Goal: Information Seeking & Learning: Learn about a topic

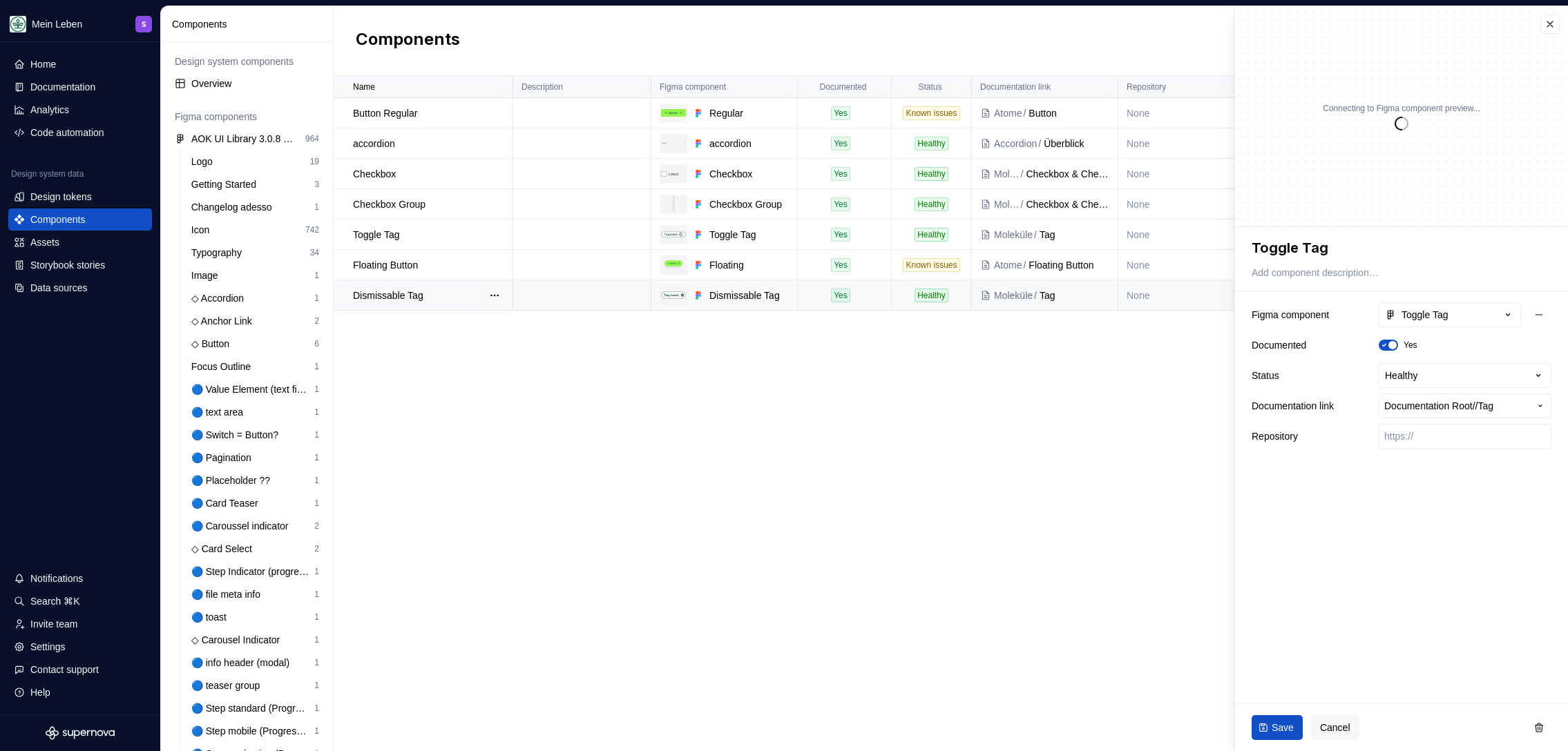
click at [410, 294] on p "Dismissable Tag" at bounding box center [388, 295] width 70 height 14
click at [386, 236] on p "Toggle Tag" at bounding box center [376, 235] width 46 height 14
click at [69, 88] on div "Documentation" at bounding box center [63, 87] width 65 height 14
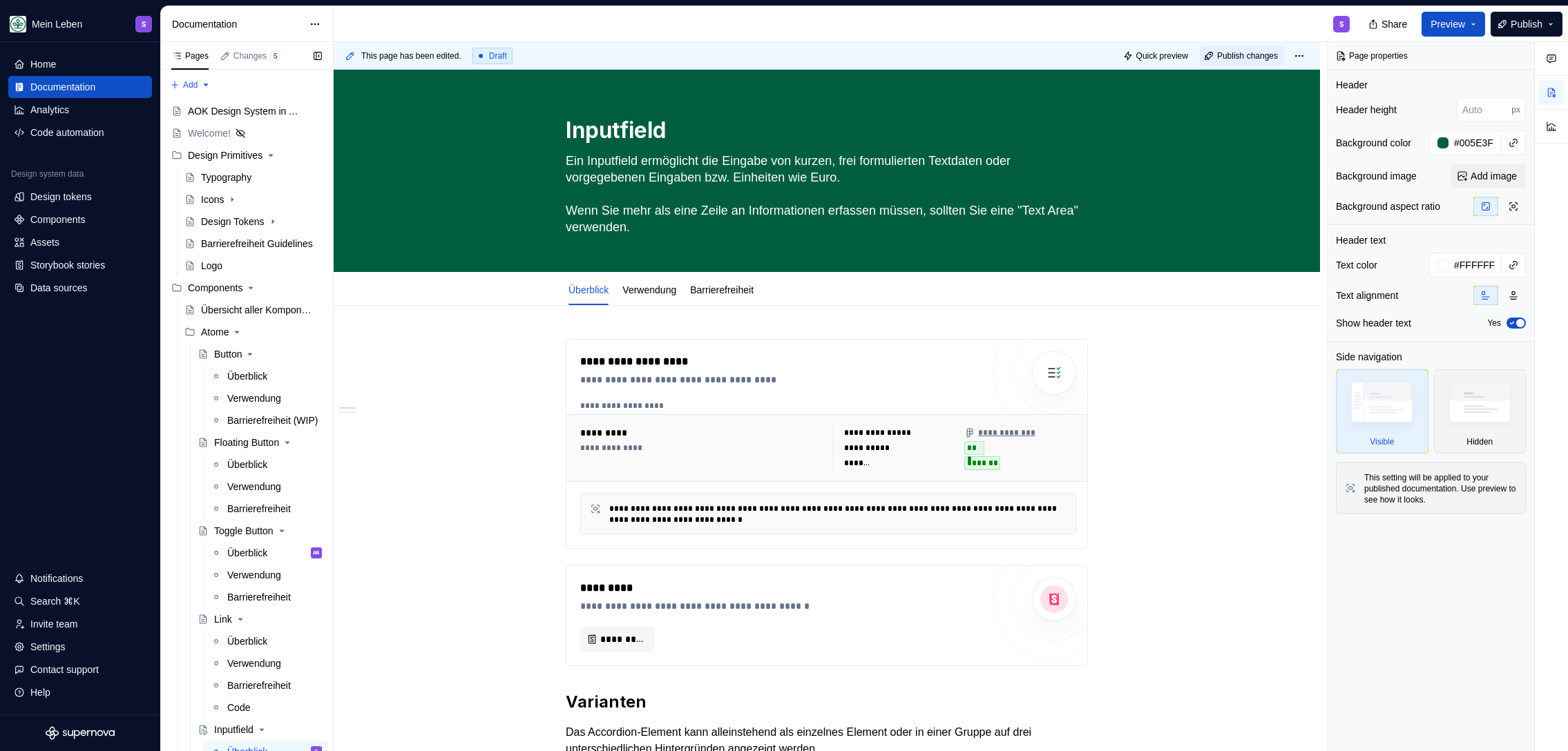
click at [1260, 57] on span "Publish changes" at bounding box center [1247, 56] width 61 height 11
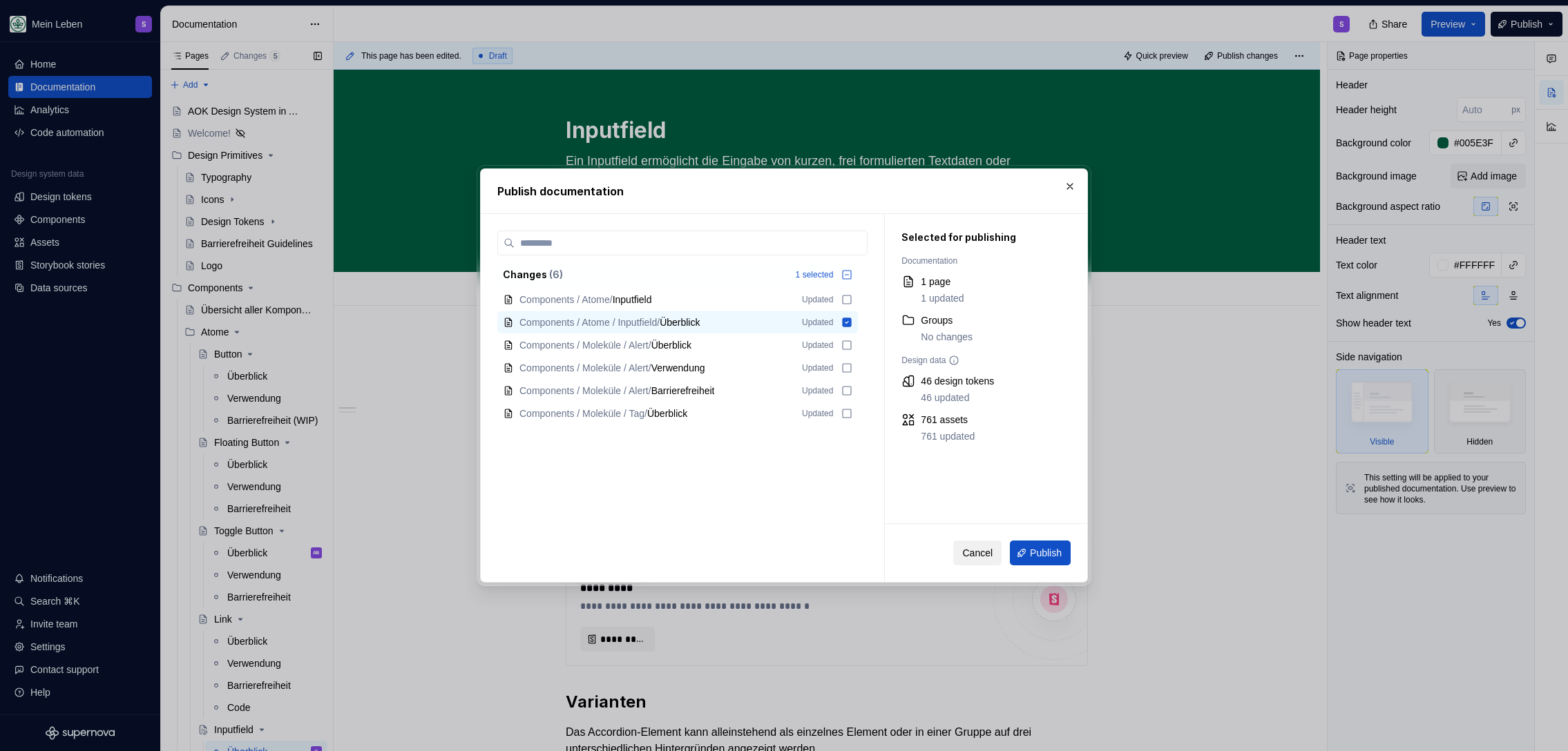
click at [971, 556] on span "Cancel" at bounding box center [977, 553] width 30 height 14
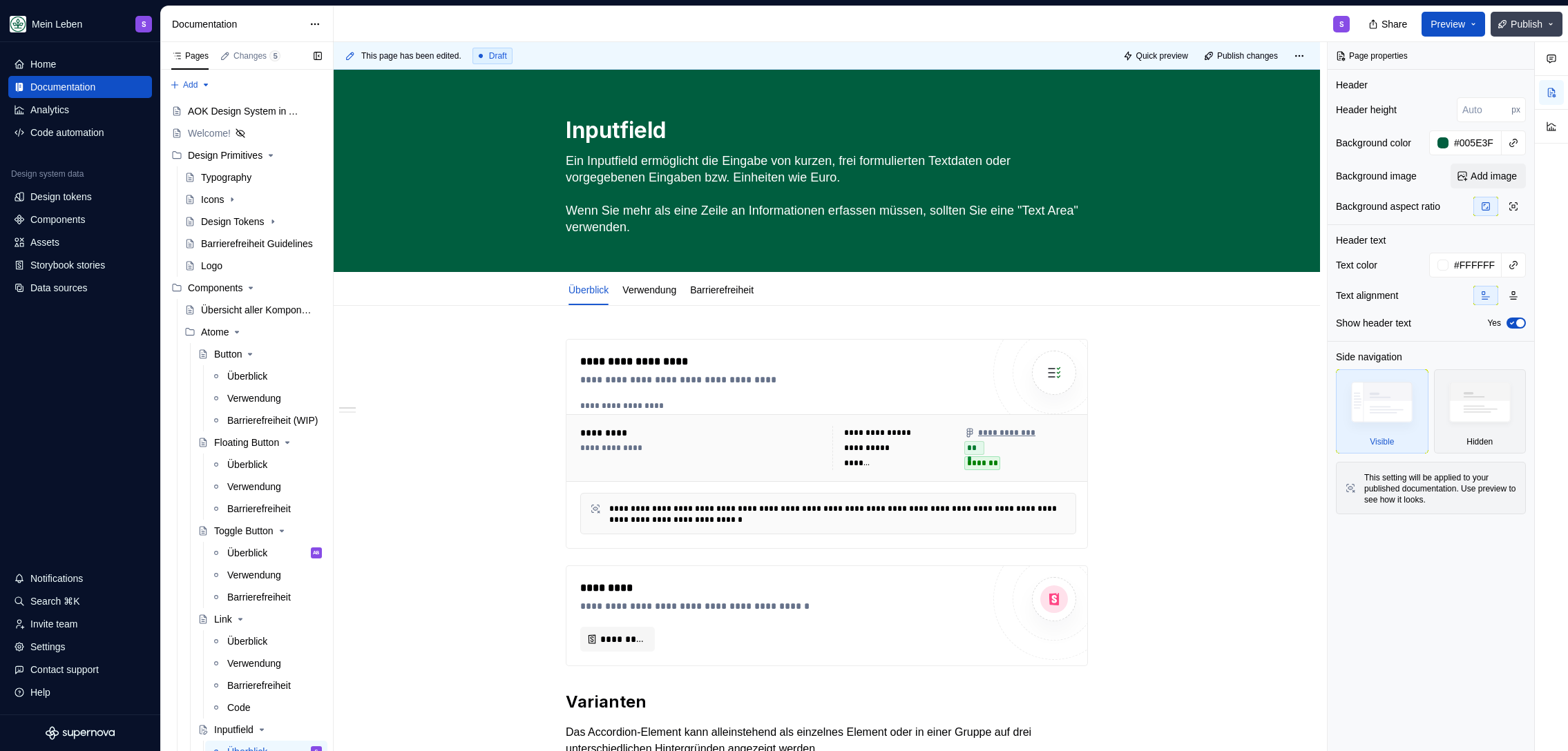
click at [1527, 21] on span "Publish" at bounding box center [1526, 24] width 32 height 14
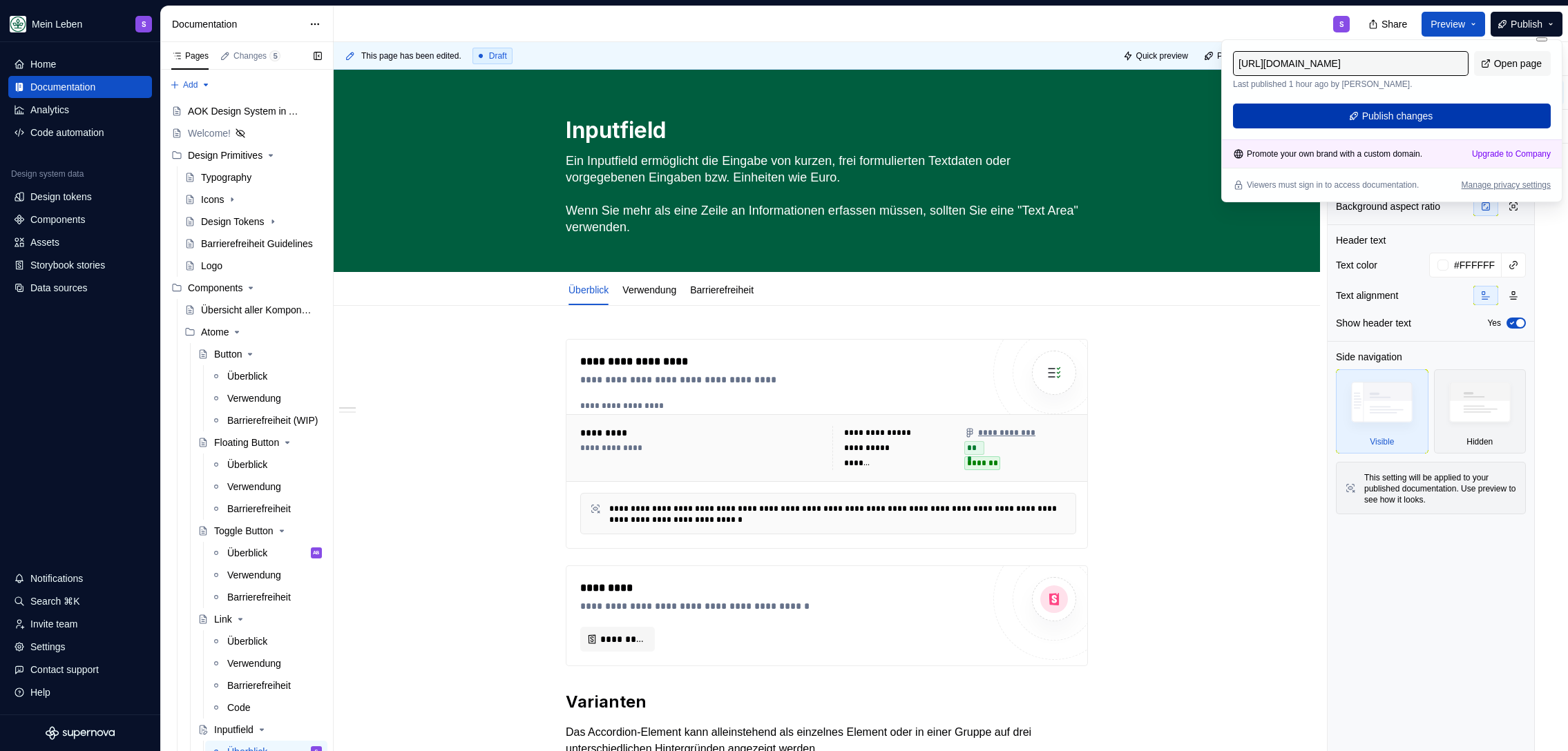
click at [1441, 122] on button "Publish changes" at bounding box center [1391, 116] width 318 height 25
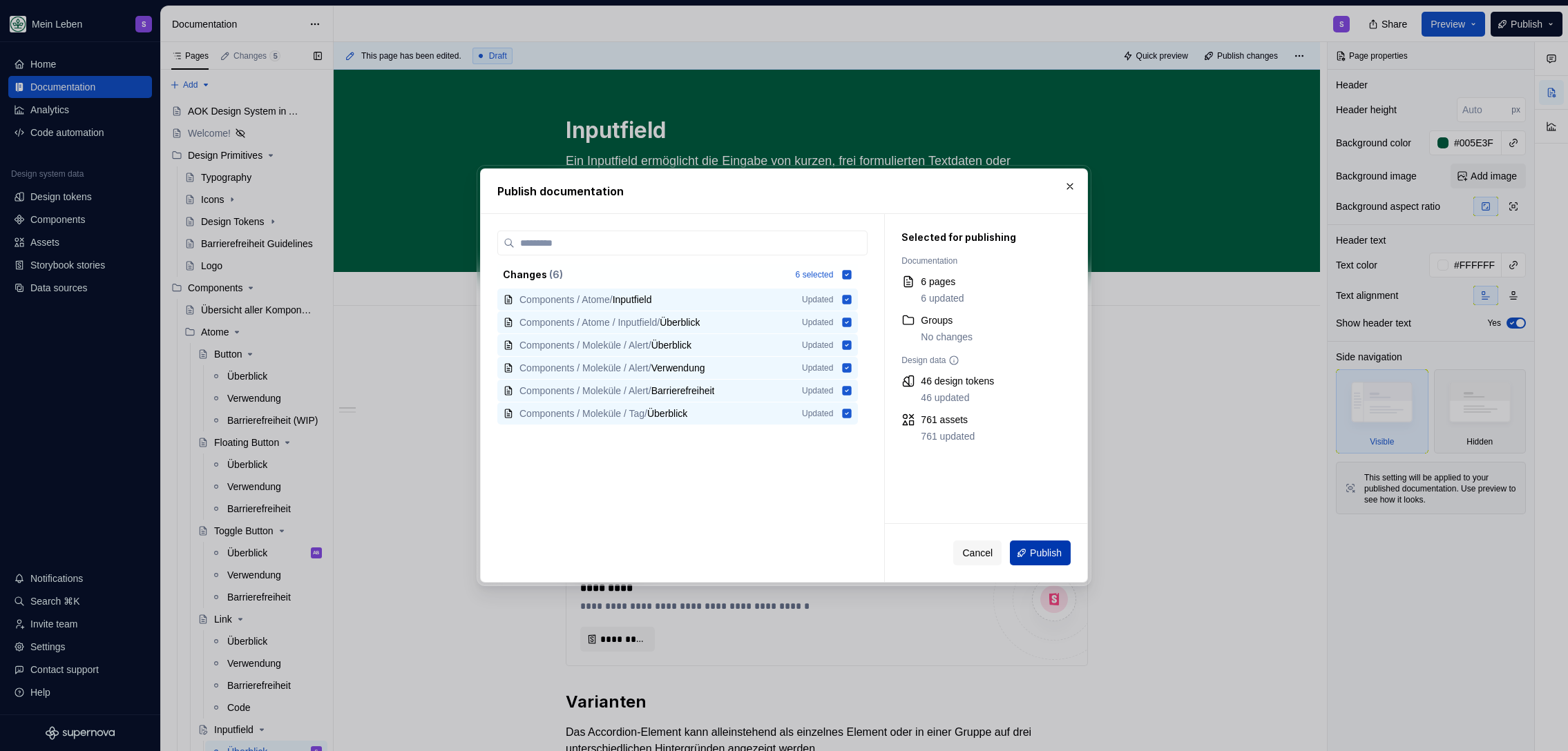
click at [1049, 550] on span "Publish" at bounding box center [1045, 553] width 32 height 14
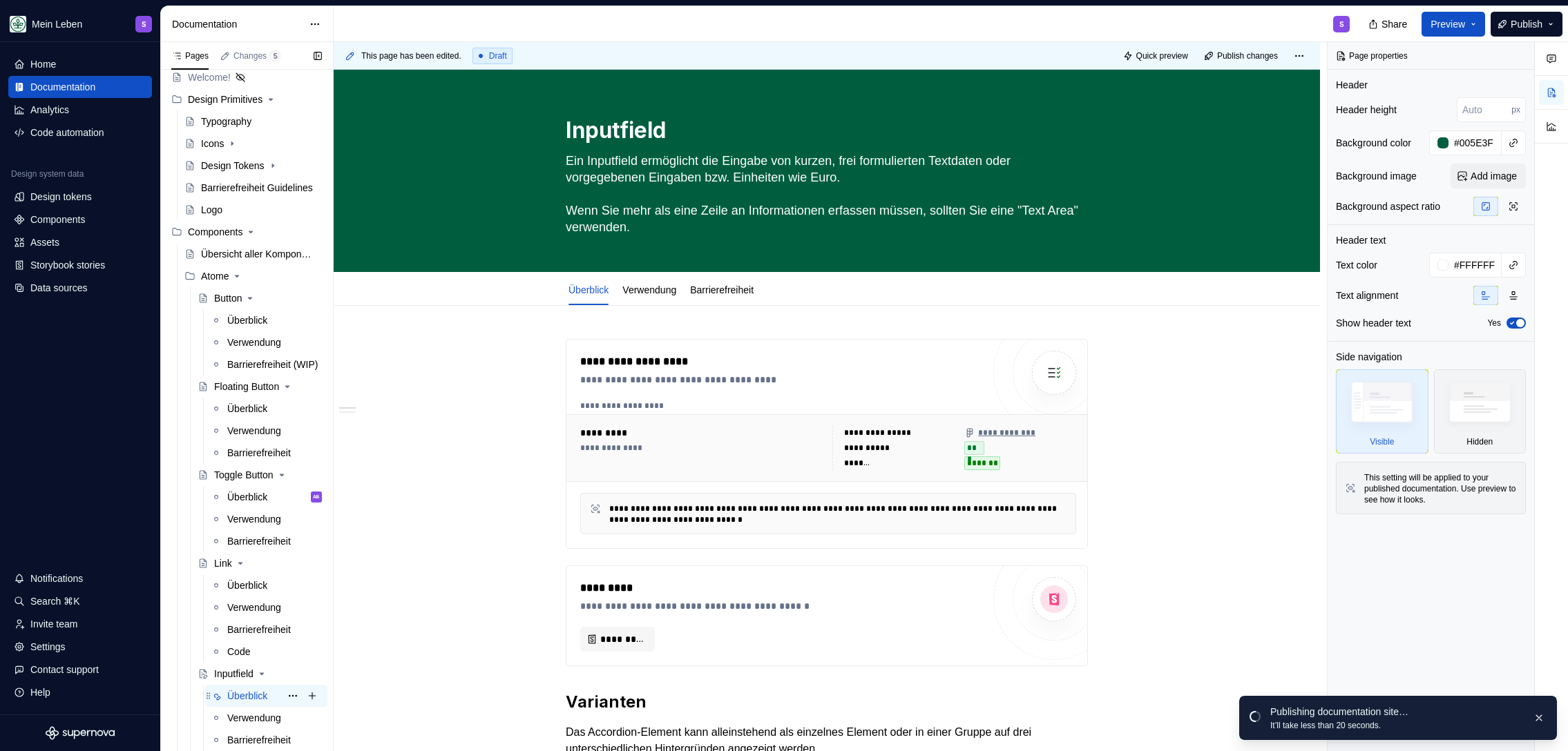
scroll to position [226, 0]
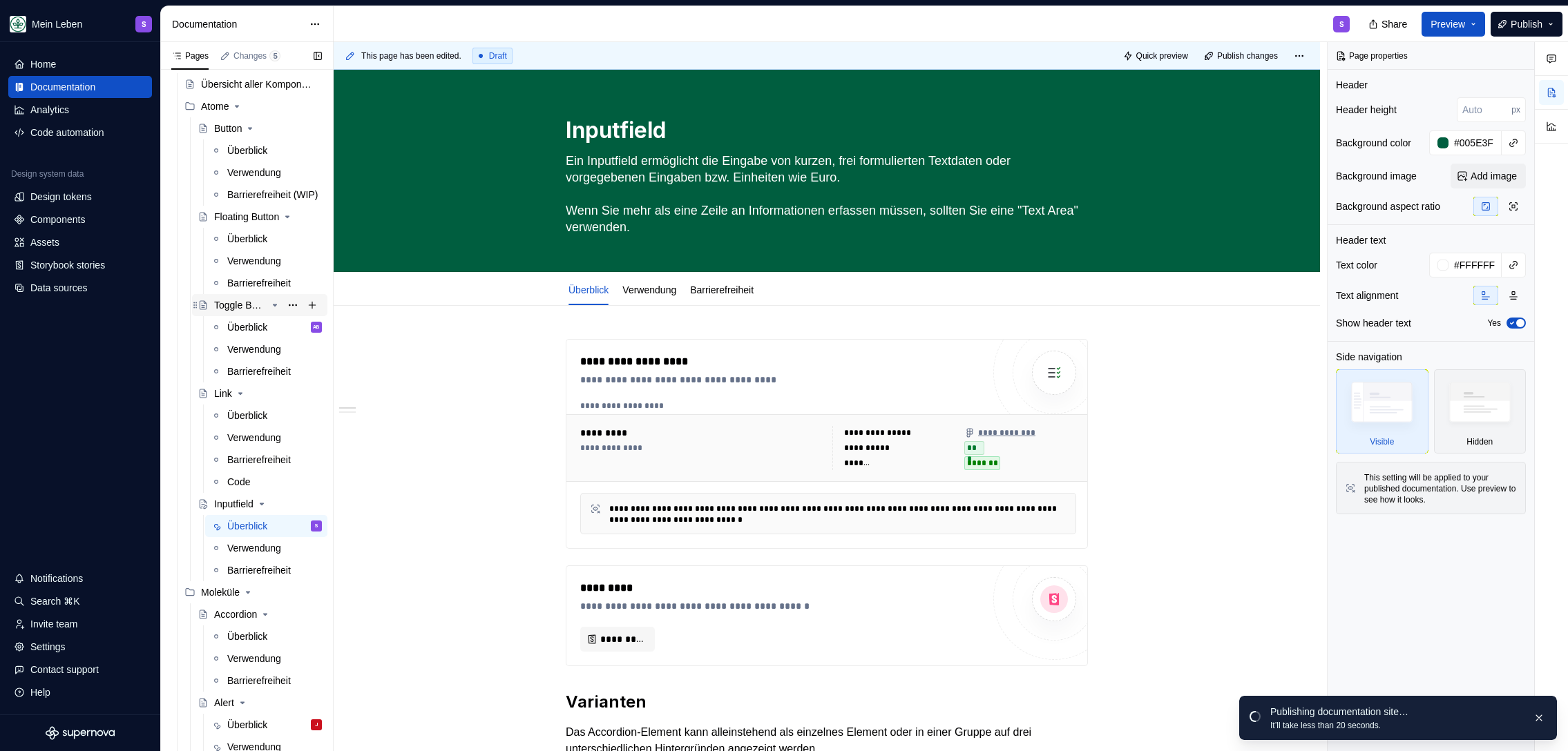
click at [237, 297] on div "Toggle Button" at bounding box center [268, 305] width 108 height 20
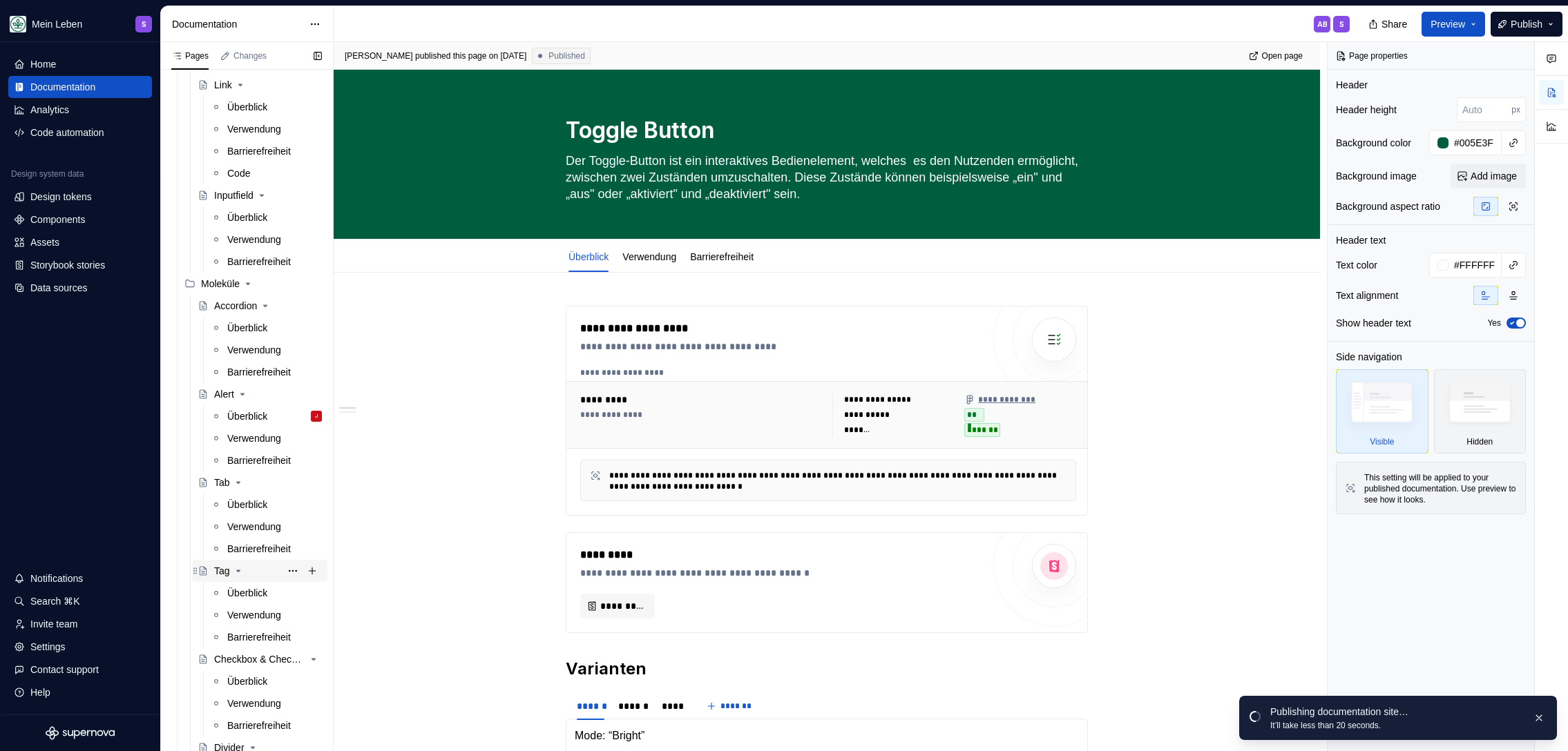
scroll to position [591, 0]
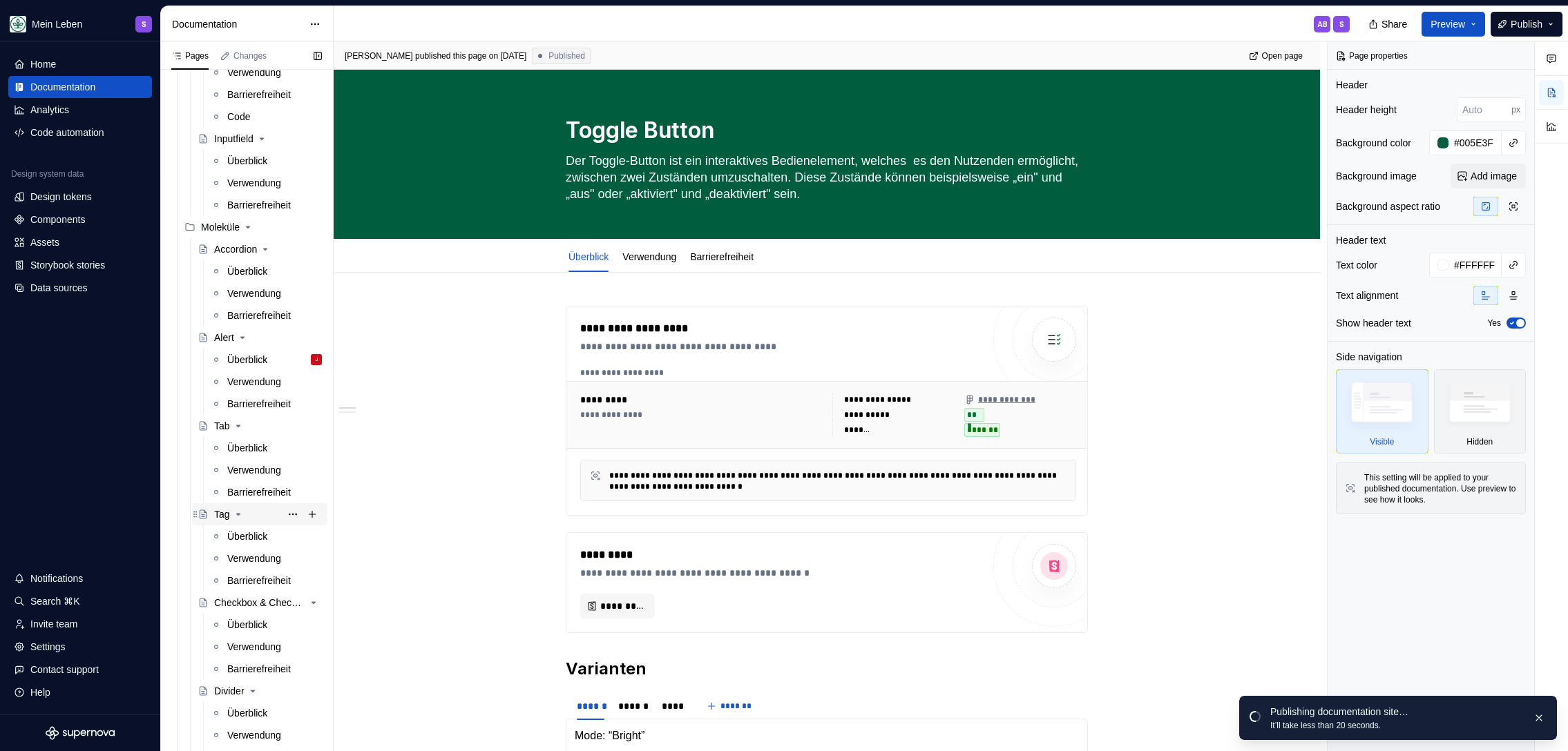
click at [234, 518] on icon "Page tree" at bounding box center [238, 514] width 11 height 11
click at [225, 513] on div "Tag" at bounding box center [222, 514] width 16 height 14
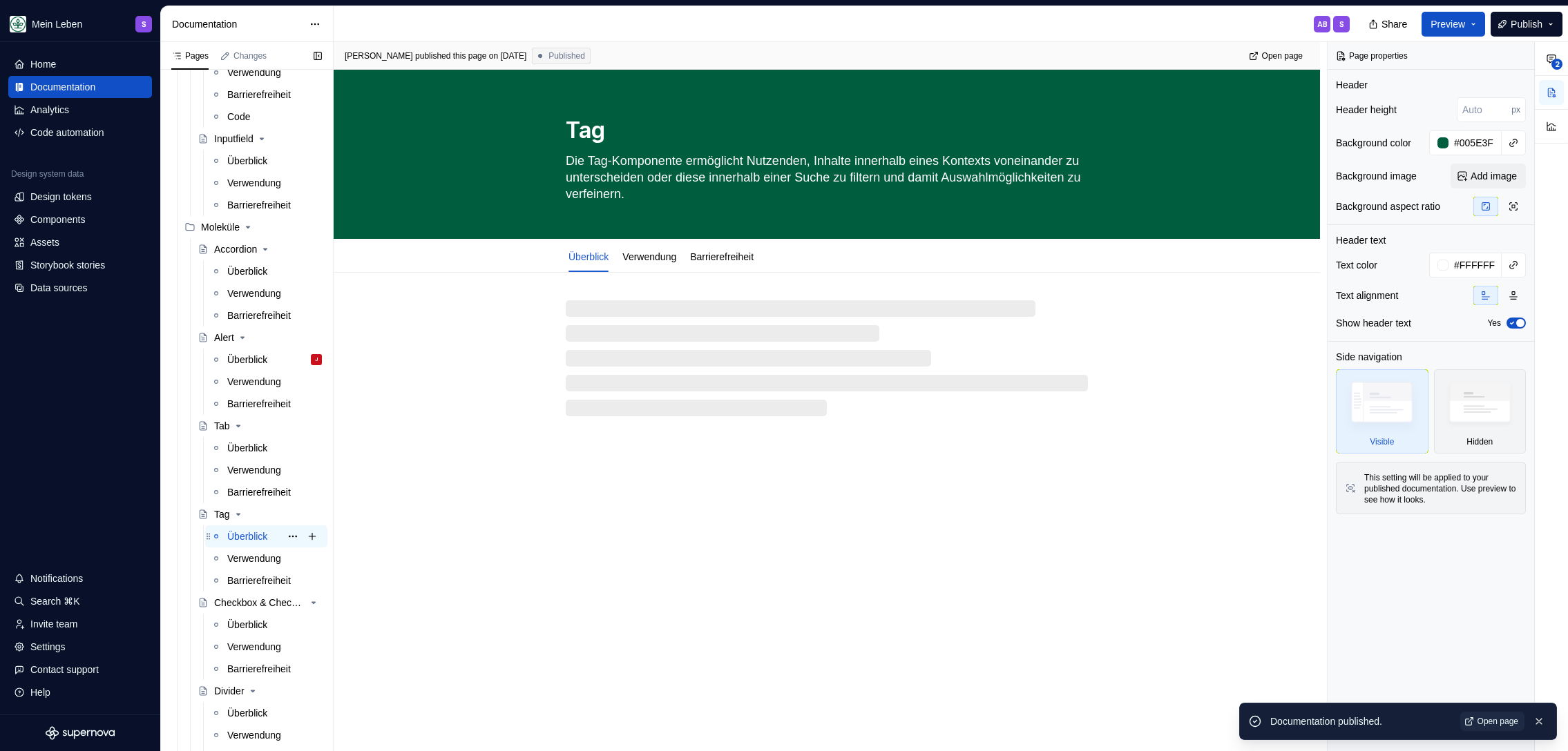
click at [230, 535] on div "Überblick" at bounding box center [247, 536] width 40 height 14
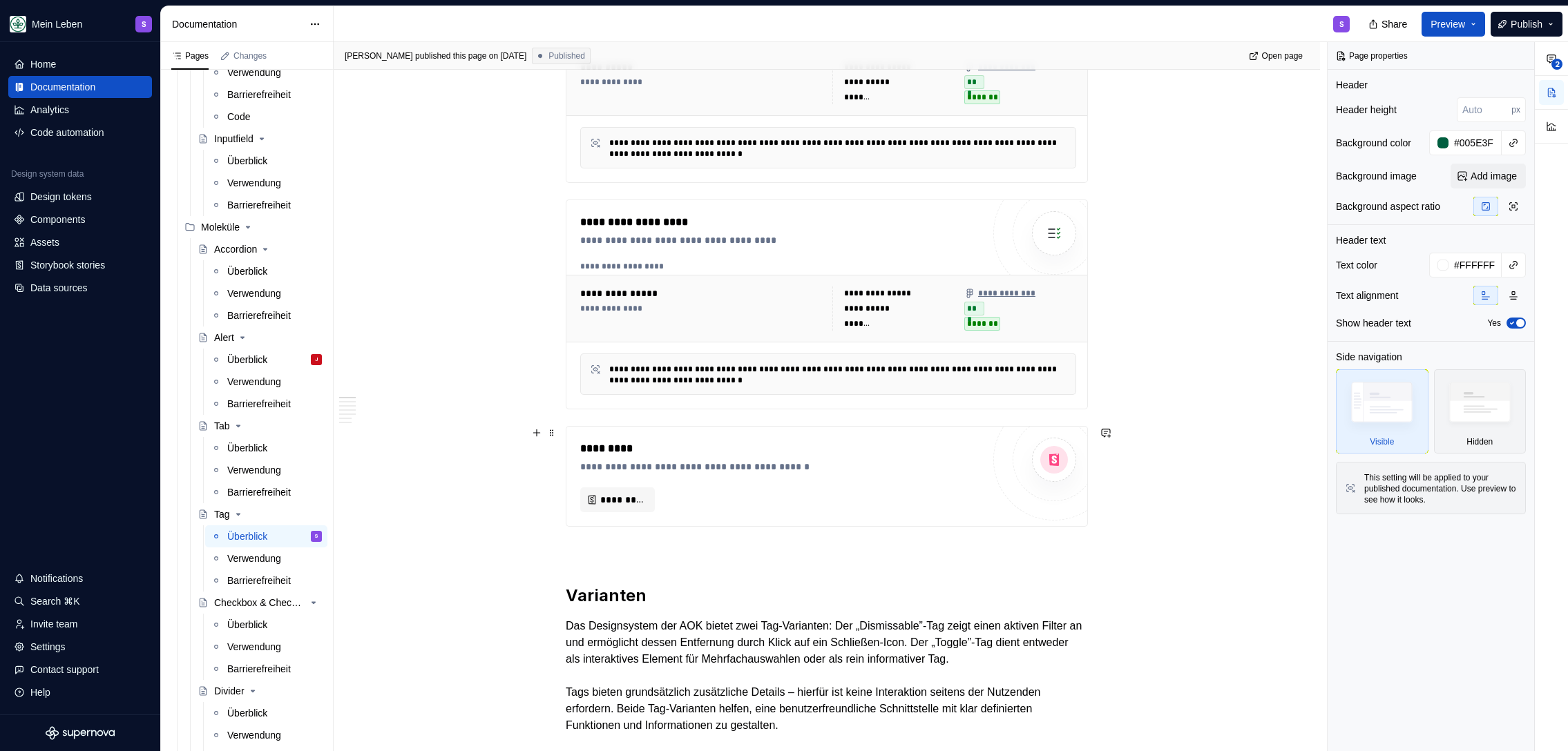
scroll to position [365, 0]
click at [689, 465] on div "**********" at bounding box center [781, 468] width 402 height 14
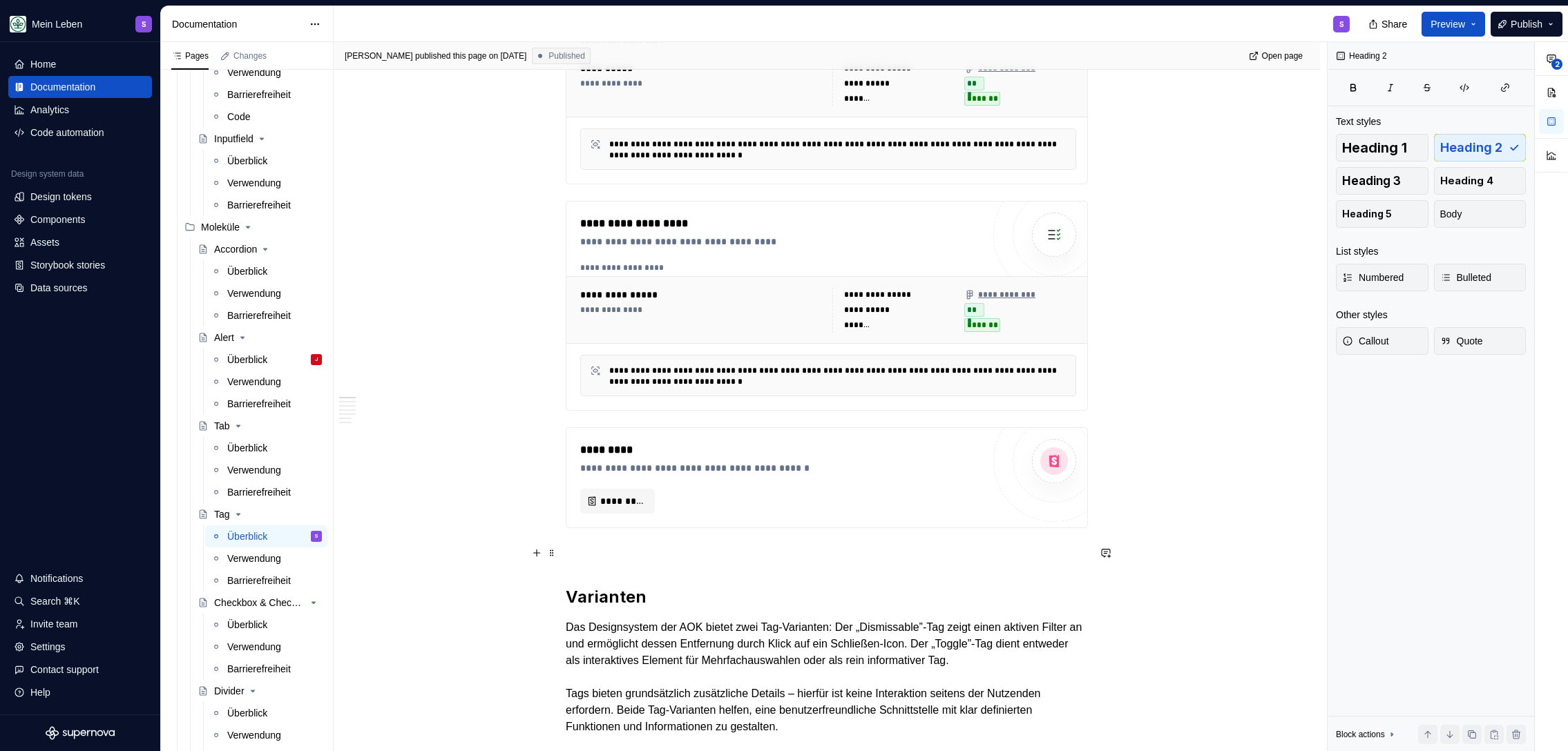
click at [622, 557] on p at bounding box center [826, 552] width 522 height 16
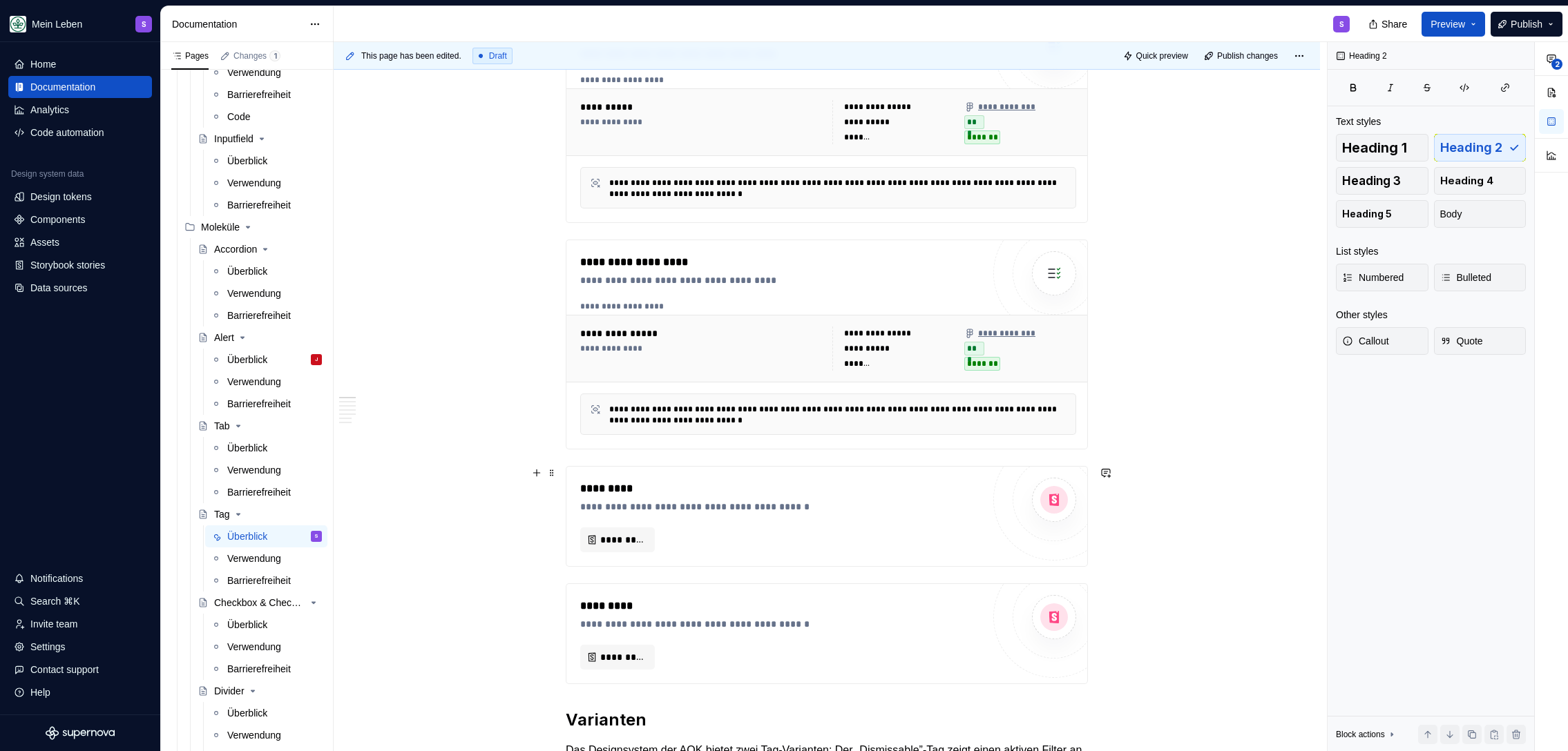
scroll to position [265, 0]
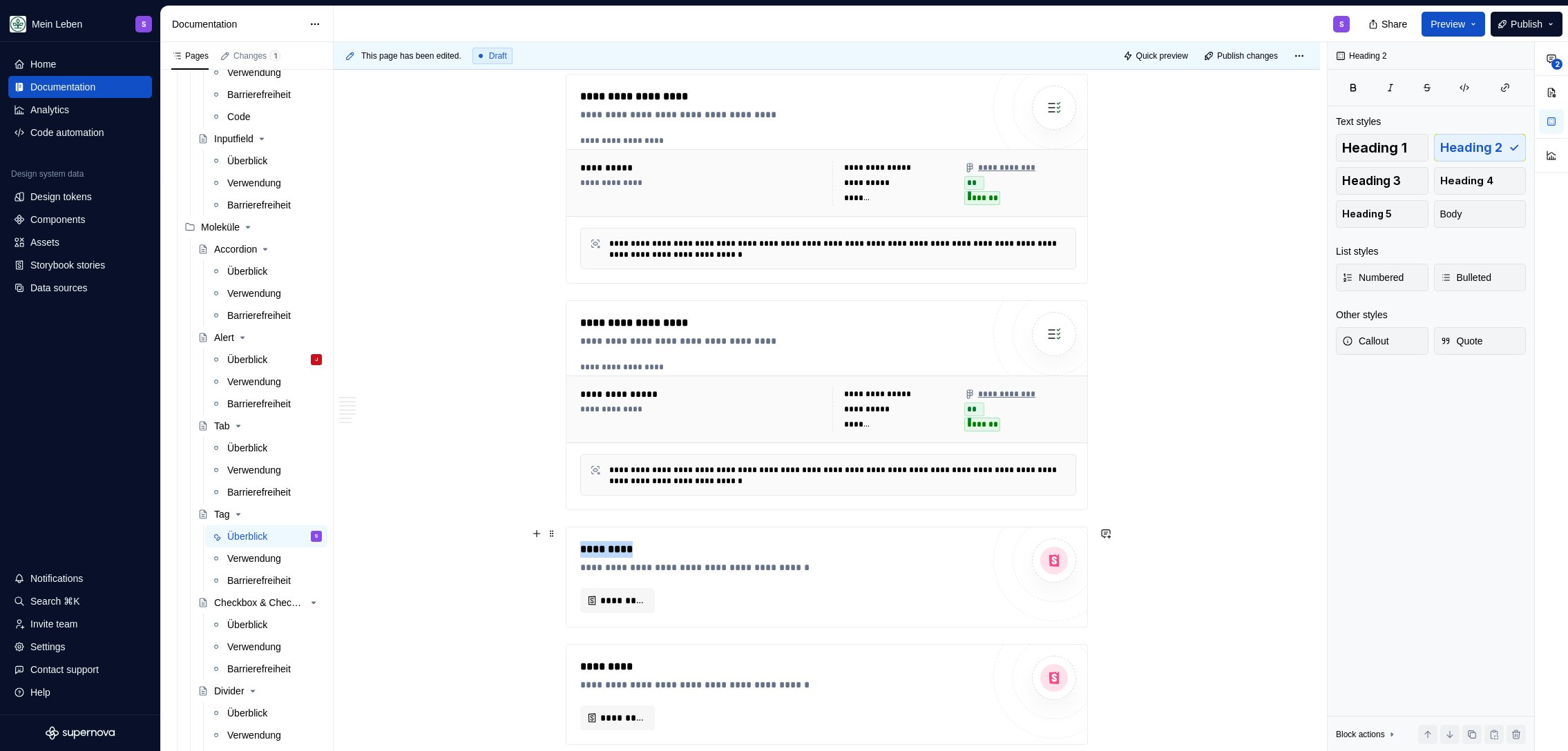
click at [662, 541] on div "*********" at bounding box center [781, 549] width 402 height 16
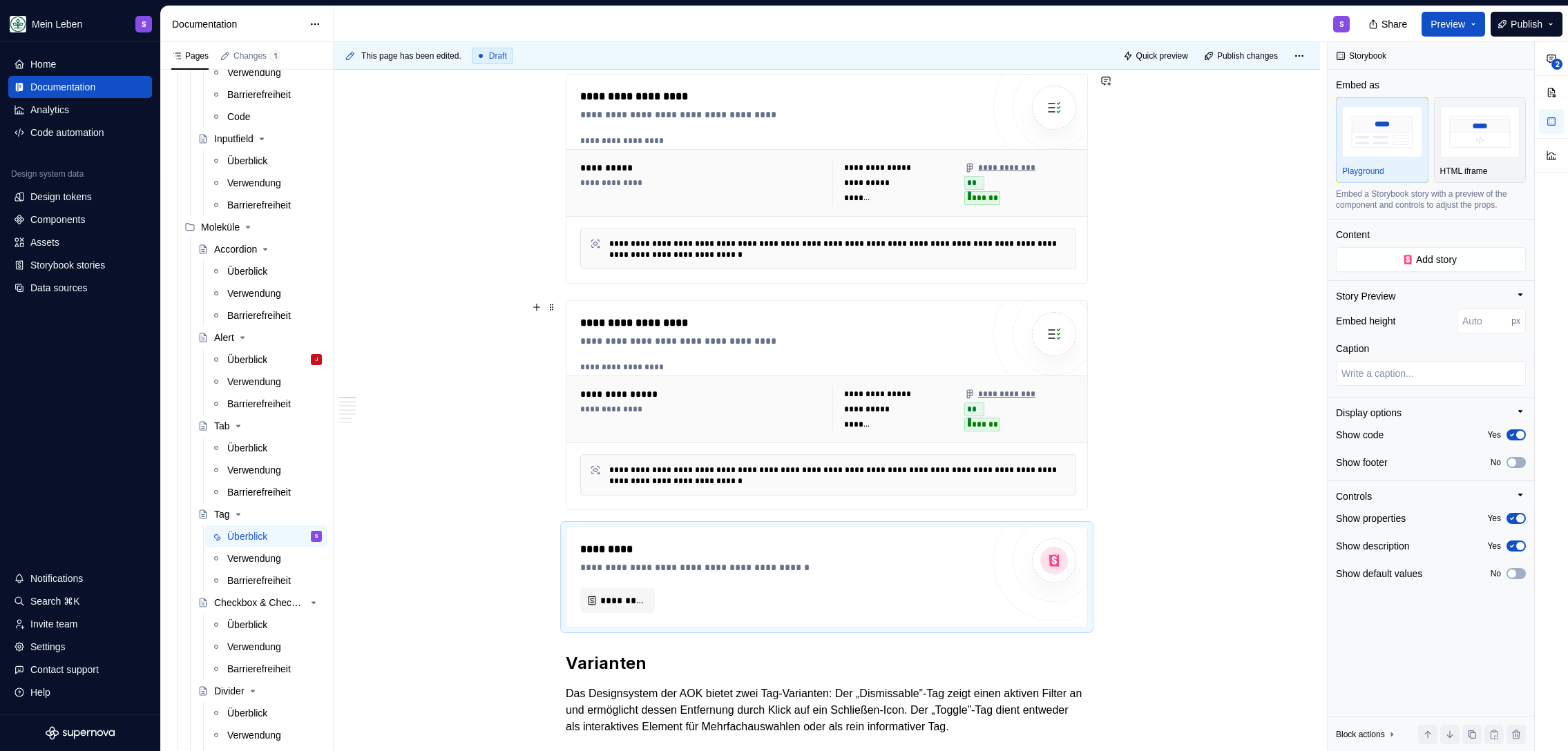
click at [624, 303] on div "**********" at bounding box center [827, 404] width 521 height 208
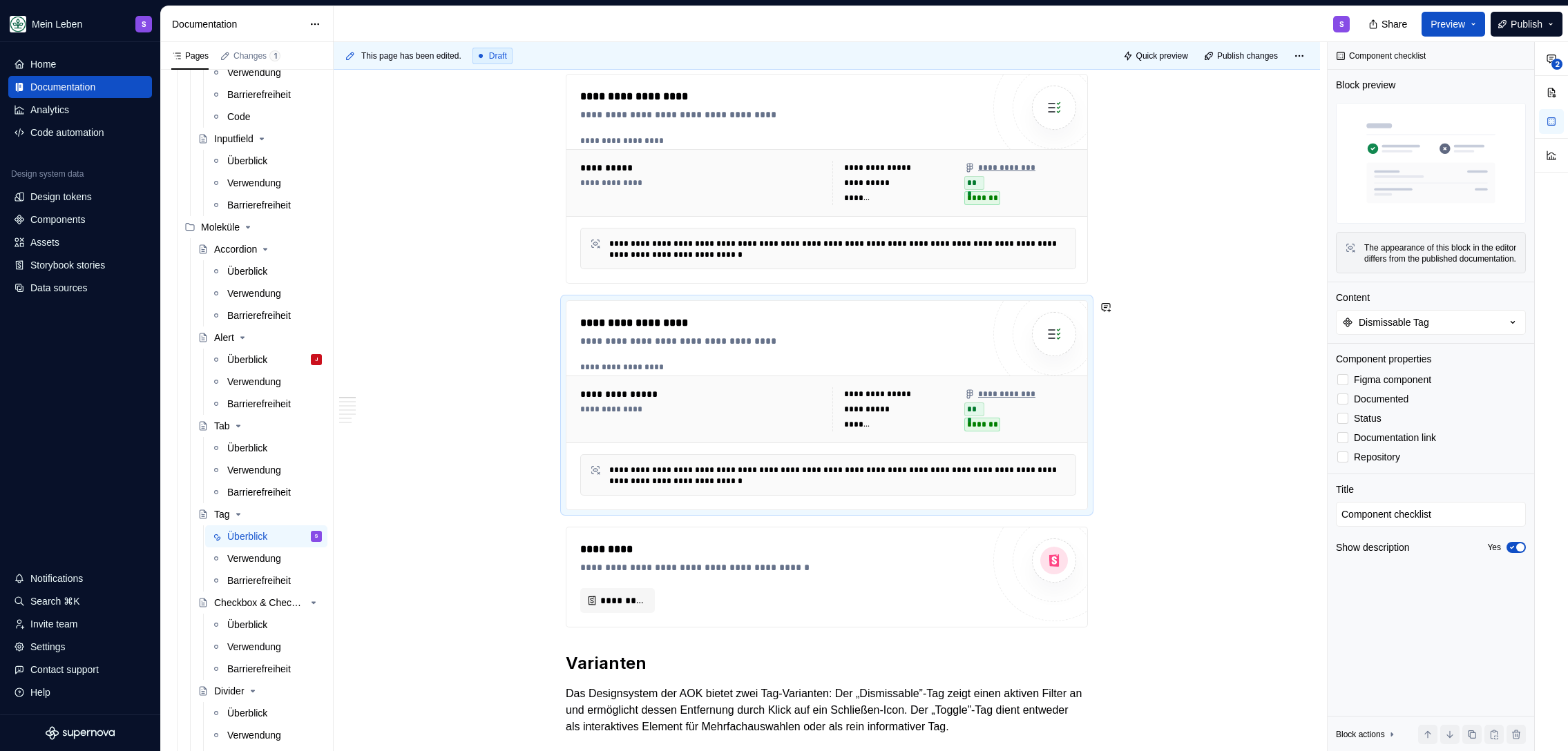
click at [631, 280] on div "**********" at bounding box center [827, 178] width 521 height 208
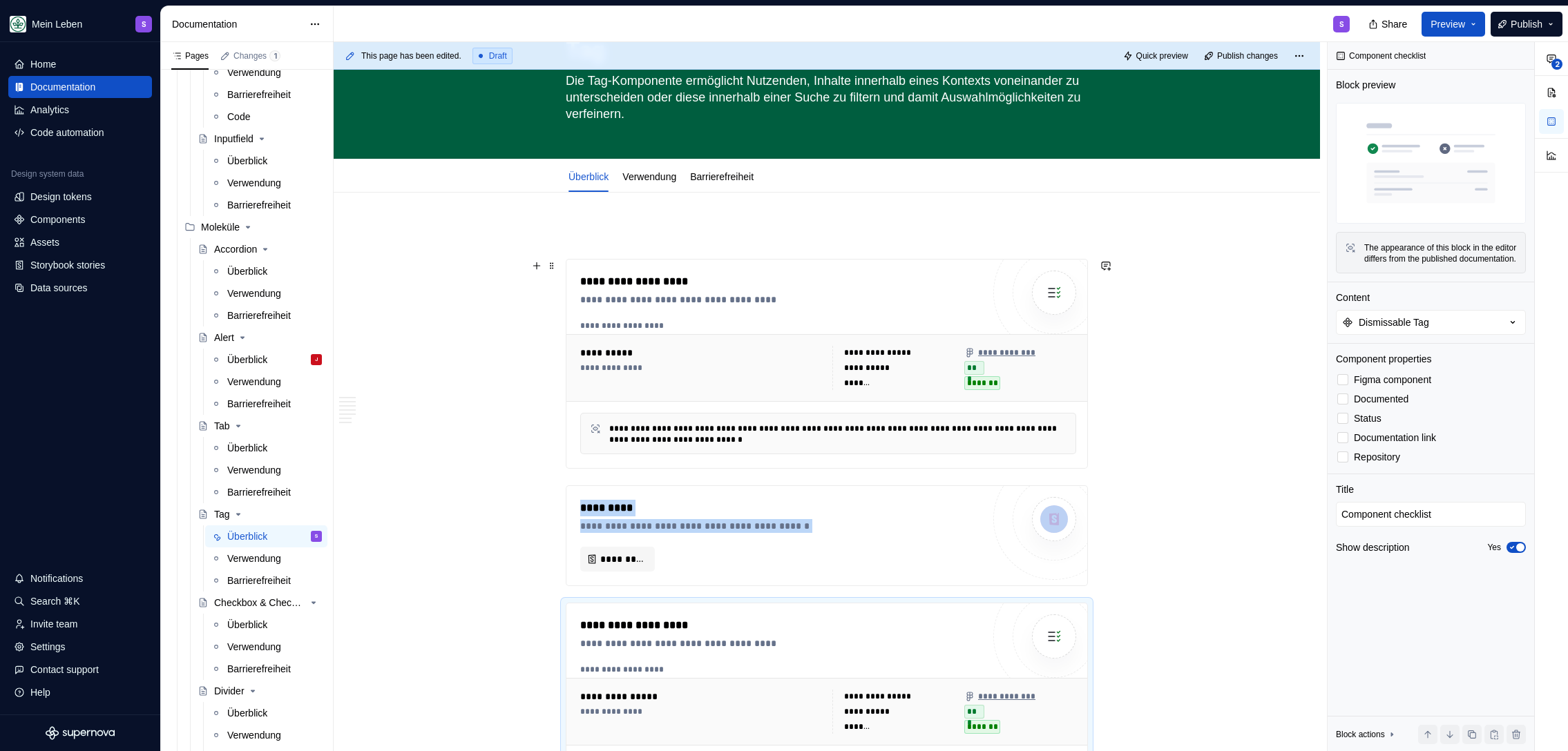
scroll to position [0, 0]
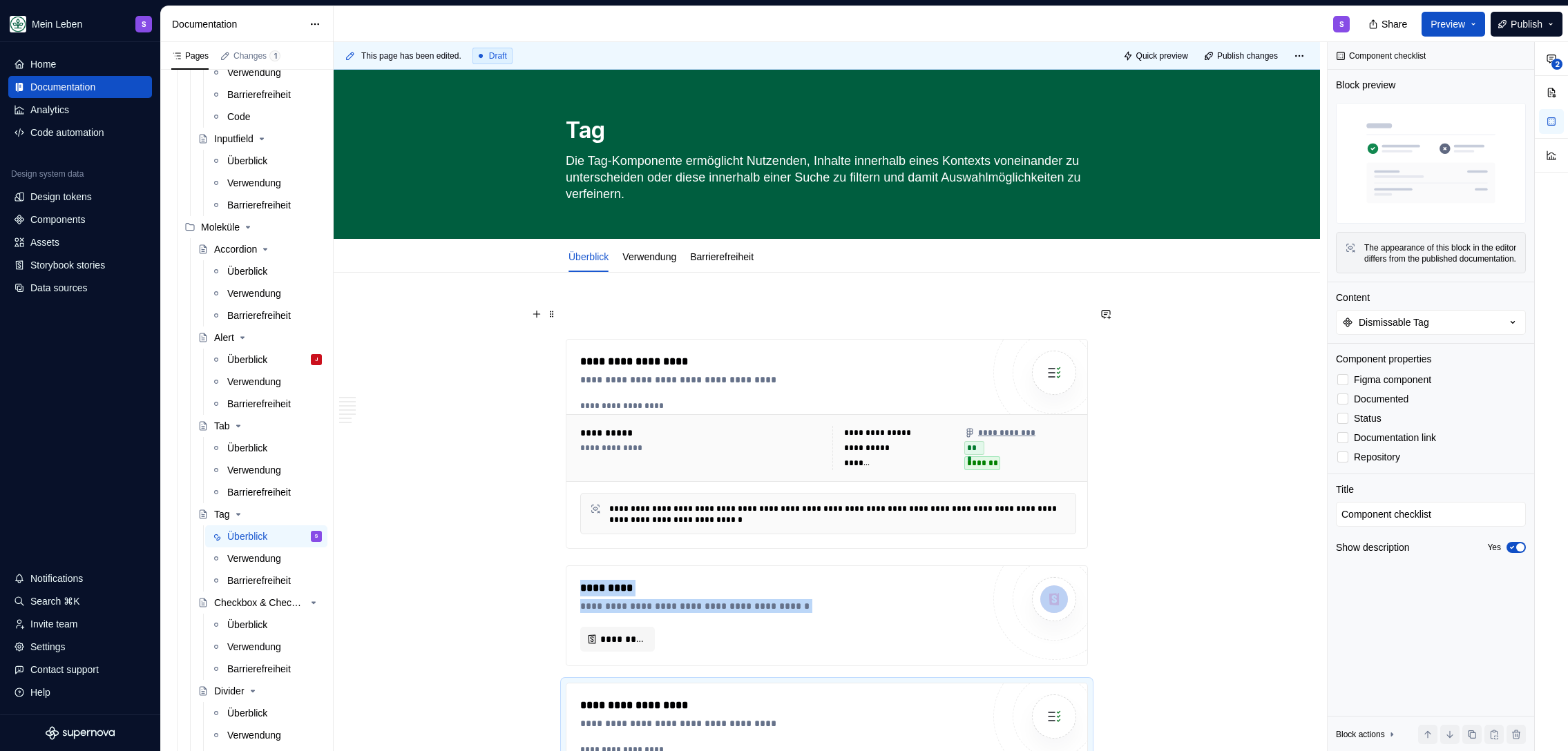
click at [651, 316] on p at bounding box center [826, 313] width 522 height 16
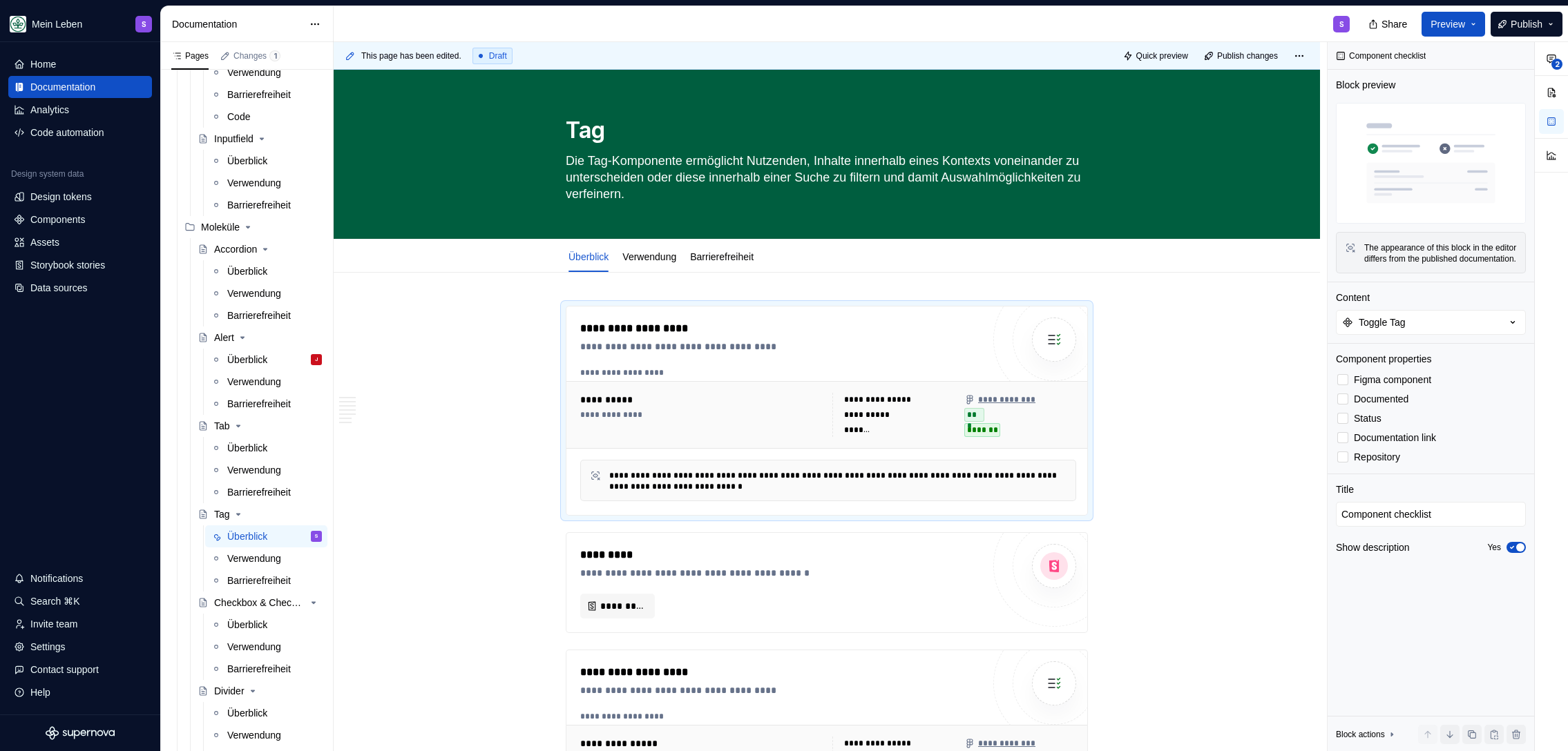
scroll to position [591, 0]
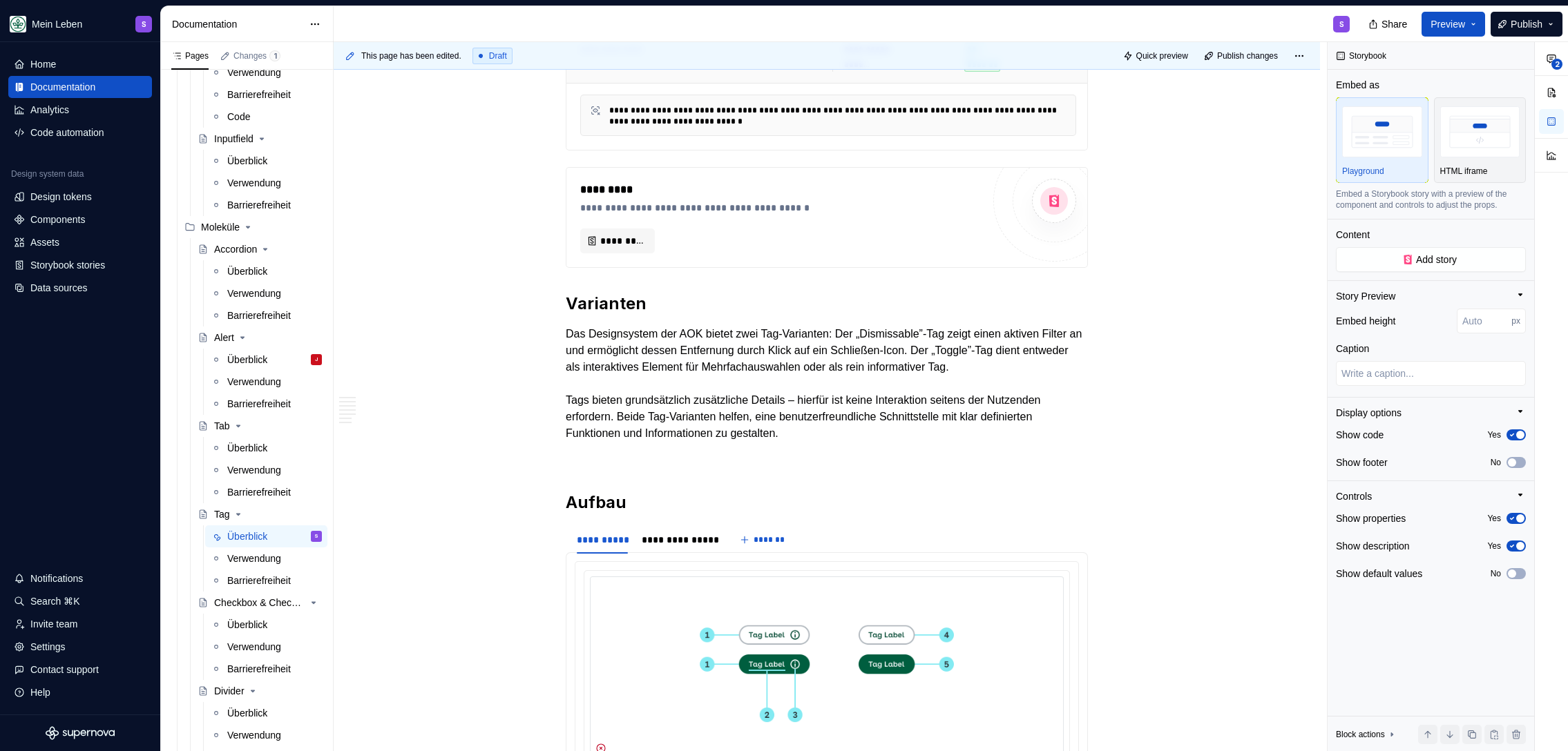
scroll to position [0, 0]
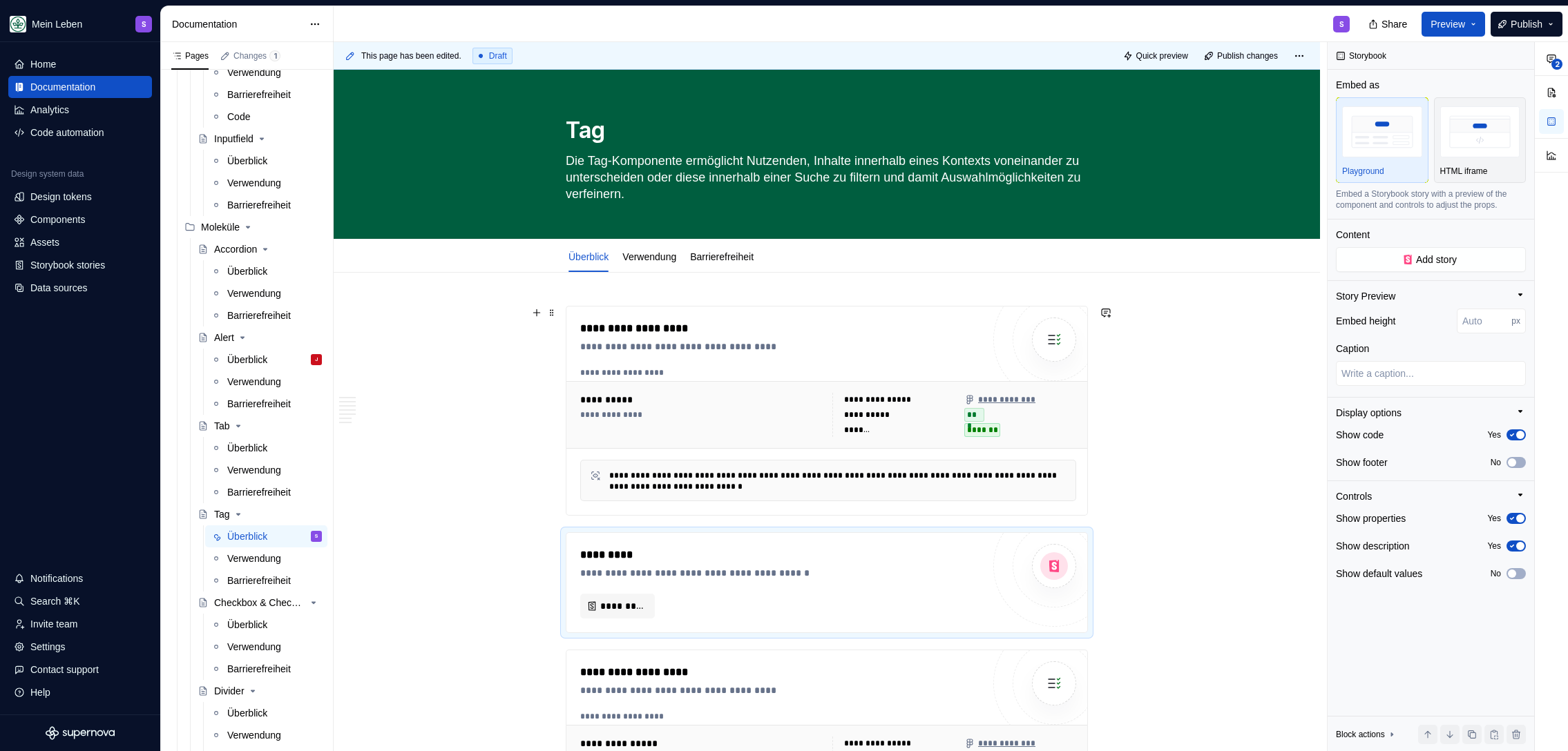
click at [652, 306] on div "**********" at bounding box center [826, 410] width 522 height 210
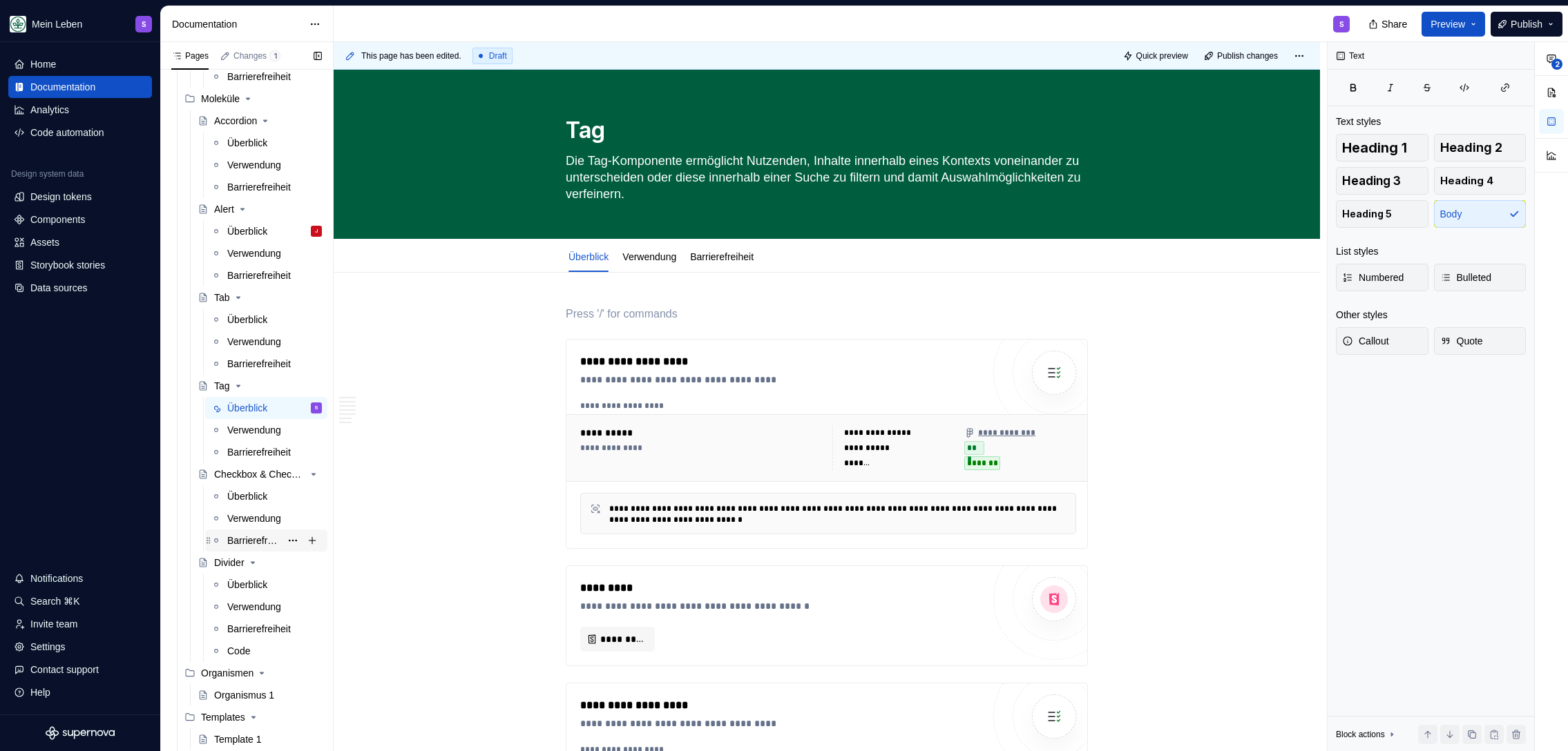
scroll to position [728, 0]
click at [233, 482] on div "Überblick" at bounding box center [247, 487] width 40 height 14
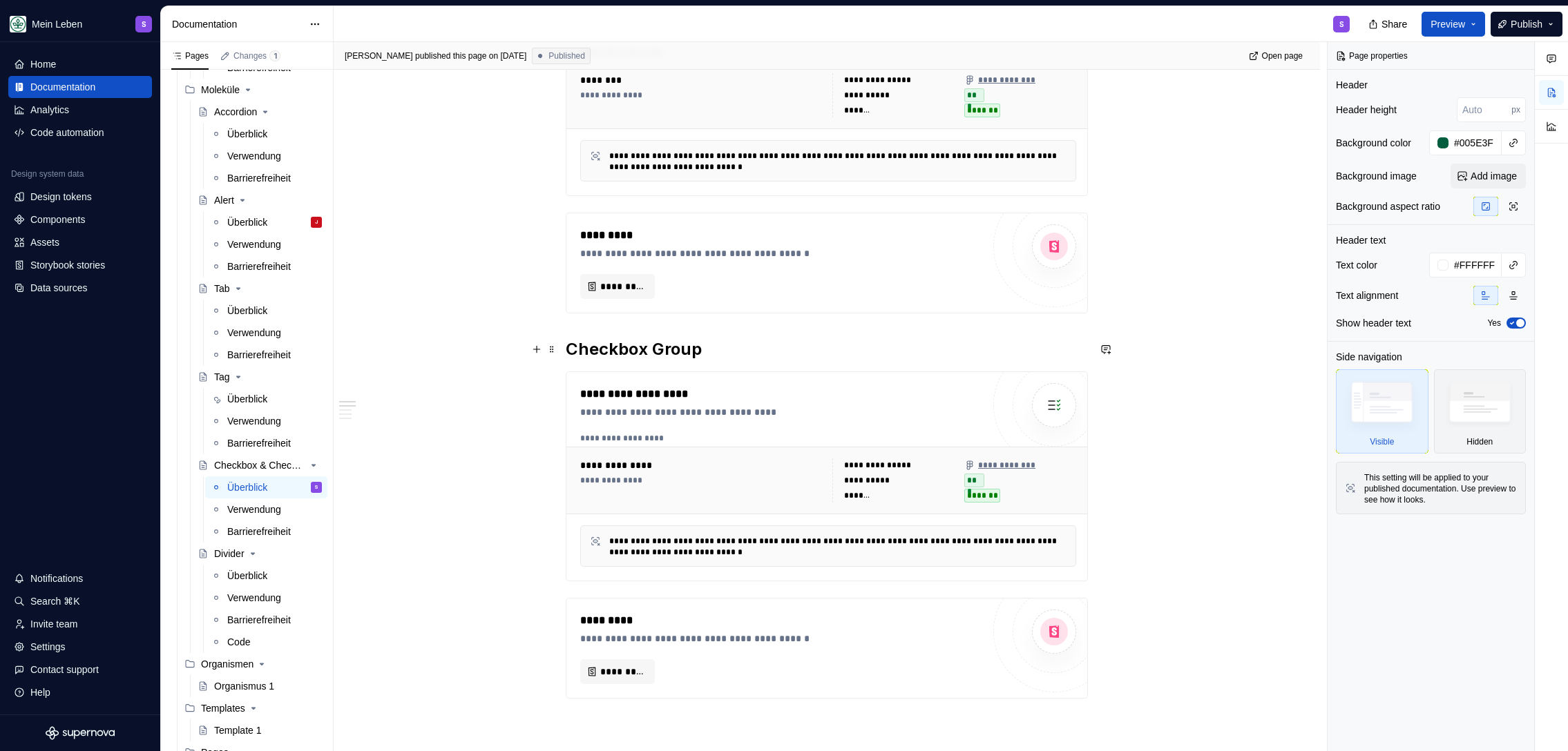
scroll to position [337, 0]
click at [217, 379] on div "Tag" at bounding box center [222, 377] width 16 height 14
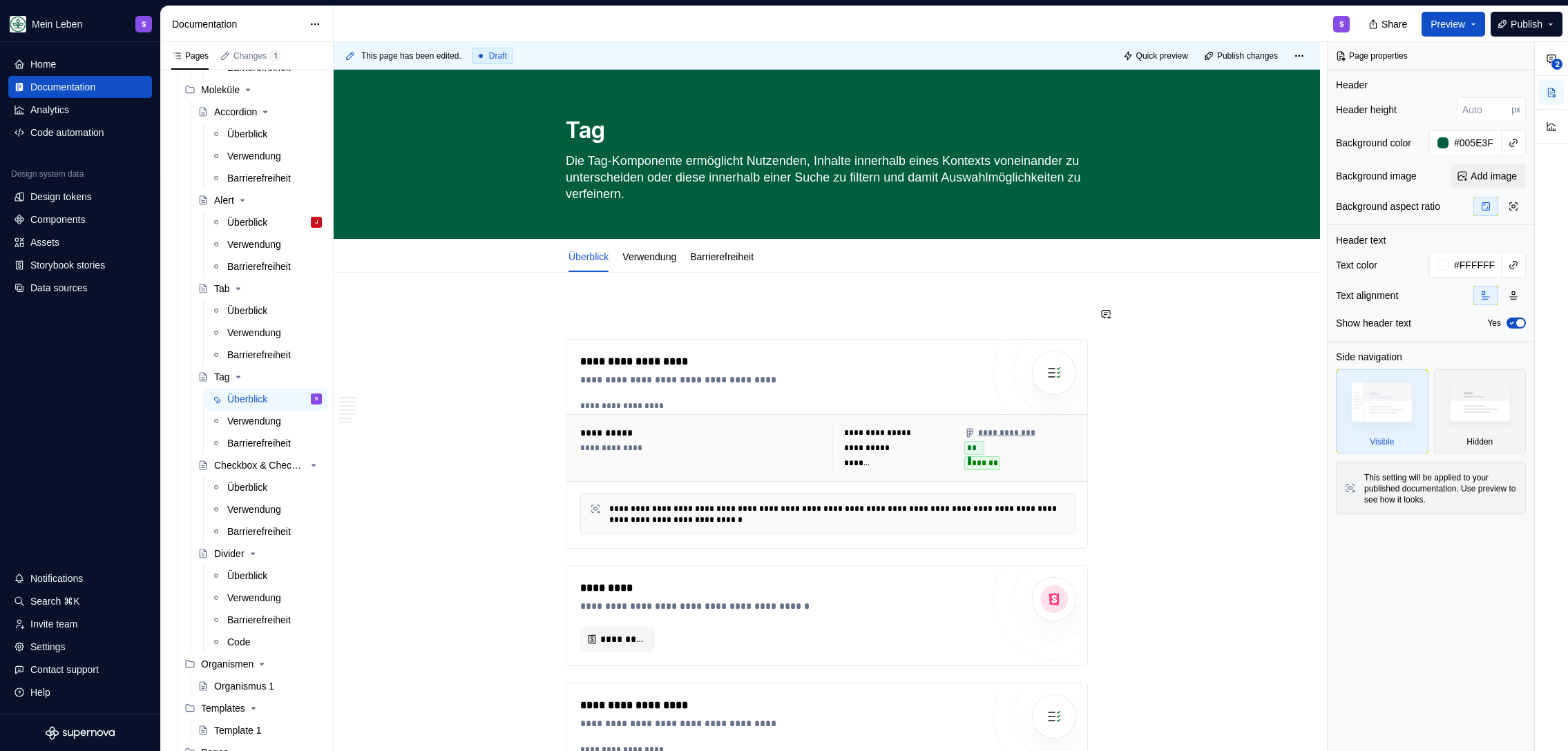
type textarea "*"
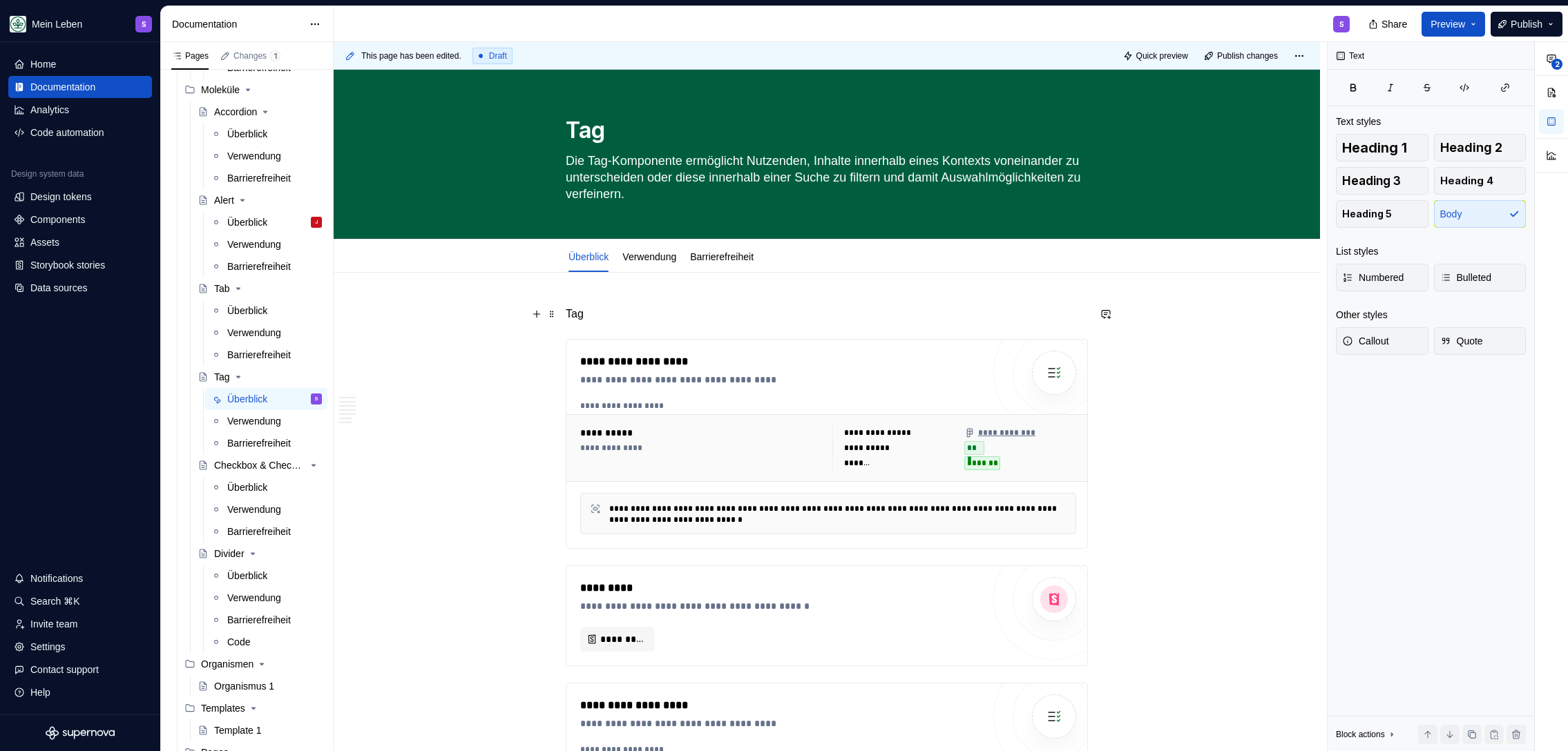
click at [570, 316] on p "Tag" at bounding box center [826, 313] width 522 height 16
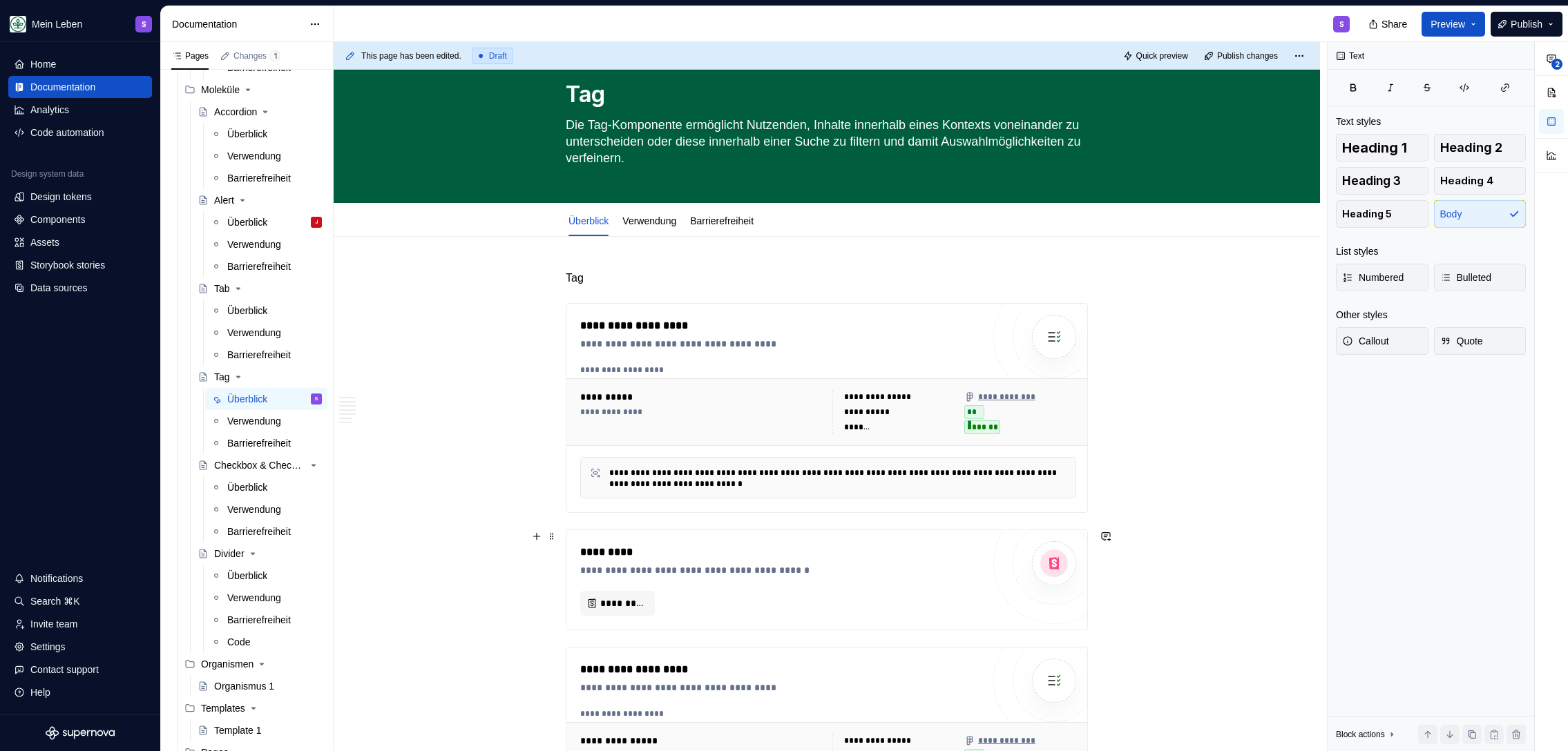
scroll to position [259, 0]
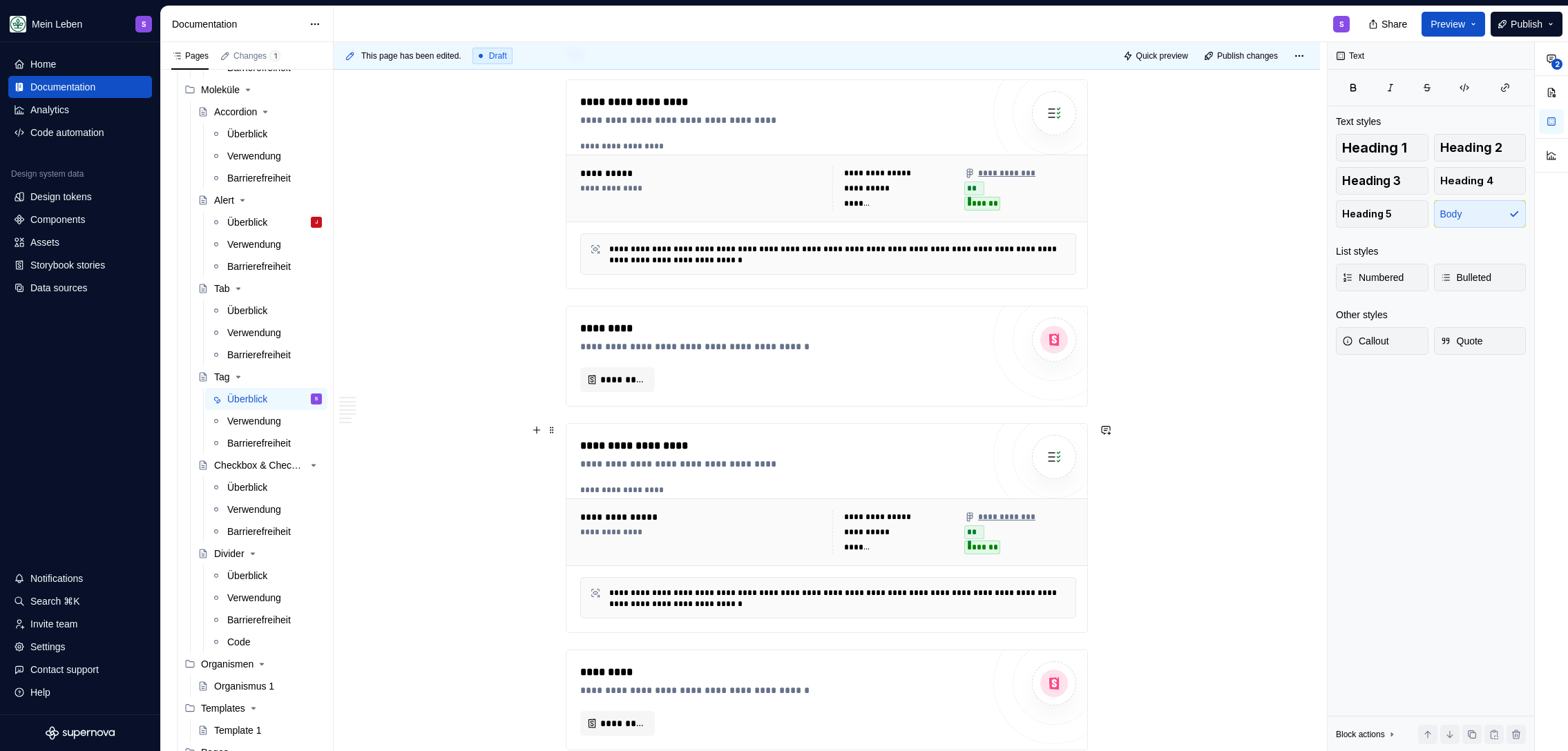
click at [566, 444] on div "**********" at bounding box center [826, 527] width 522 height 210
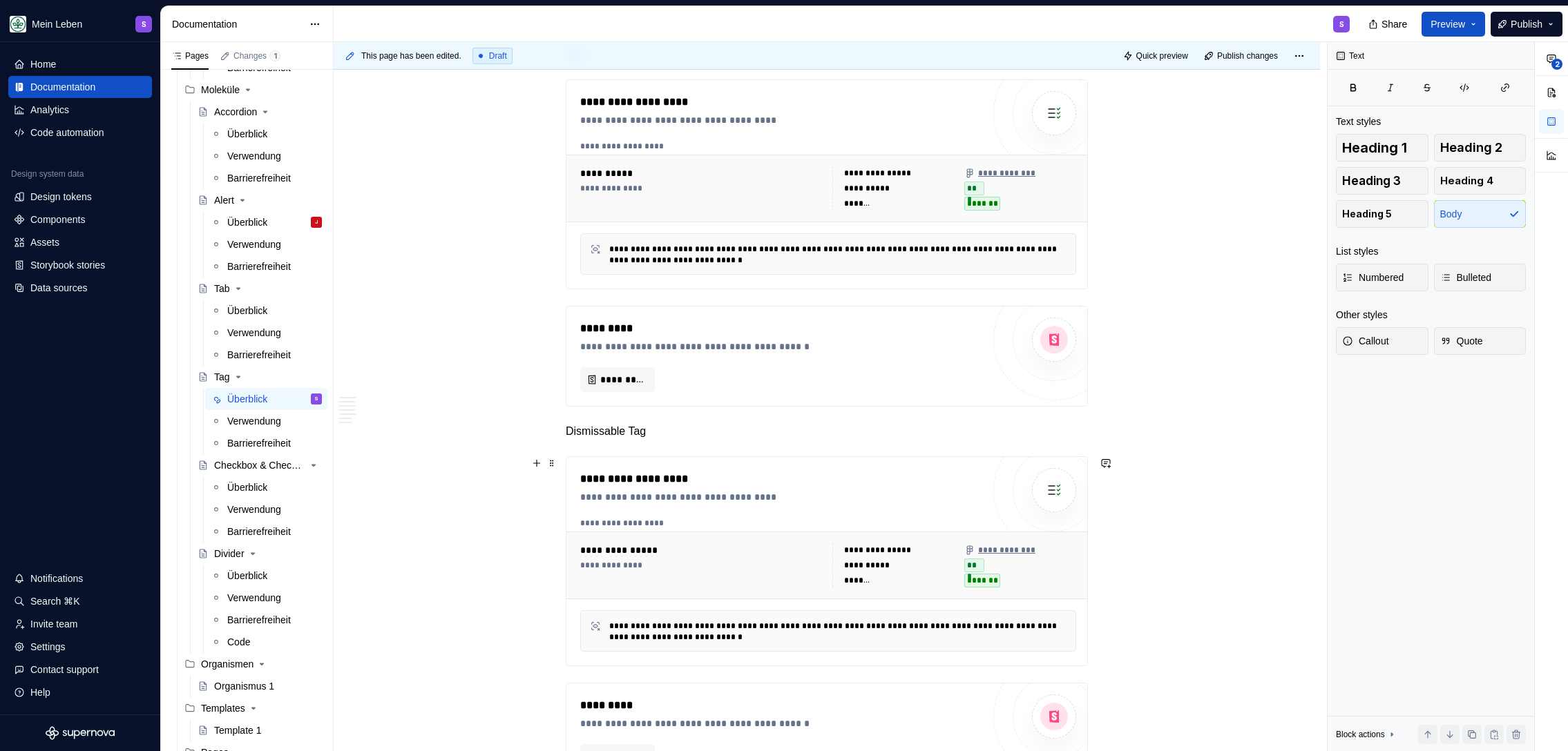
click at [732, 432] on p "Dismissable Tag" at bounding box center [826, 431] width 522 height 16
click at [648, 408] on button "button" at bounding box center [649, 406] width 20 height 20
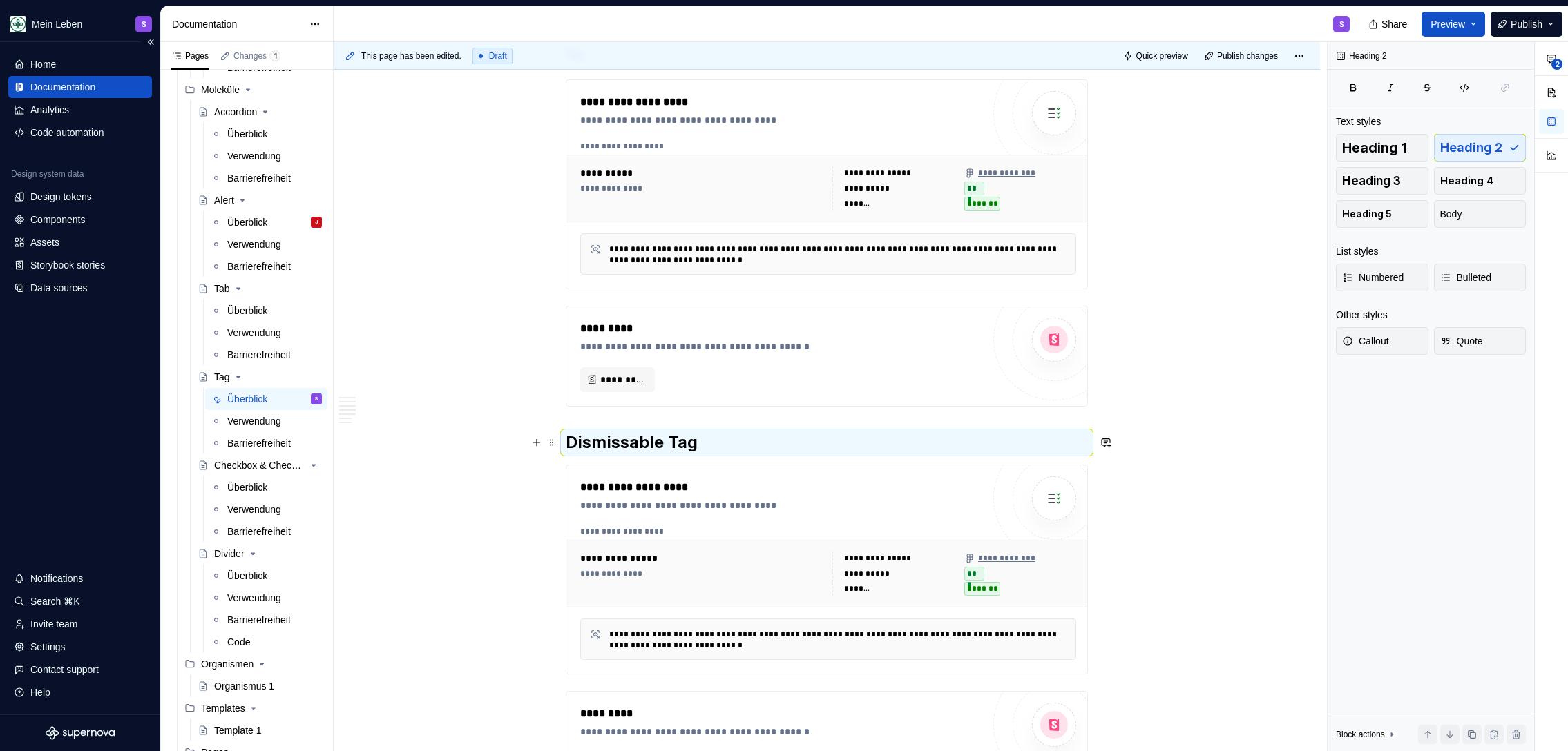
scroll to position [0, 0]
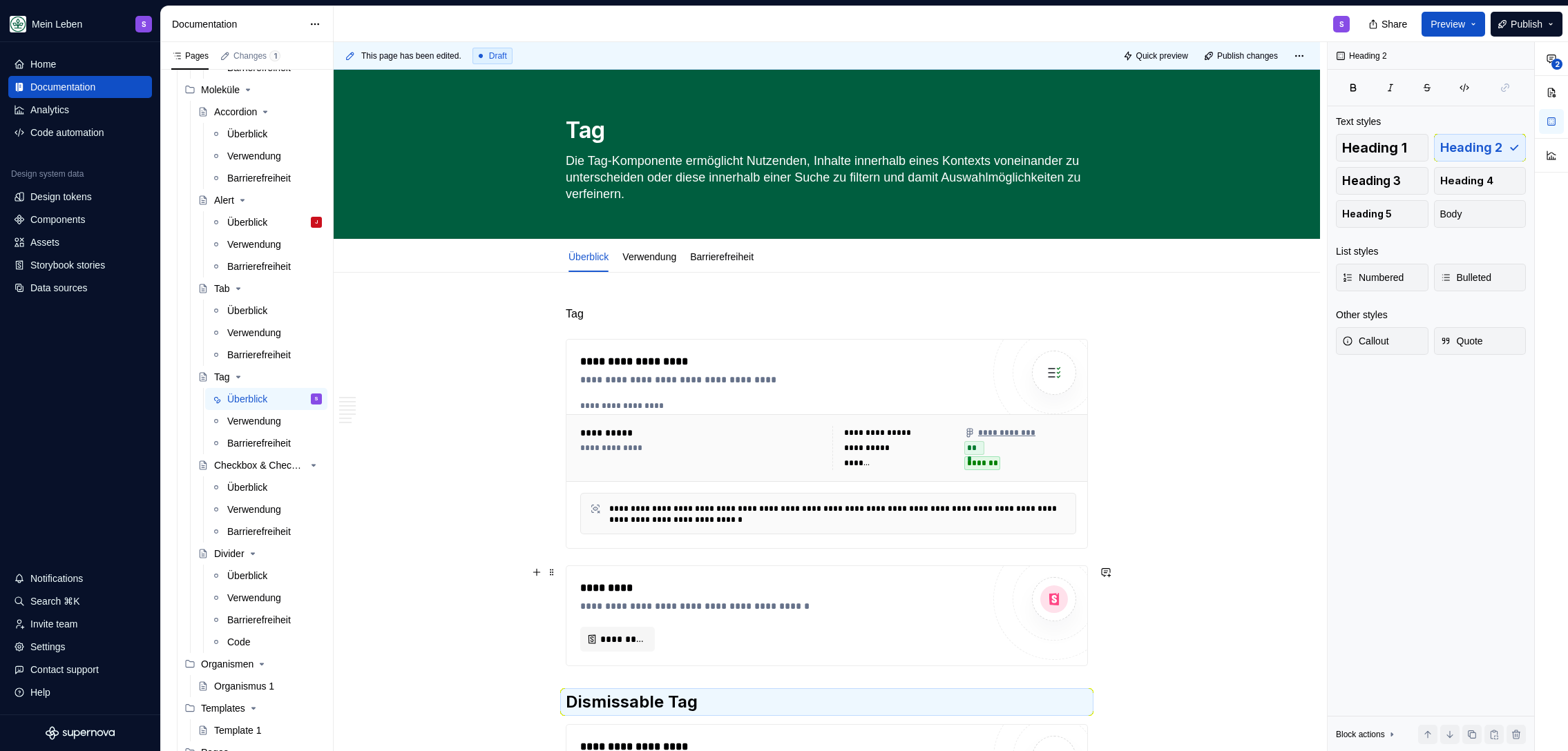
click at [668, 312] on p "Tag" at bounding box center [826, 313] width 522 height 16
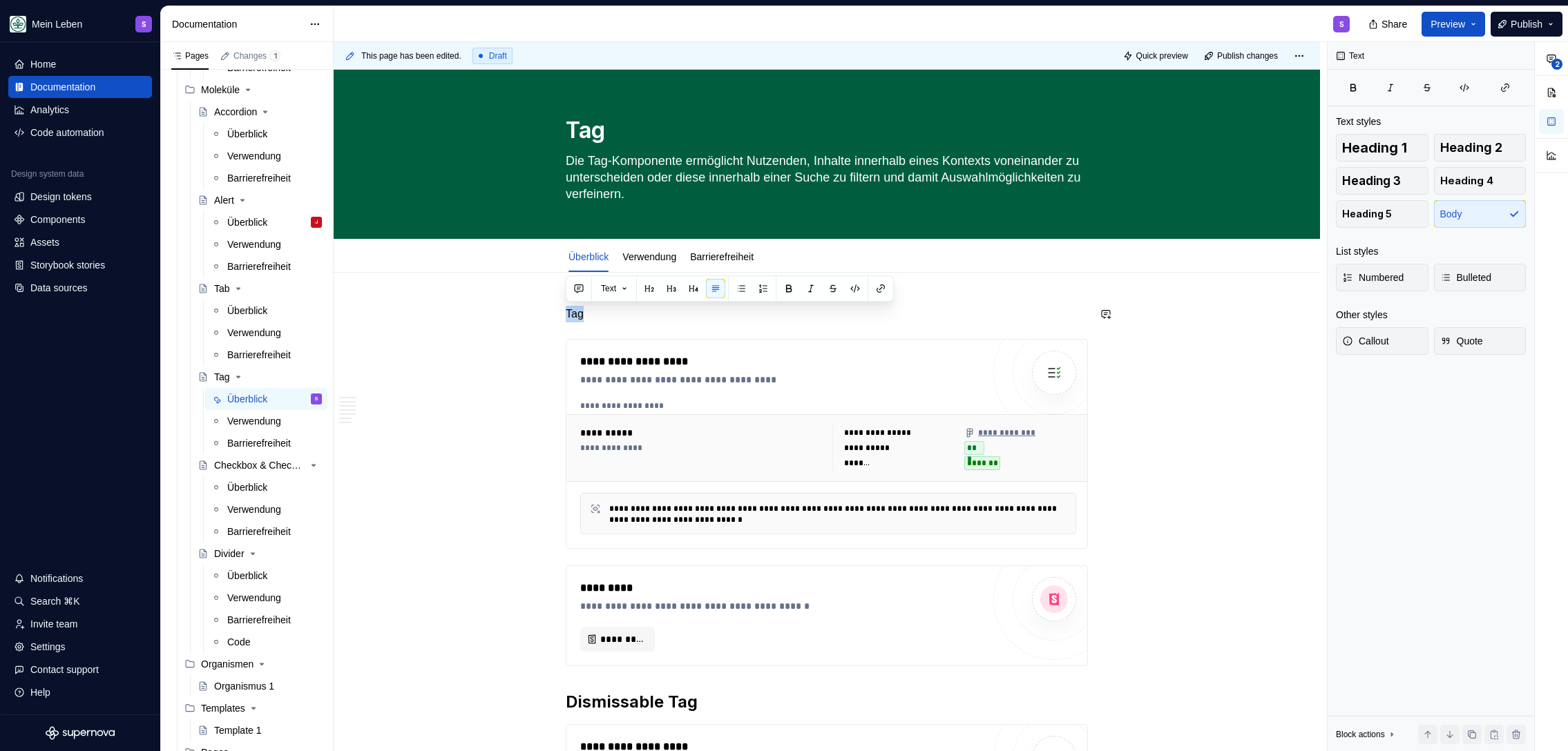
click at [653, 289] on button "button" at bounding box center [649, 289] width 20 height 20
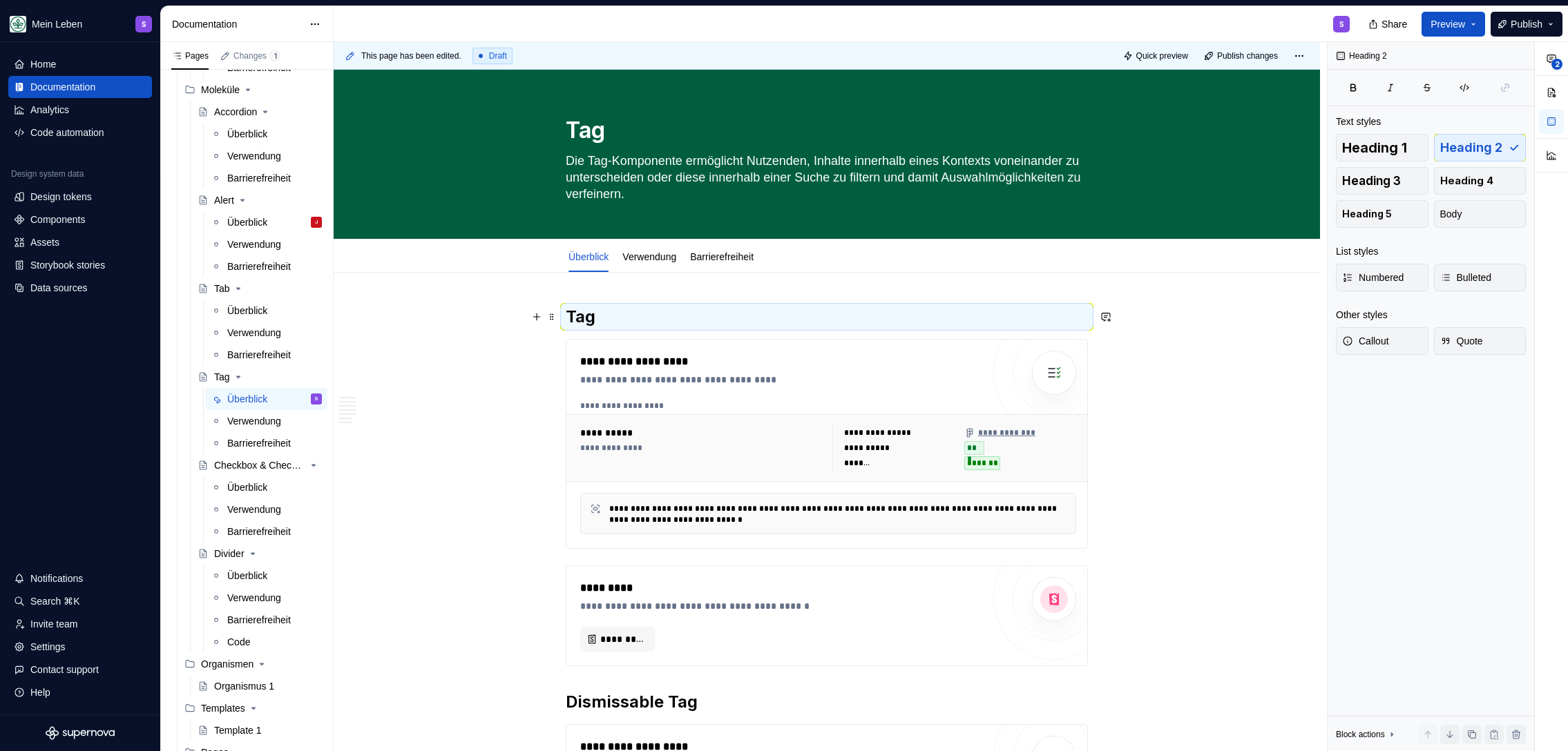
click at [651, 323] on h2 "Tag" at bounding box center [826, 317] width 522 height 22
click at [619, 319] on h2 "Tag" at bounding box center [826, 317] width 522 height 22
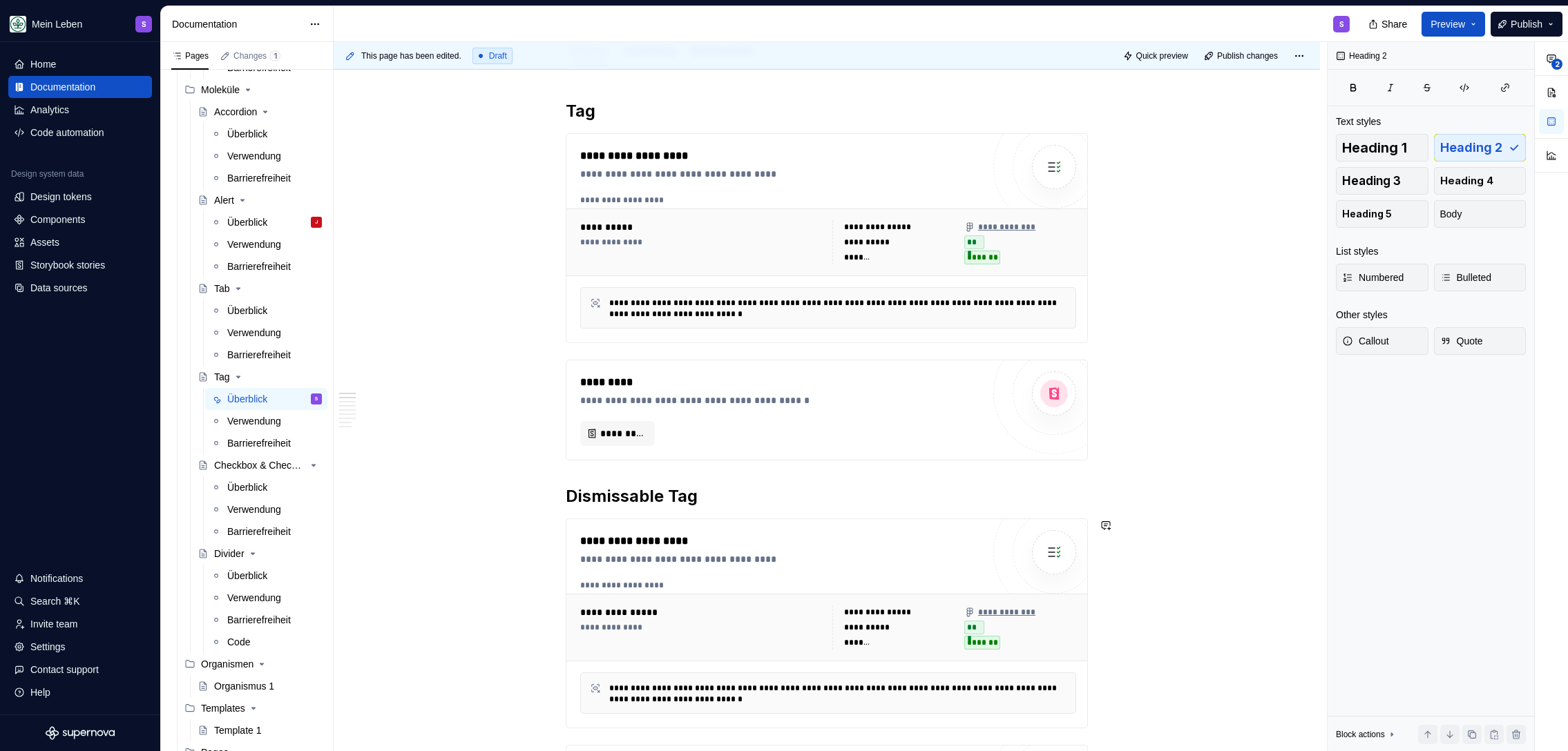
scroll to position [13, 0]
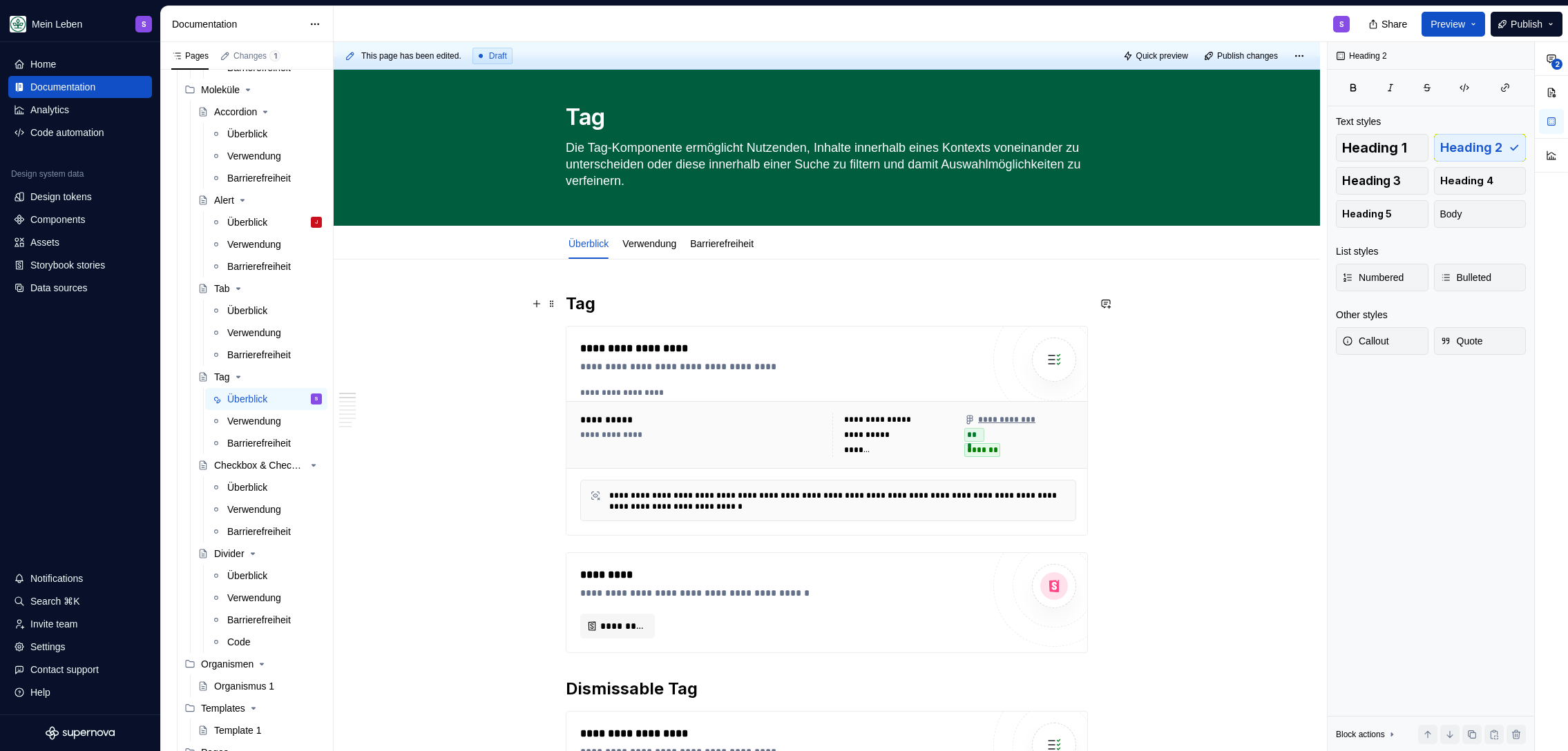
click at [648, 301] on h2 "Tag" at bounding box center [826, 304] width 522 height 22
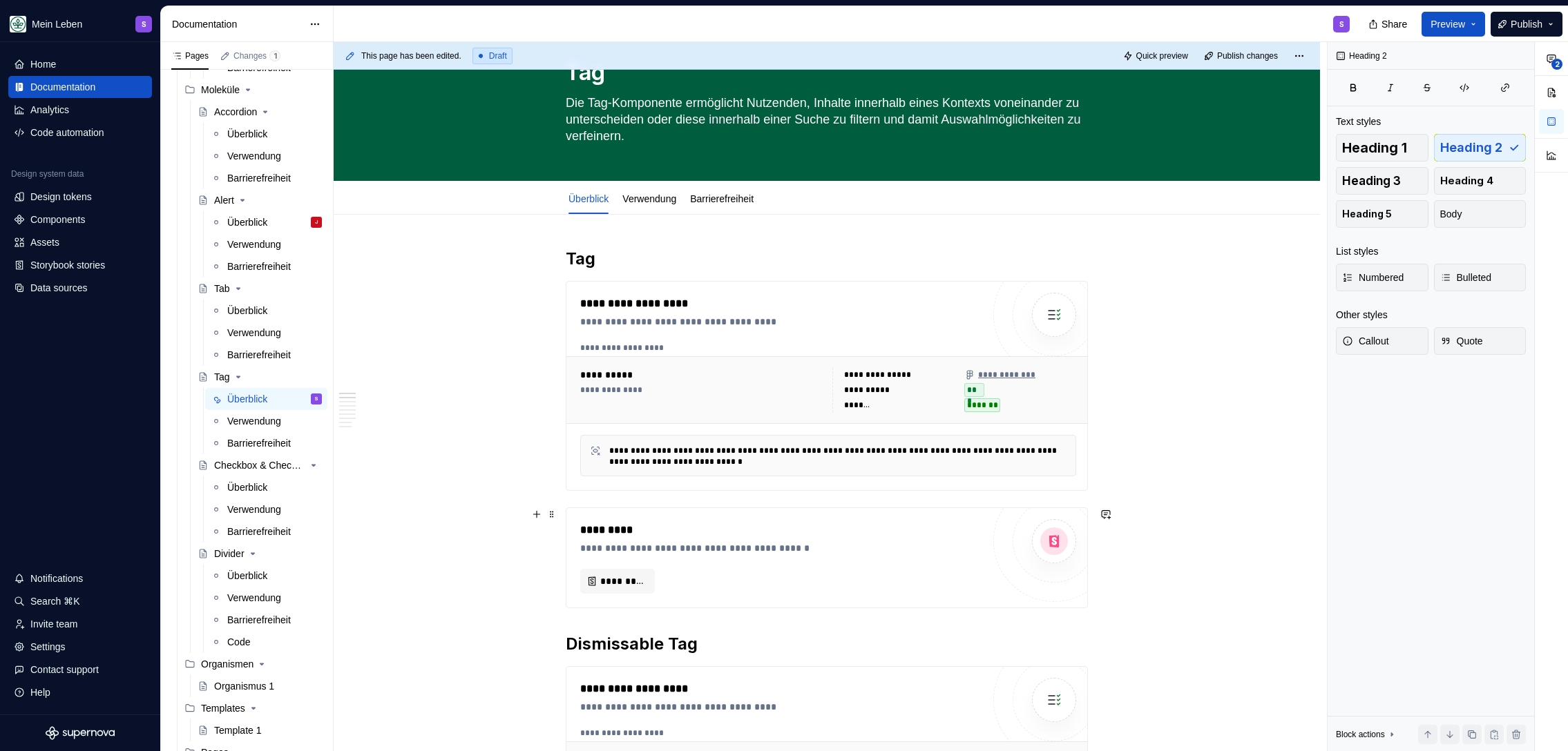
scroll to position [142, 0]
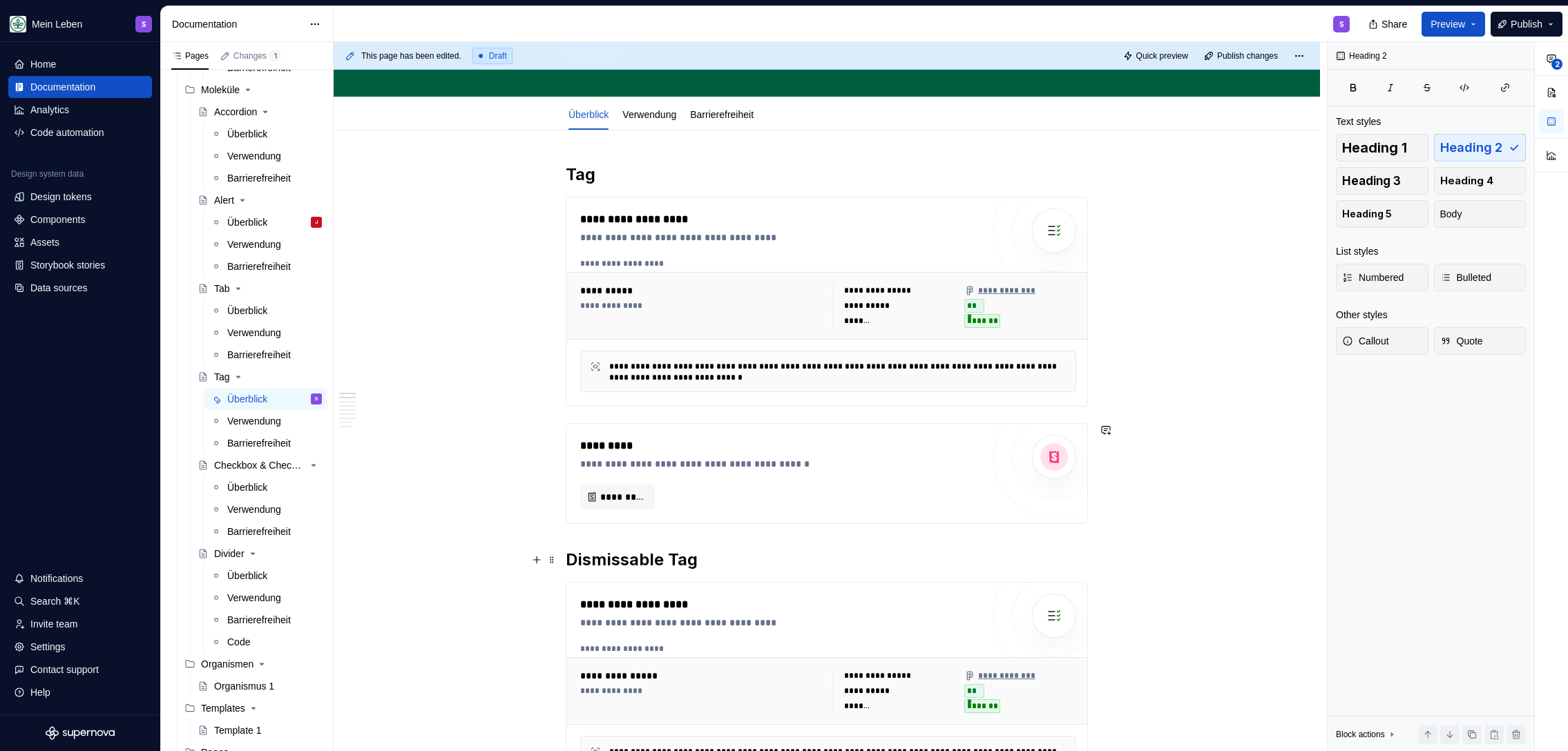
click at [724, 560] on h2 "Dismissable Tag" at bounding box center [826, 560] width 522 height 22
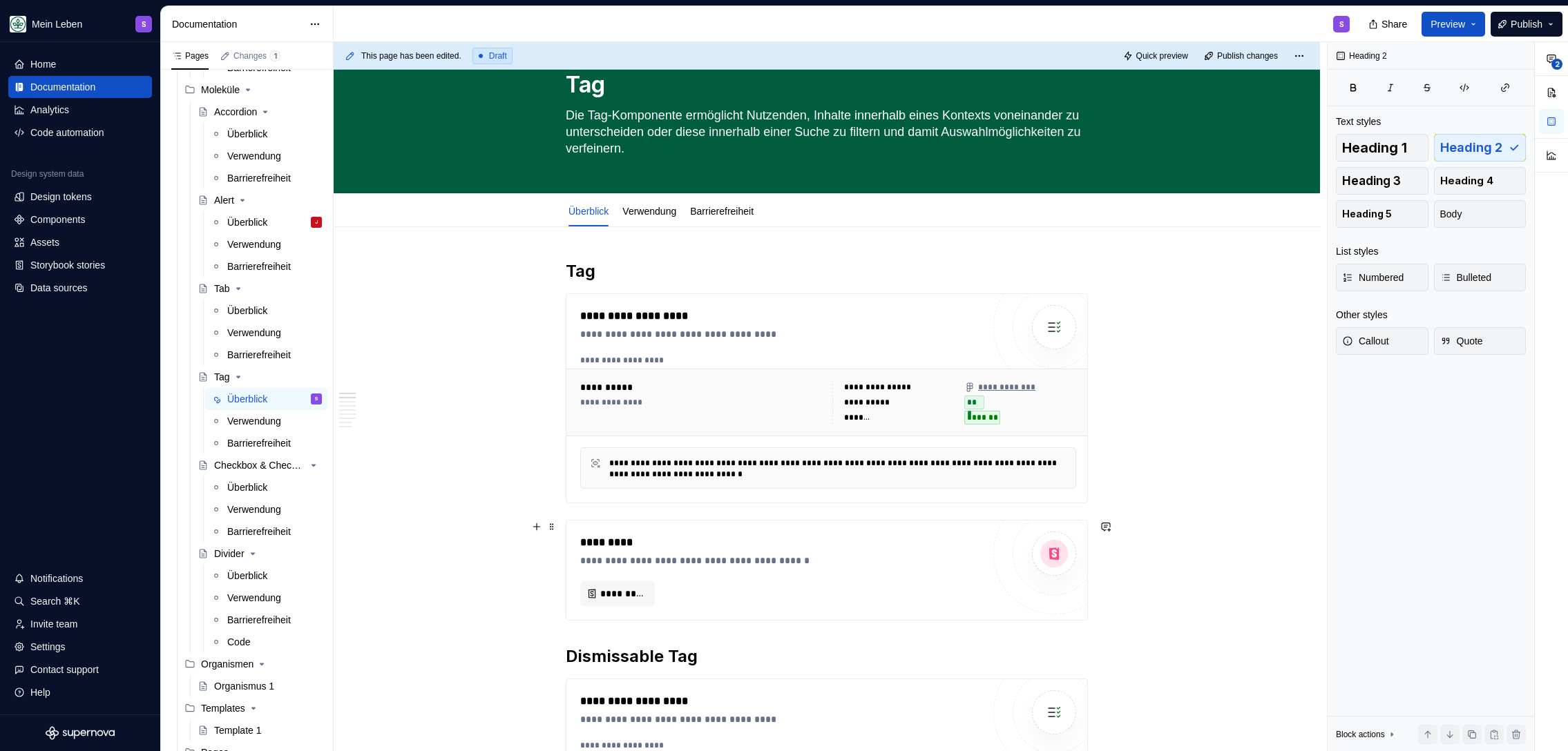
scroll to position [0, 0]
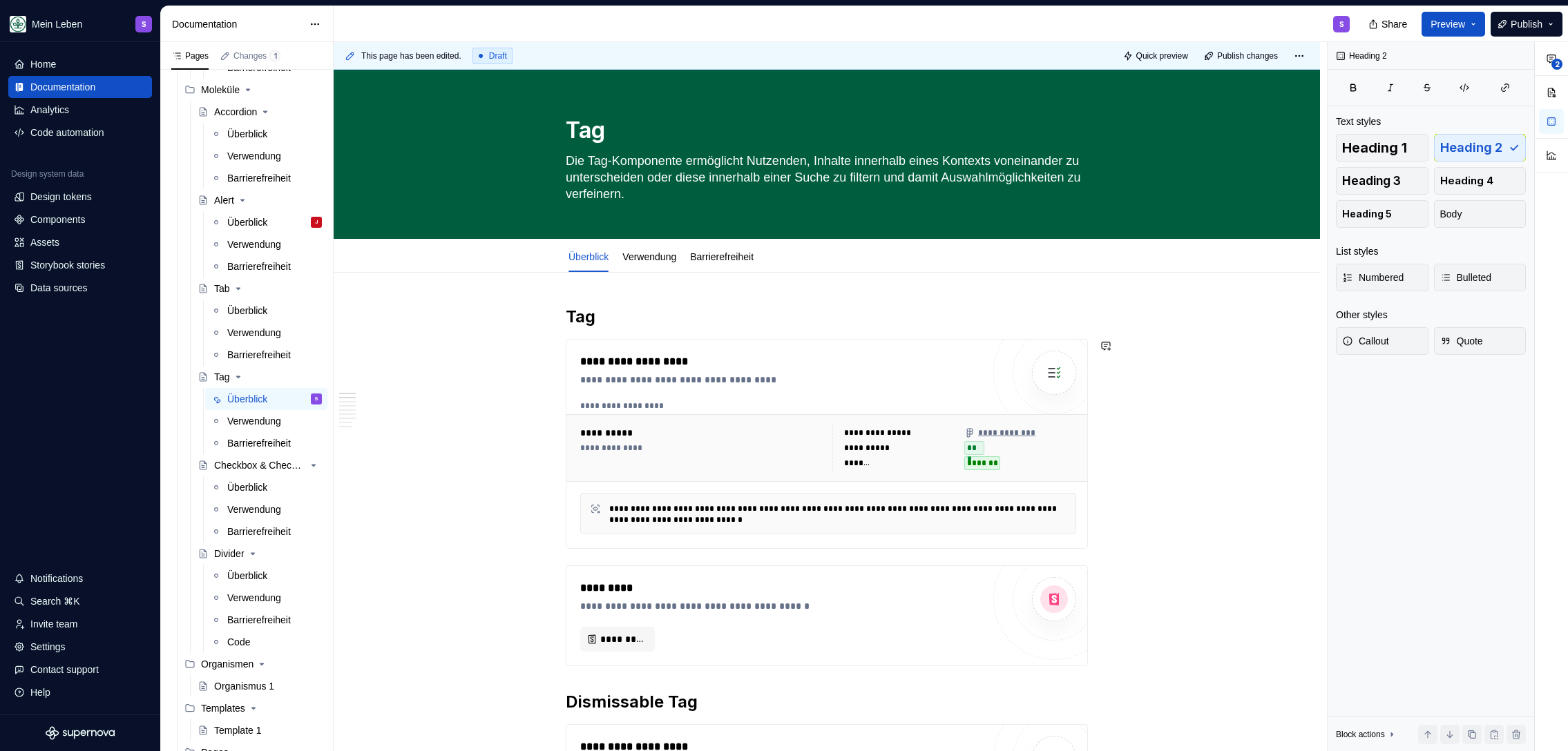
click at [1530, 21] on span "Publish" at bounding box center [1526, 24] width 32 height 14
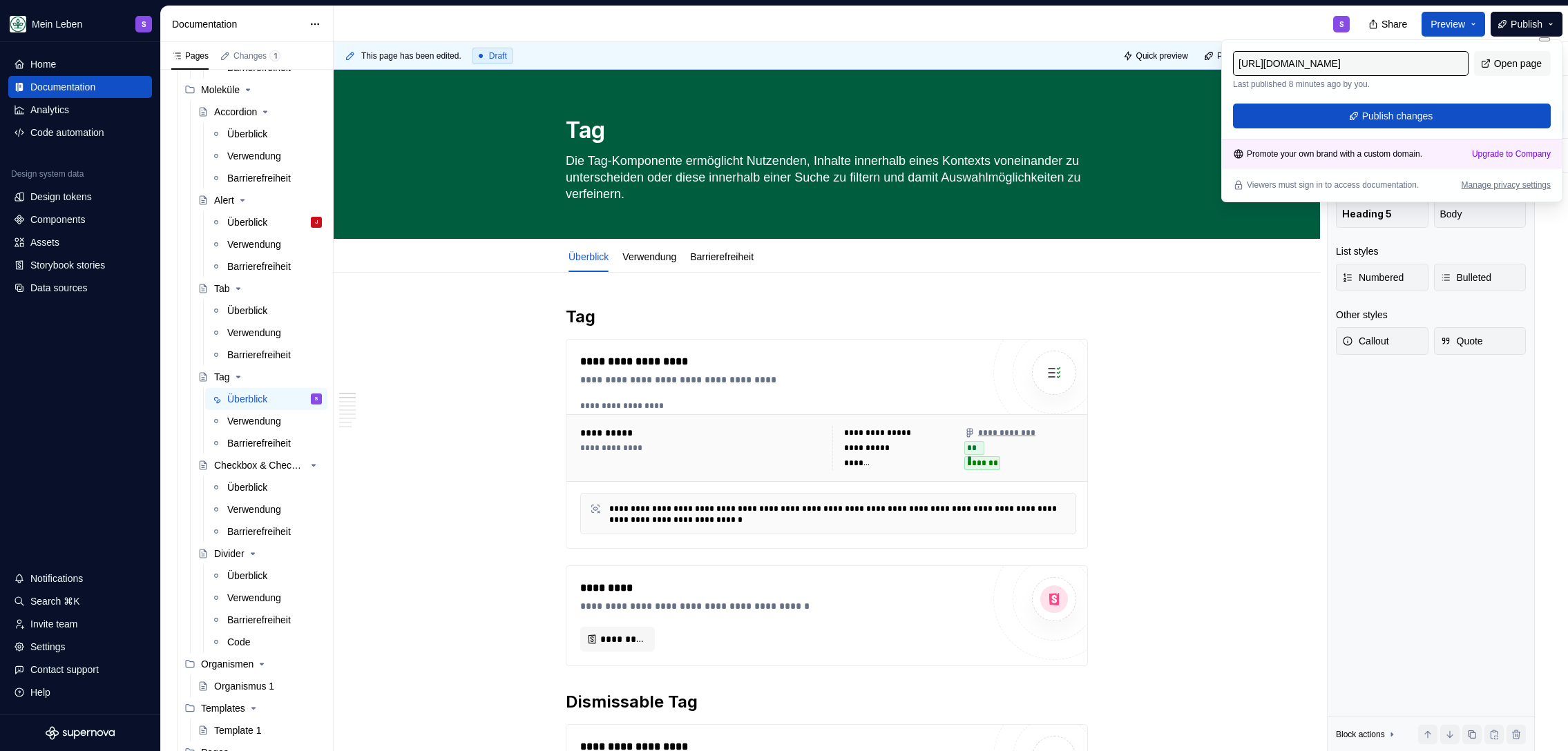
click at [1350, 102] on div "[URL][DOMAIN_NAME] Last published 8 minutes ago by you. Open page Publish chang…" at bounding box center [1391, 90] width 318 height 77
click at [1350, 110] on button "Publish changes" at bounding box center [1391, 116] width 318 height 25
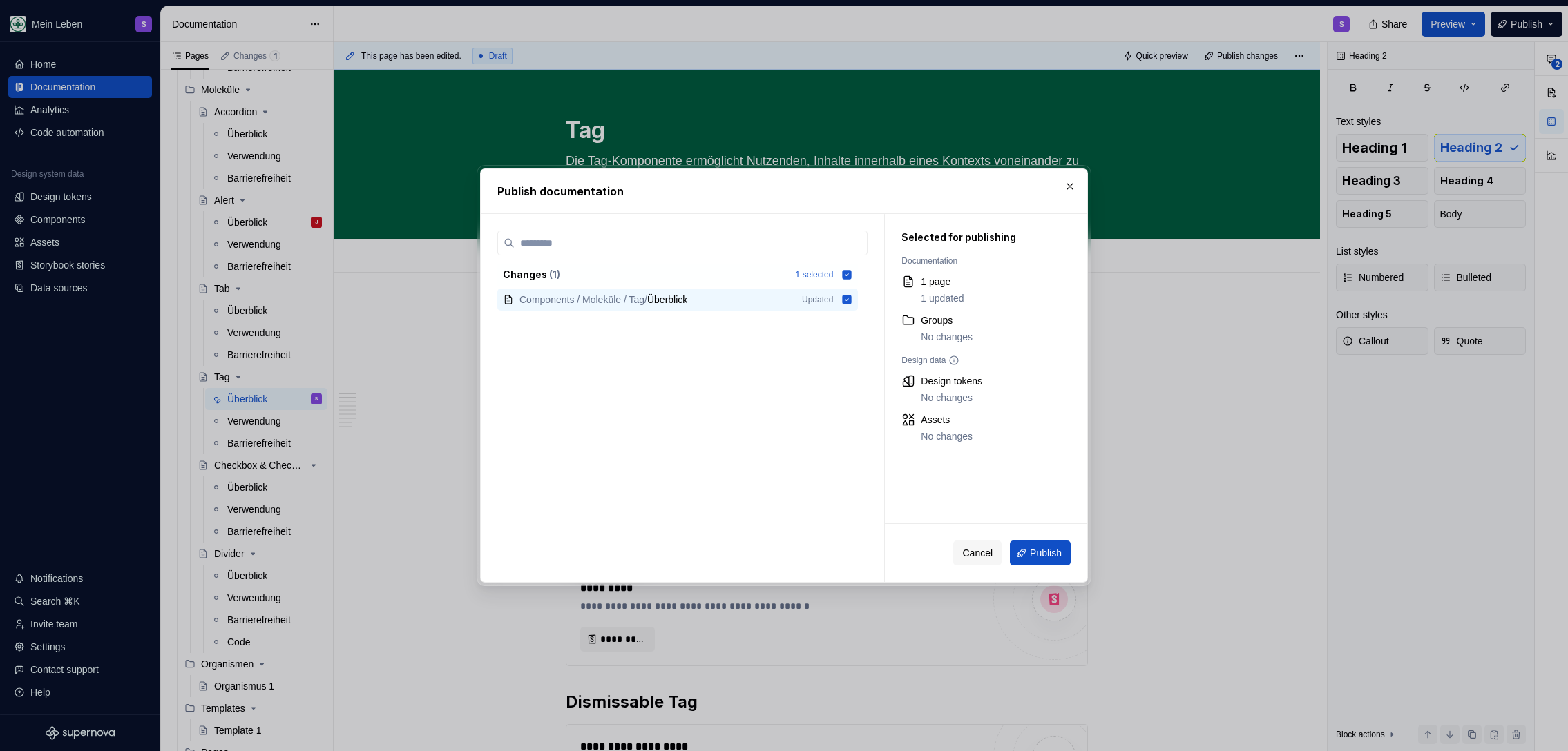
drag, startPoint x: 1041, startPoint y: 550, endPoint x: 986, endPoint y: 534, distance: 57.3
click at [1041, 550] on span "Publish" at bounding box center [1045, 553] width 32 height 14
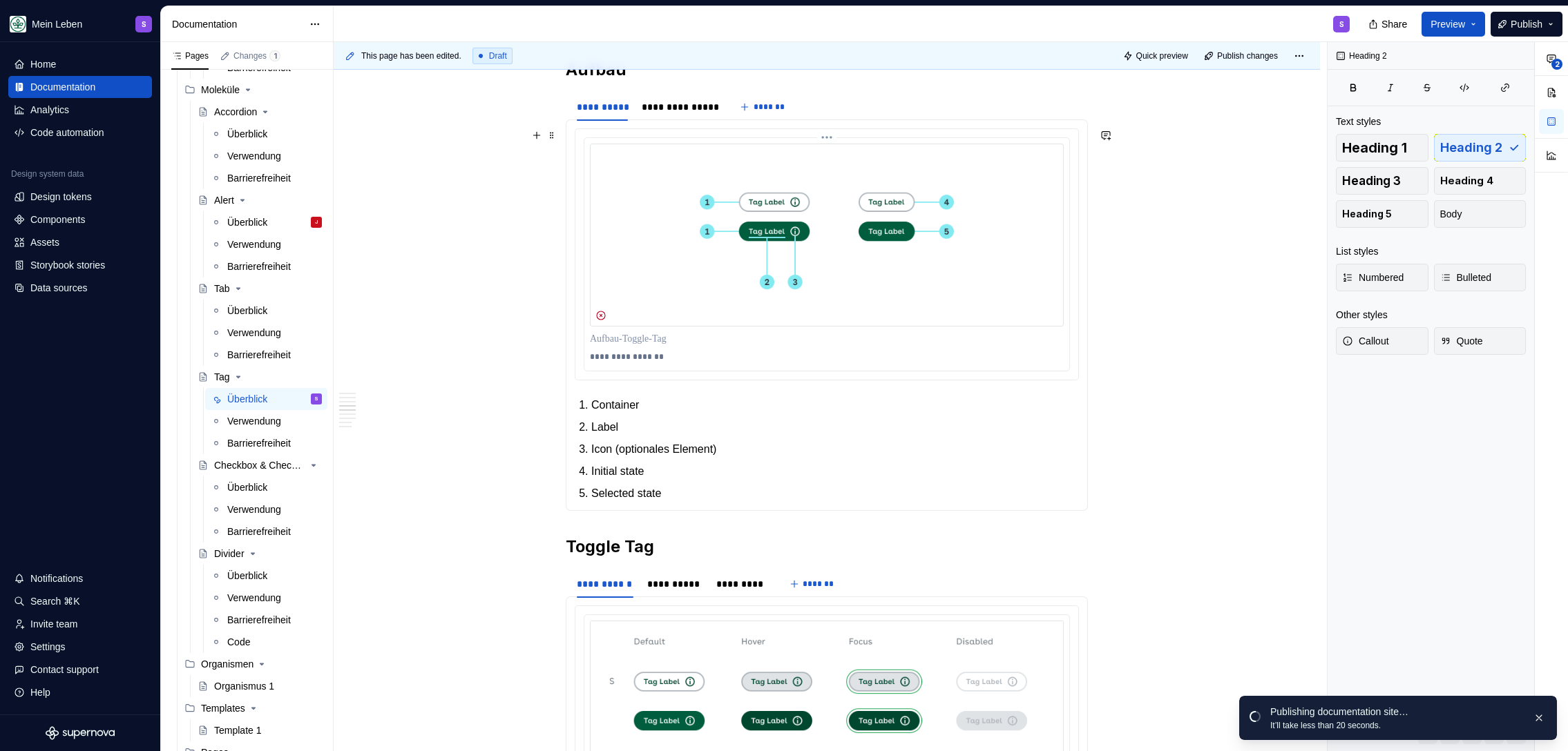
scroll to position [1225, 0]
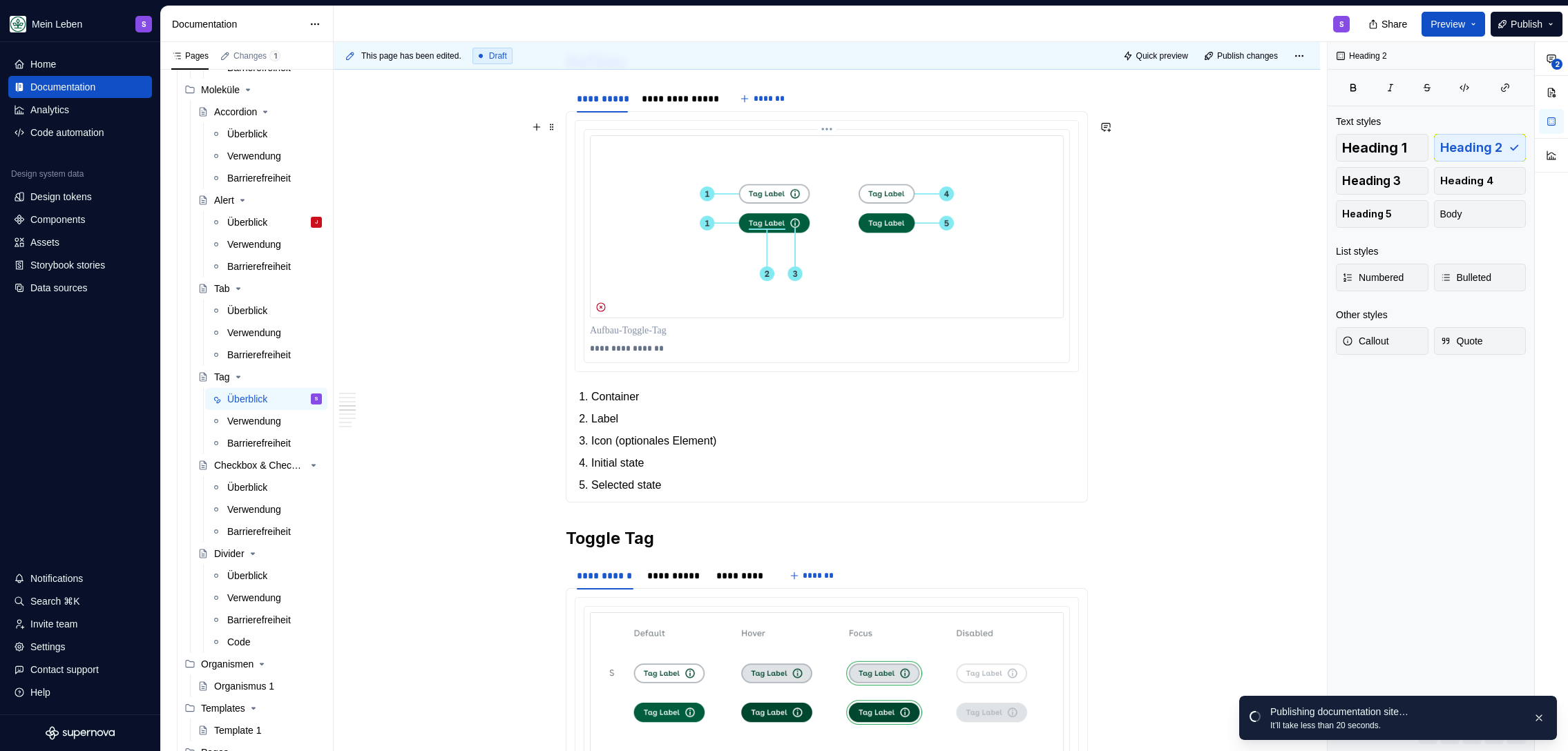
click at [787, 293] on img at bounding box center [826, 227] width 474 height 183
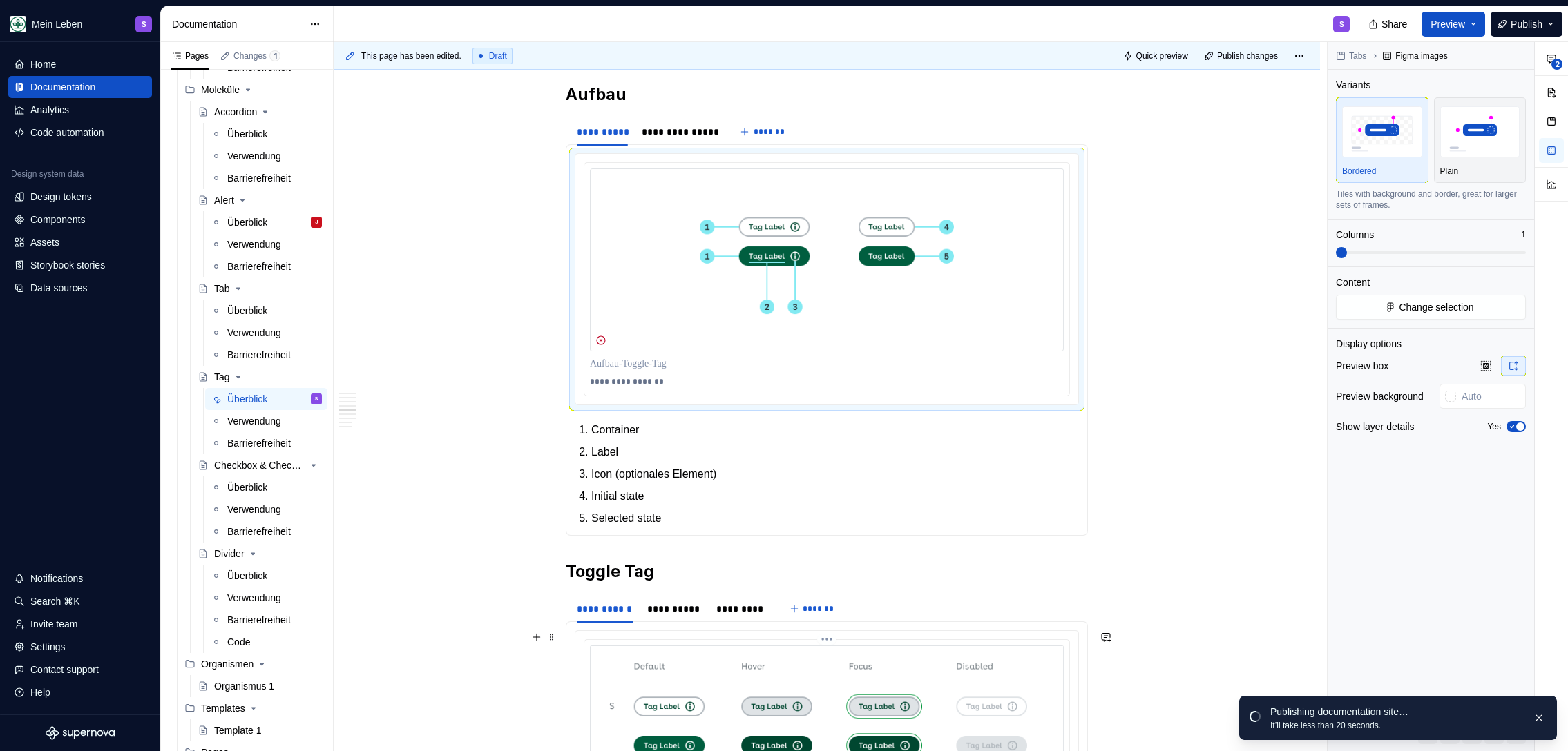
scroll to position [999, 0]
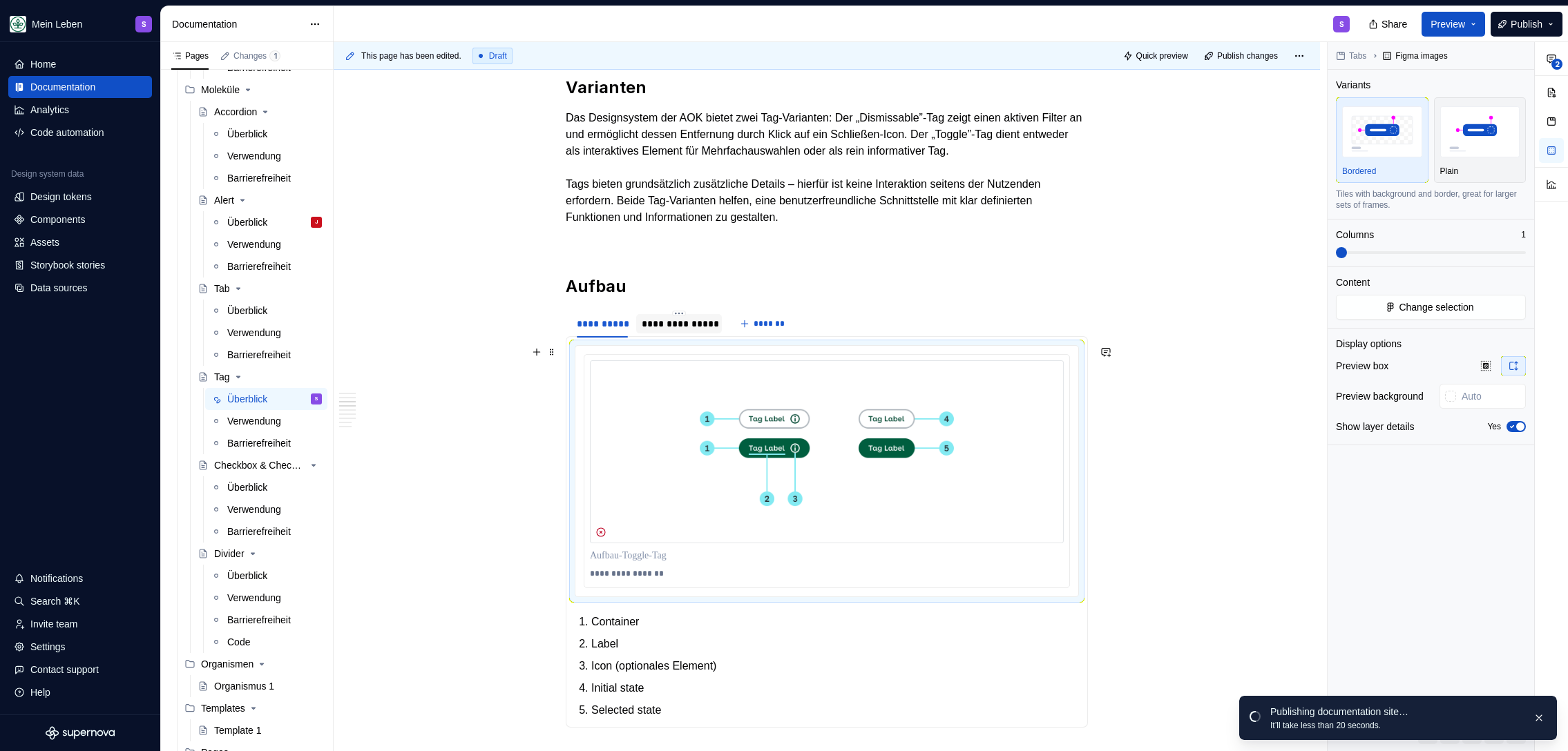
click at [698, 332] on div "**********" at bounding box center [679, 324] width 87 height 20
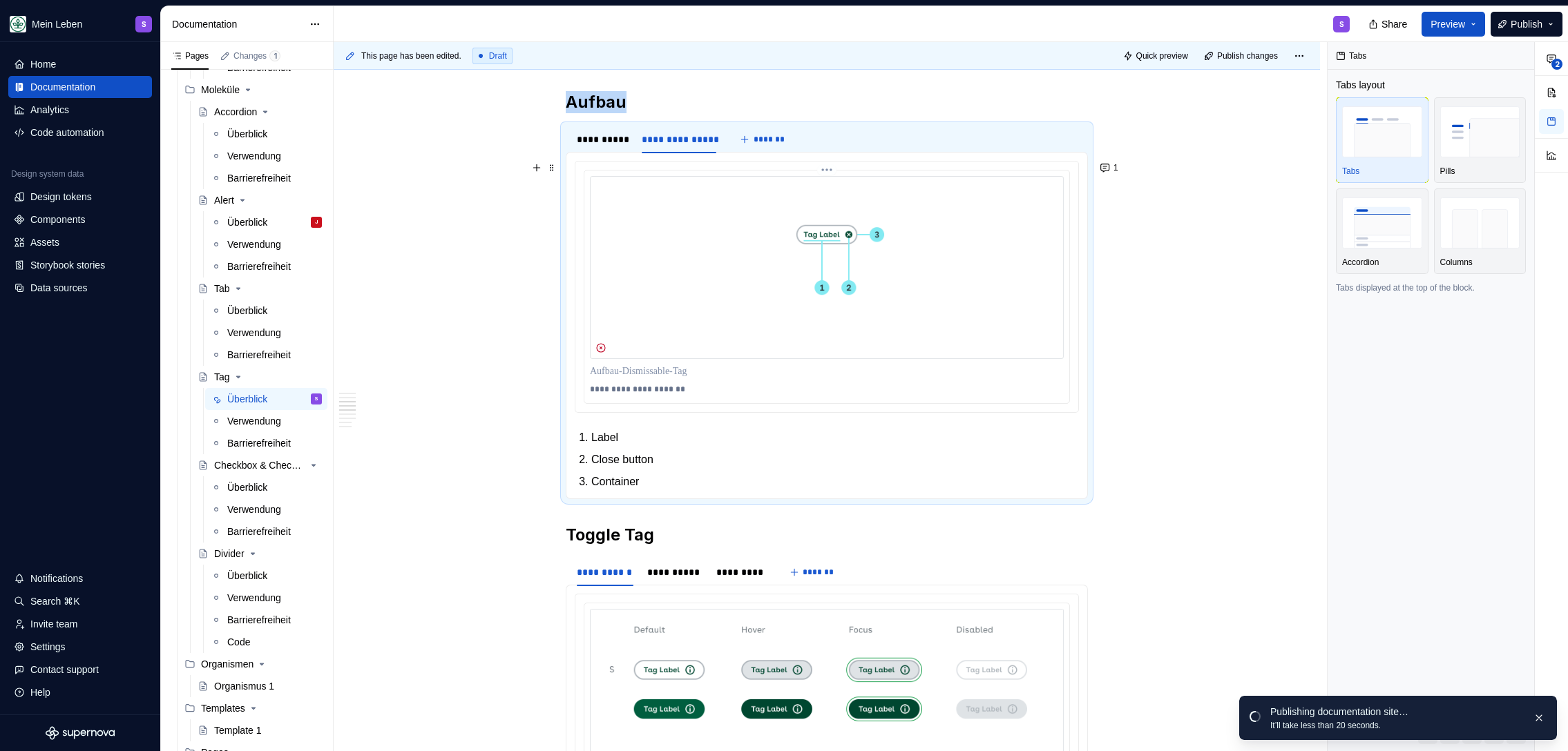
scroll to position [1462, 0]
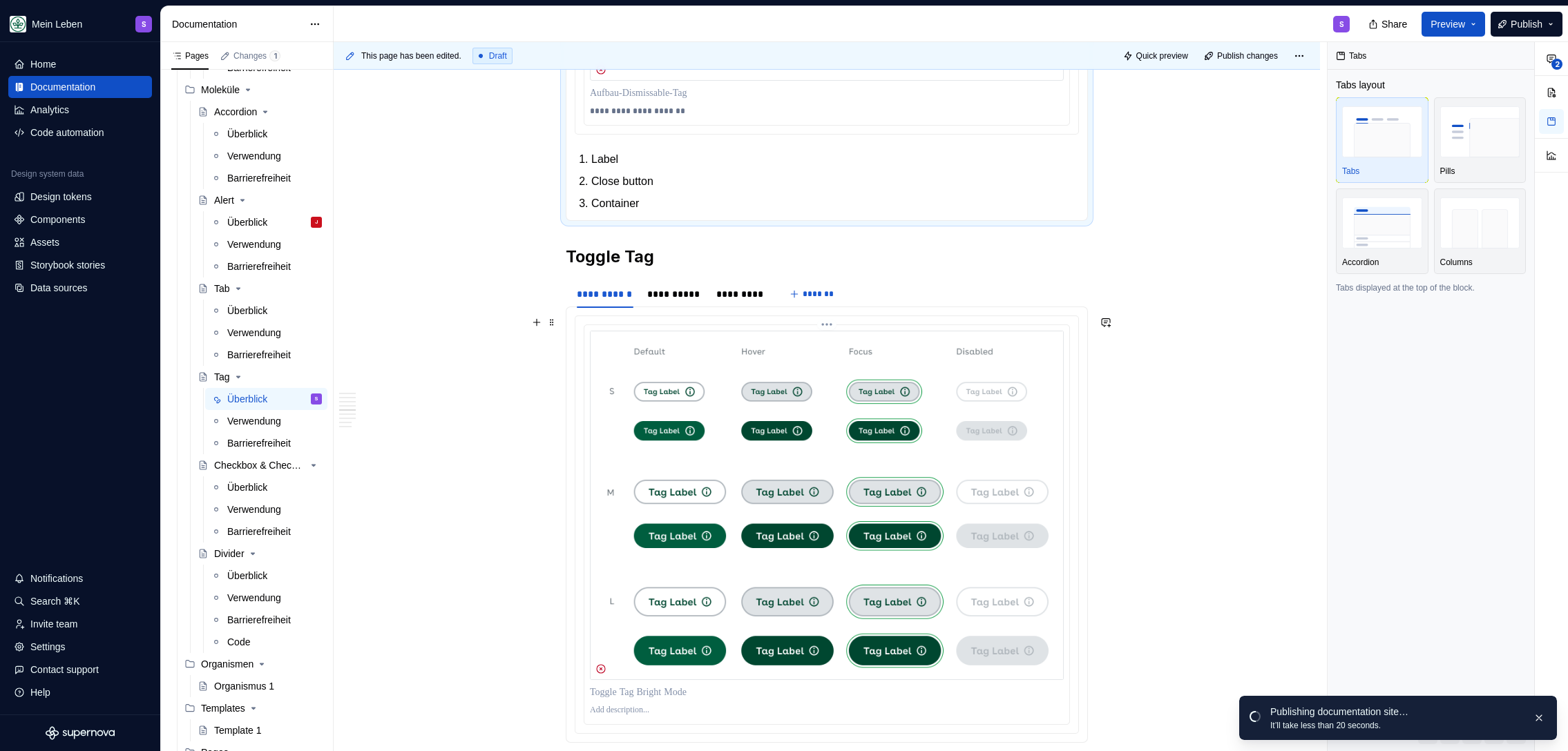
click at [761, 430] on img at bounding box center [826, 505] width 474 height 349
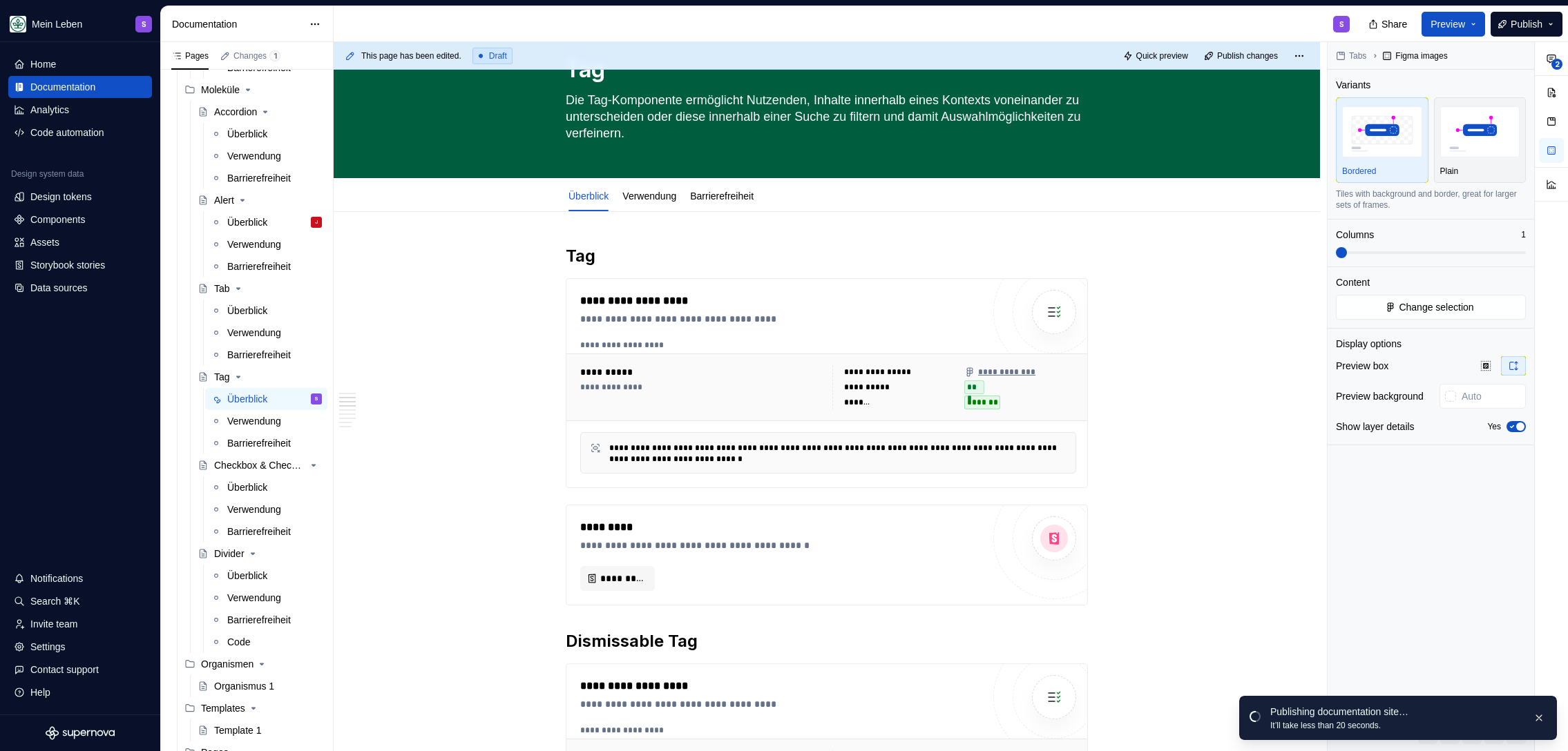
scroll to position [0, 0]
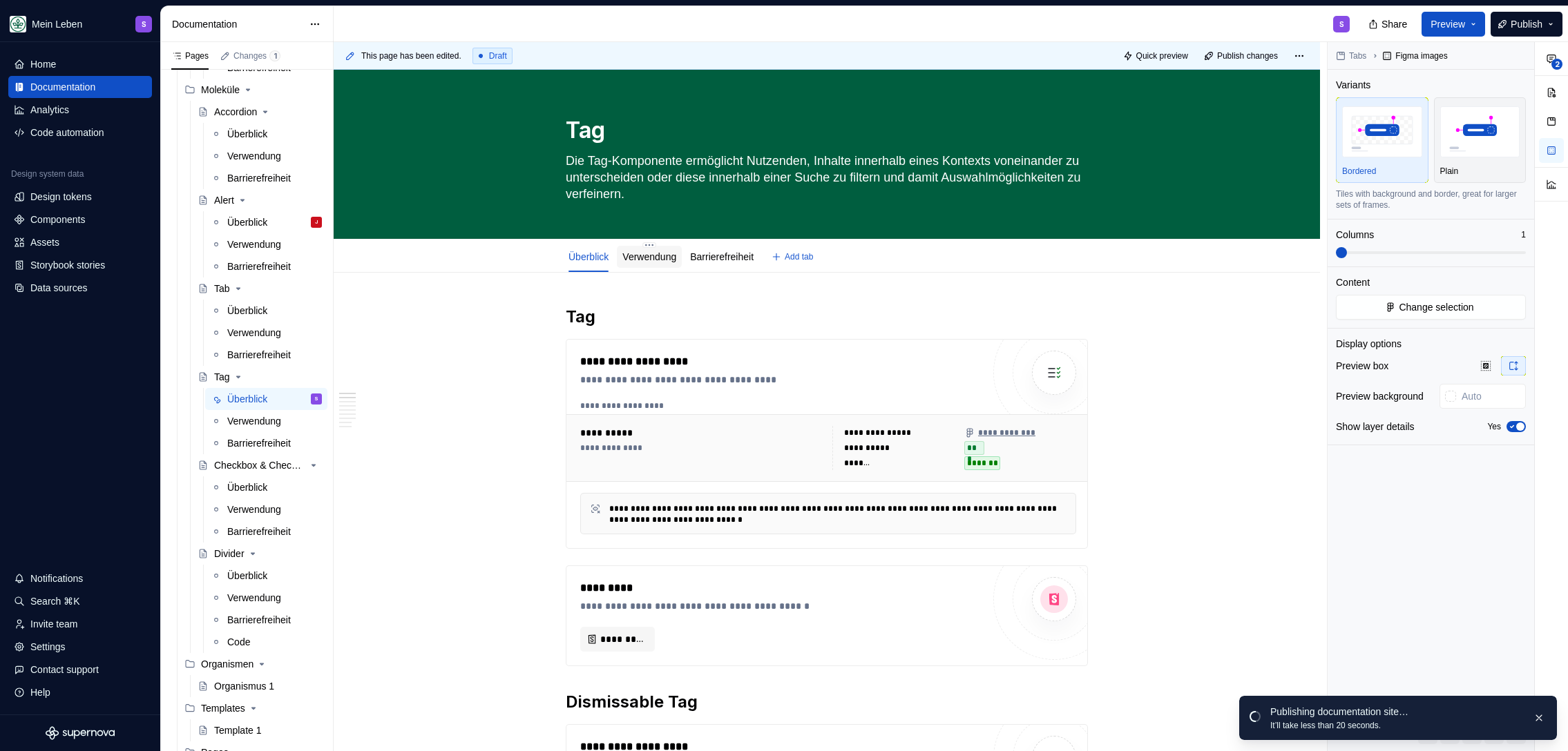
click at [641, 259] on link "Verwendung" at bounding box center [649, 256] width 54 height 11
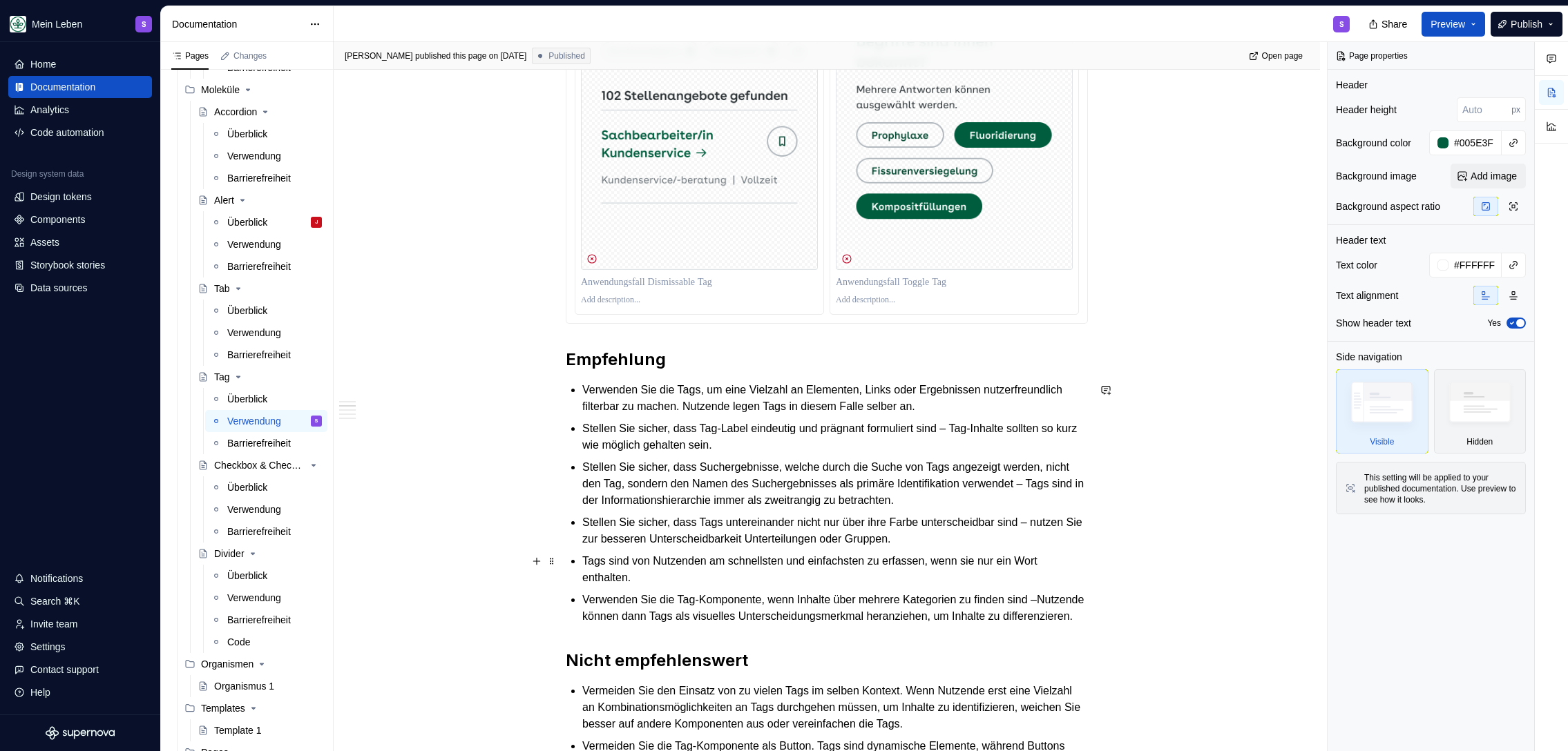
scroll to position [675, 0]
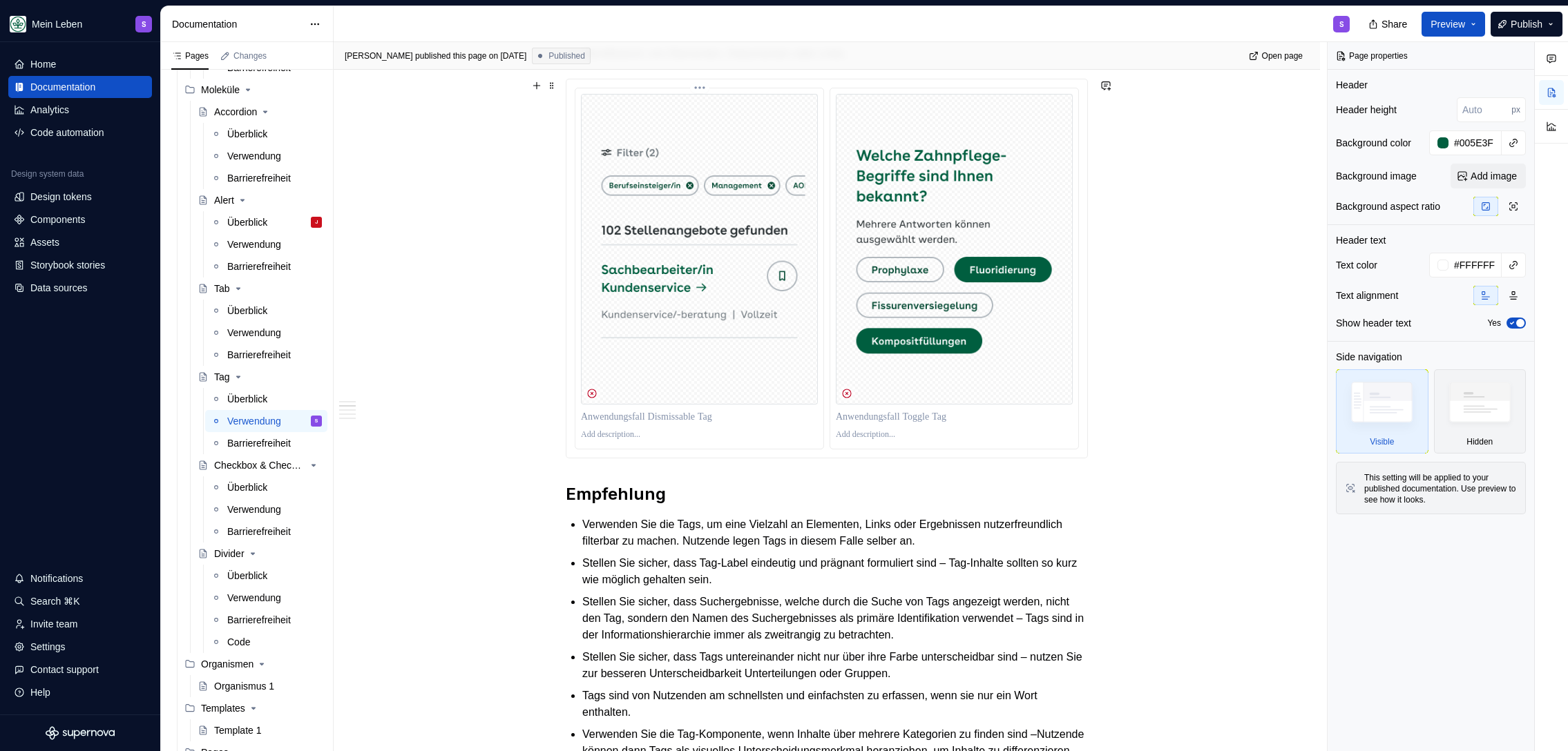
click at [668, 296] on img at bounding box center [699, 249] width 236 height 311
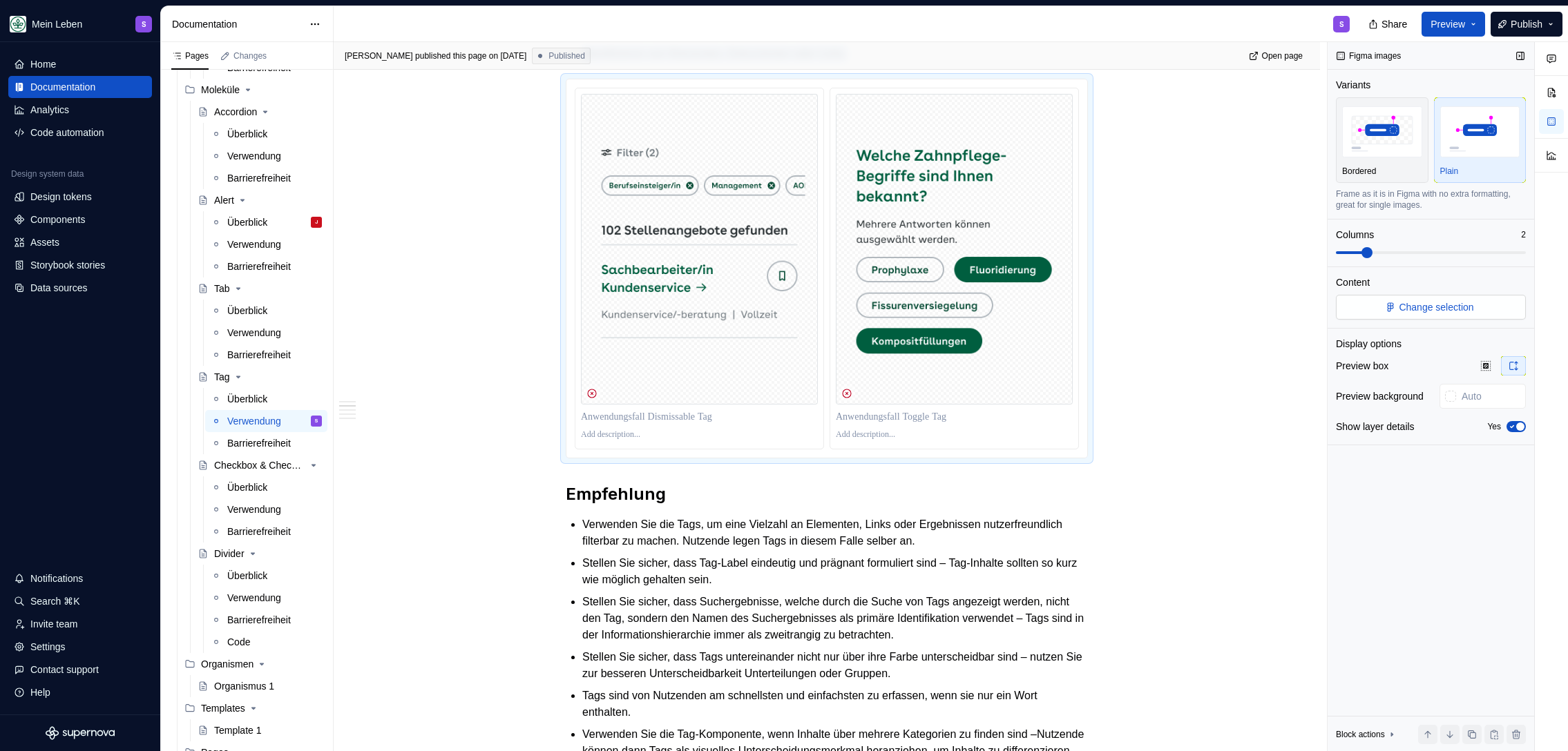
click at [1445, 303] on span "Change selection" at bounding box center [1435, 307] width 75 height 14
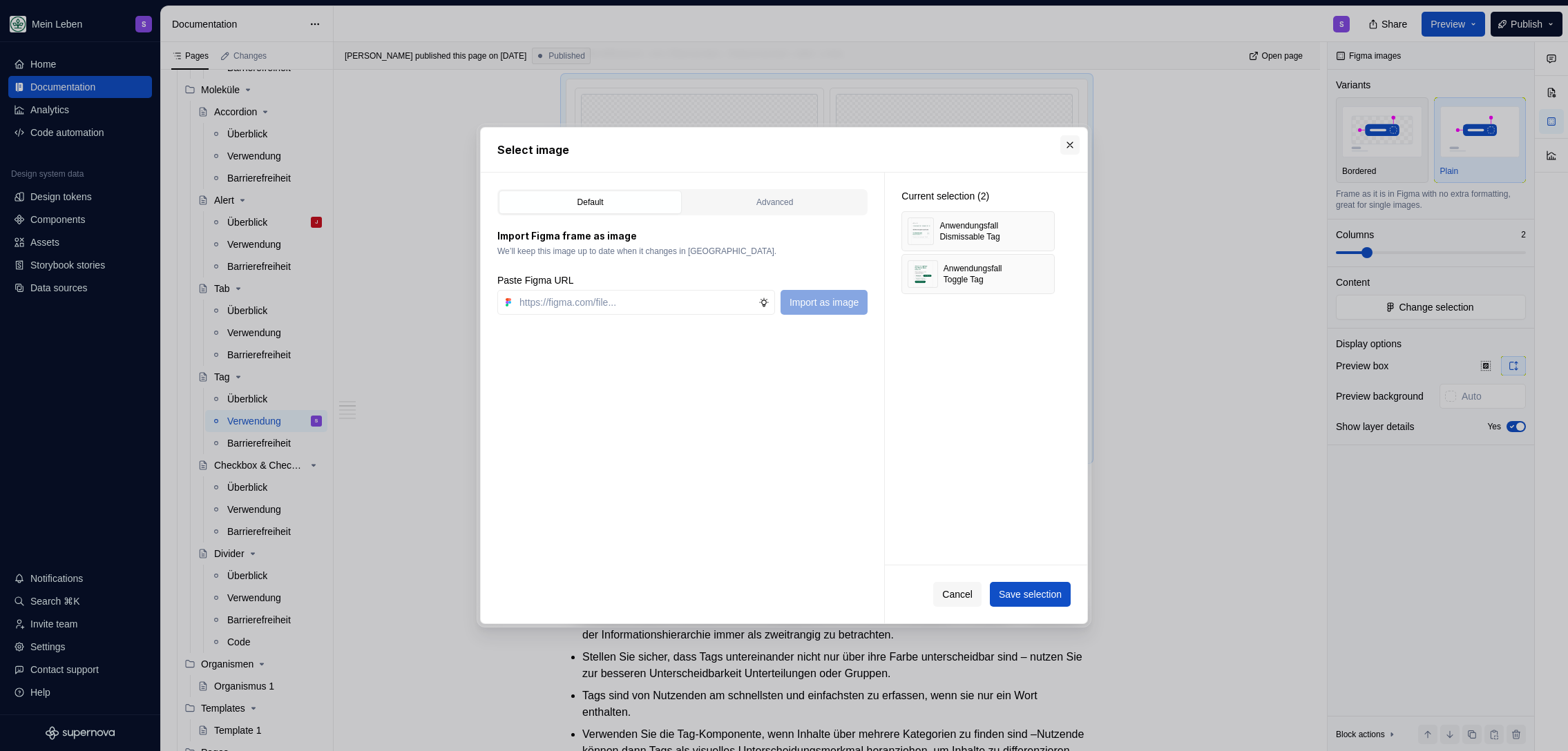
click at [1074, 137] on button "button" at bounding box center [1069, 145] width 20 height 20
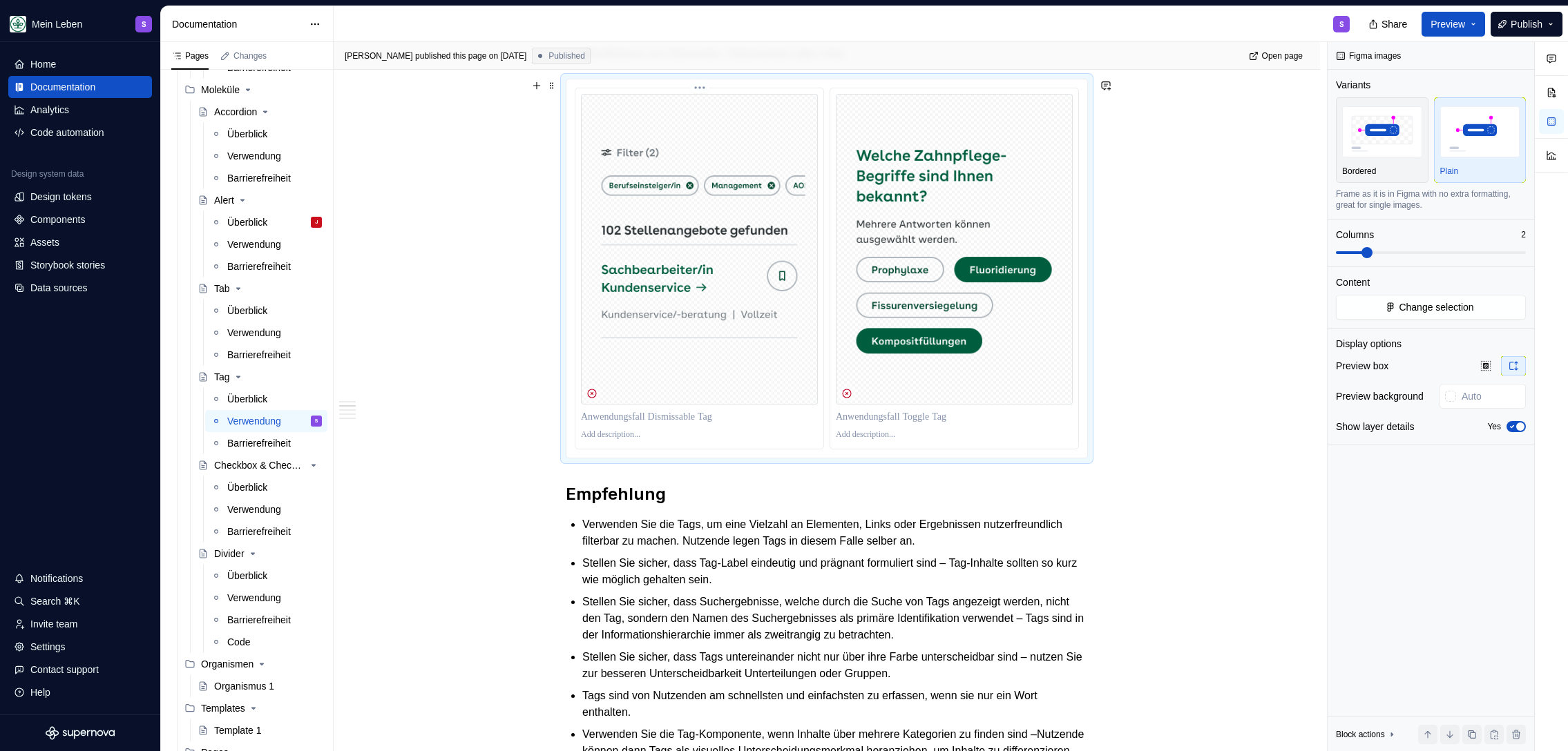
scroll to position [0, 0]
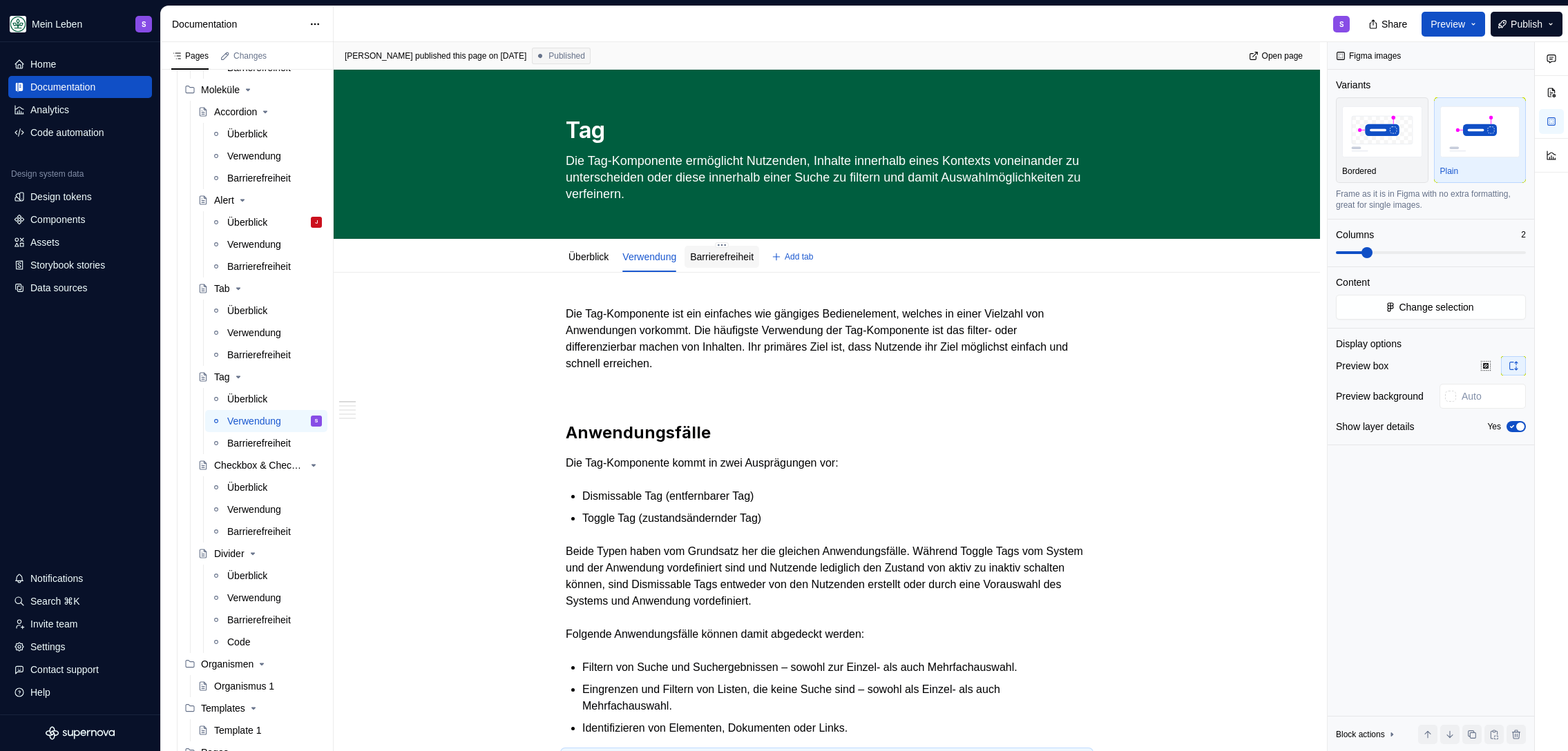
click at [730, 269] on div at bounding box center [721, 270] width 75 height 2
click at [732, 259] on link "Barrierefreiheit" at bounding box center [721, 256] width 63 height 11
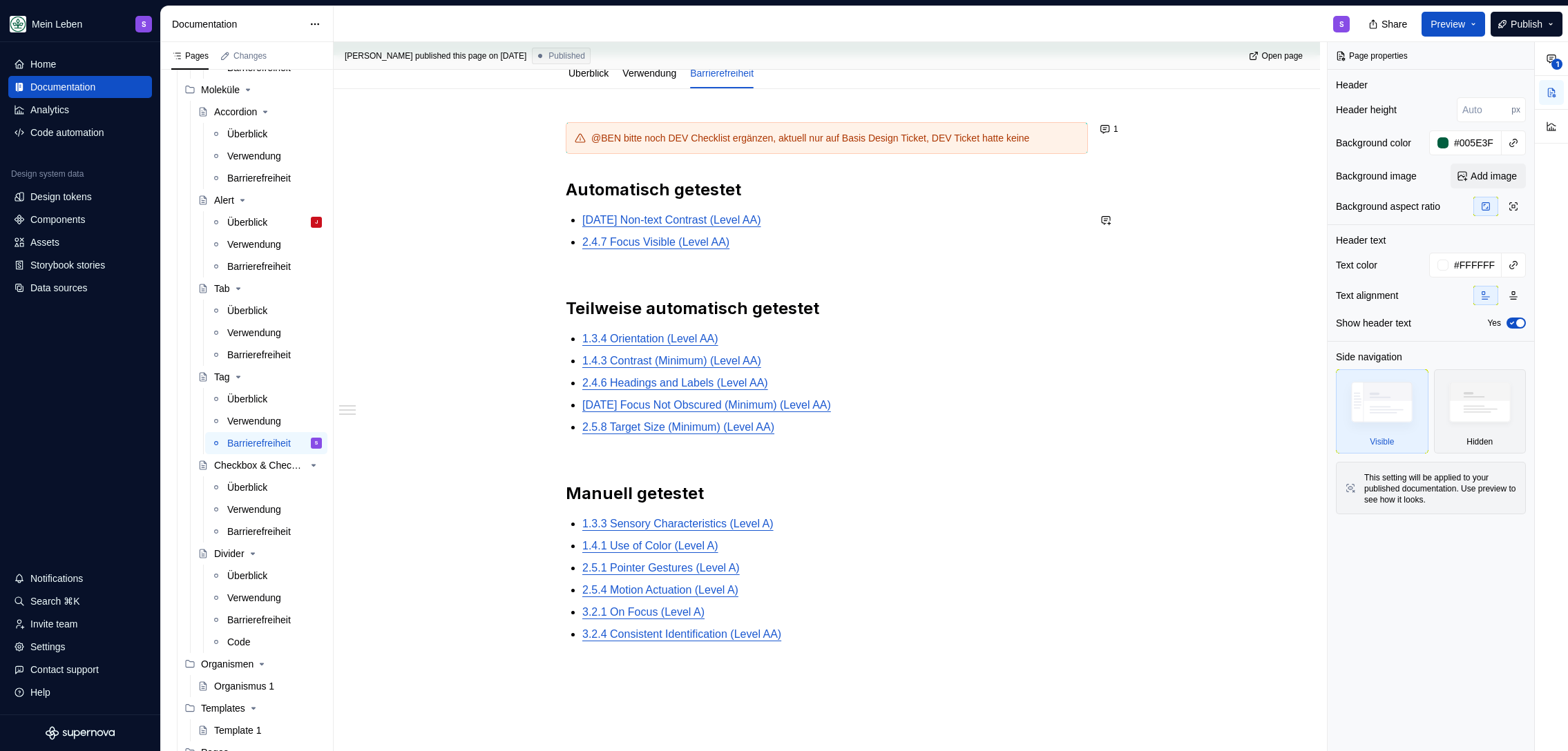
scroll to position [189, 0]
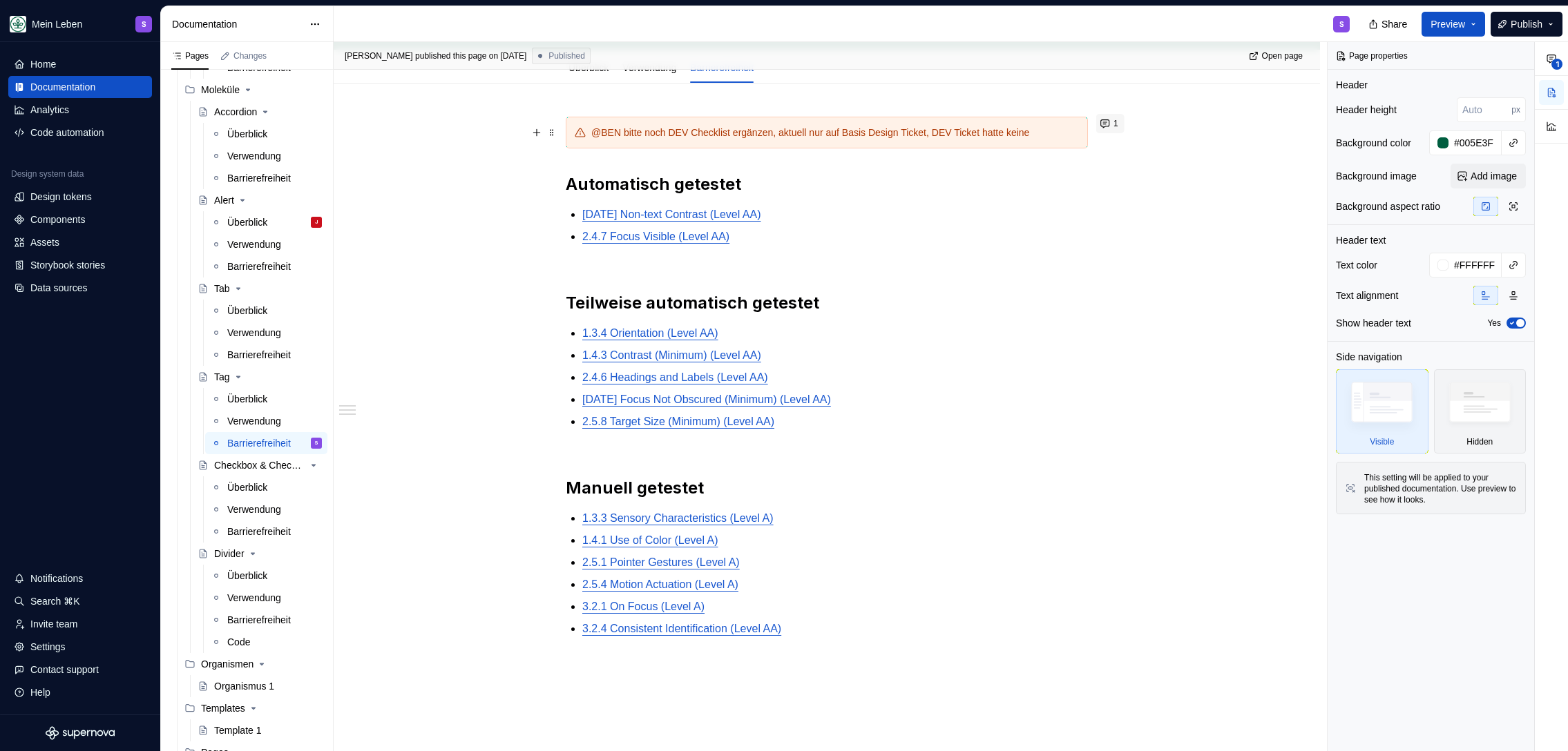
click at [1105, 122] on button "1" at bounding box center [1110, 123] width 28 height 20
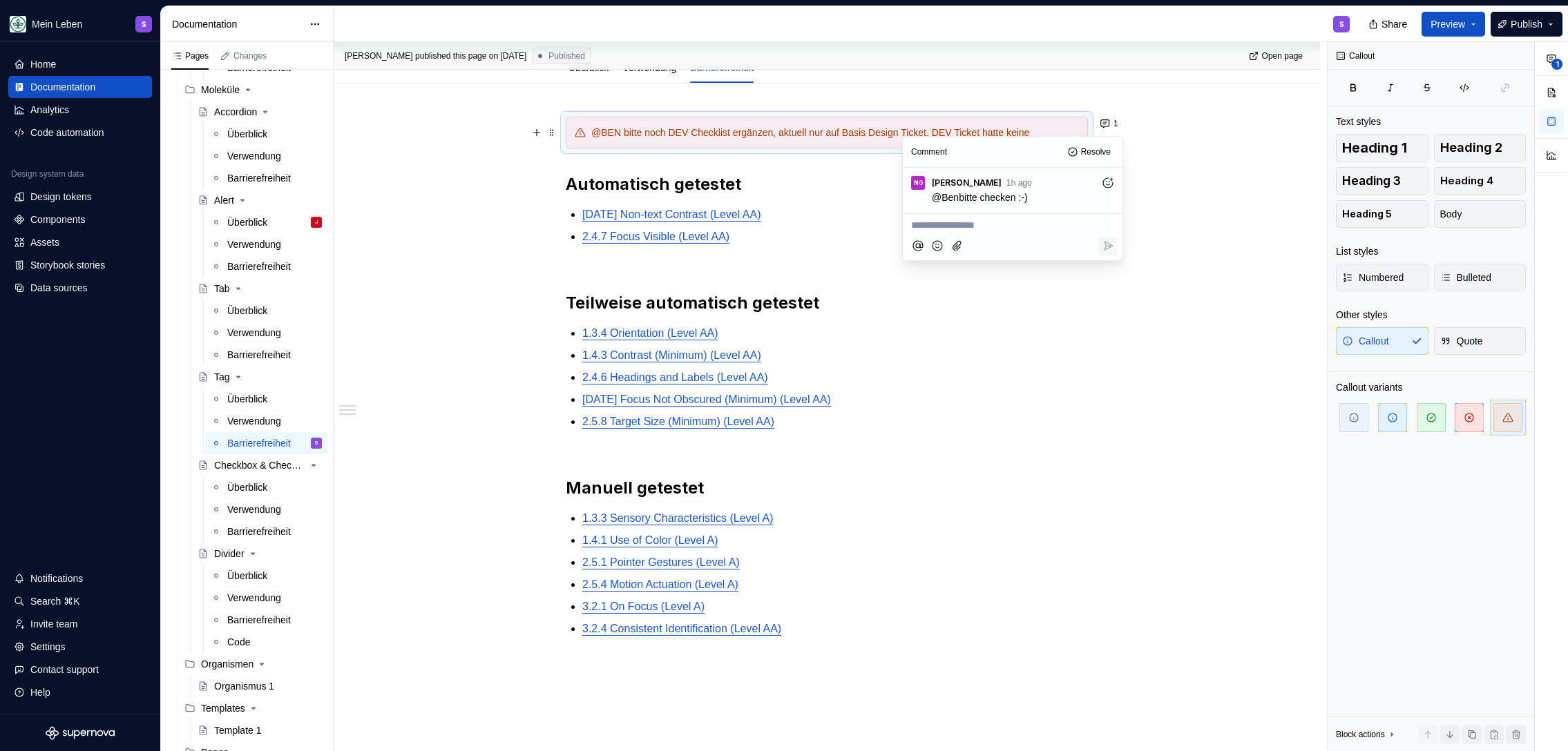
click at [888, 429] on p "2.5.8 Target Size (Minimum) (Level AA)" at bounding box center [835, 421] width 506 height 16
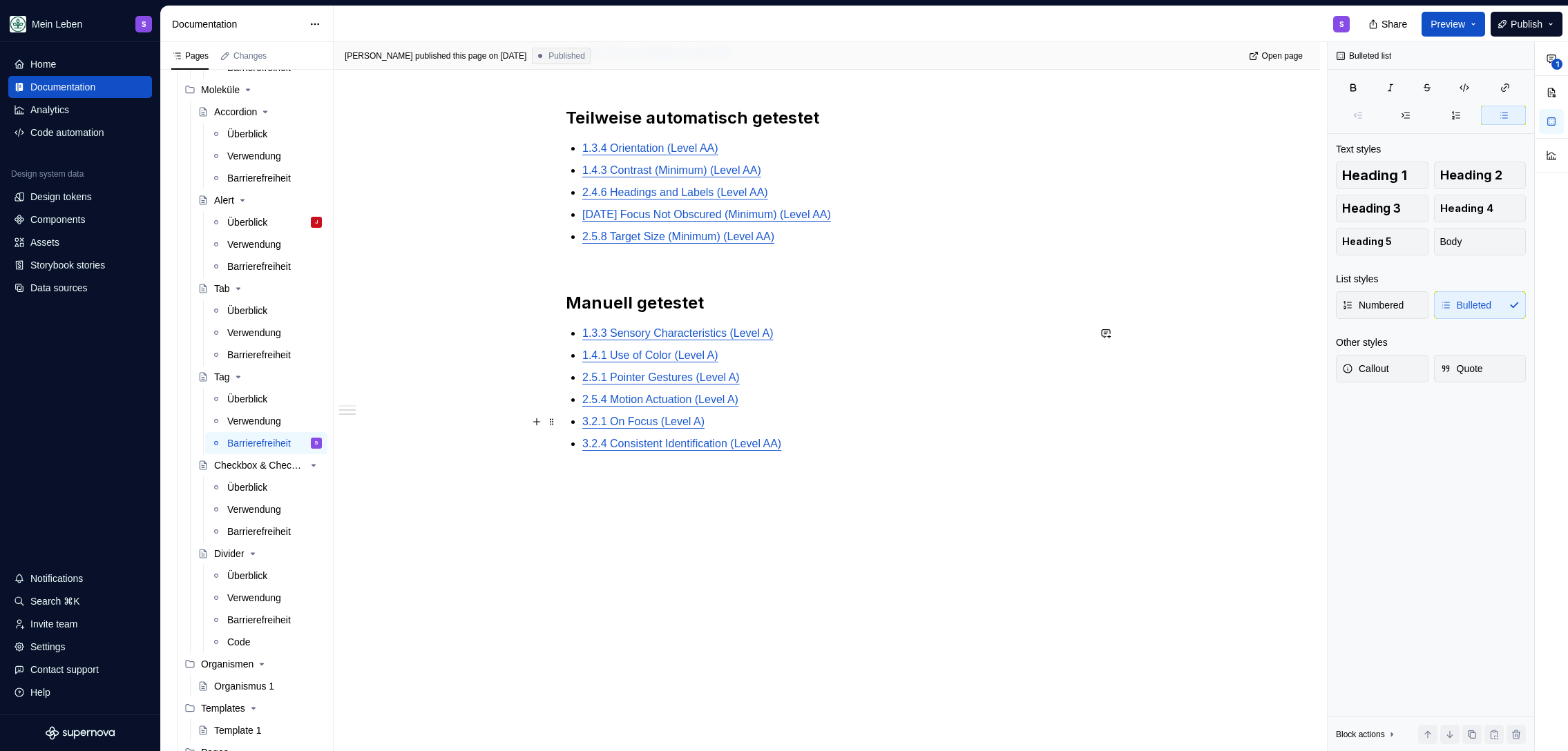
scroll to position [0, 0]
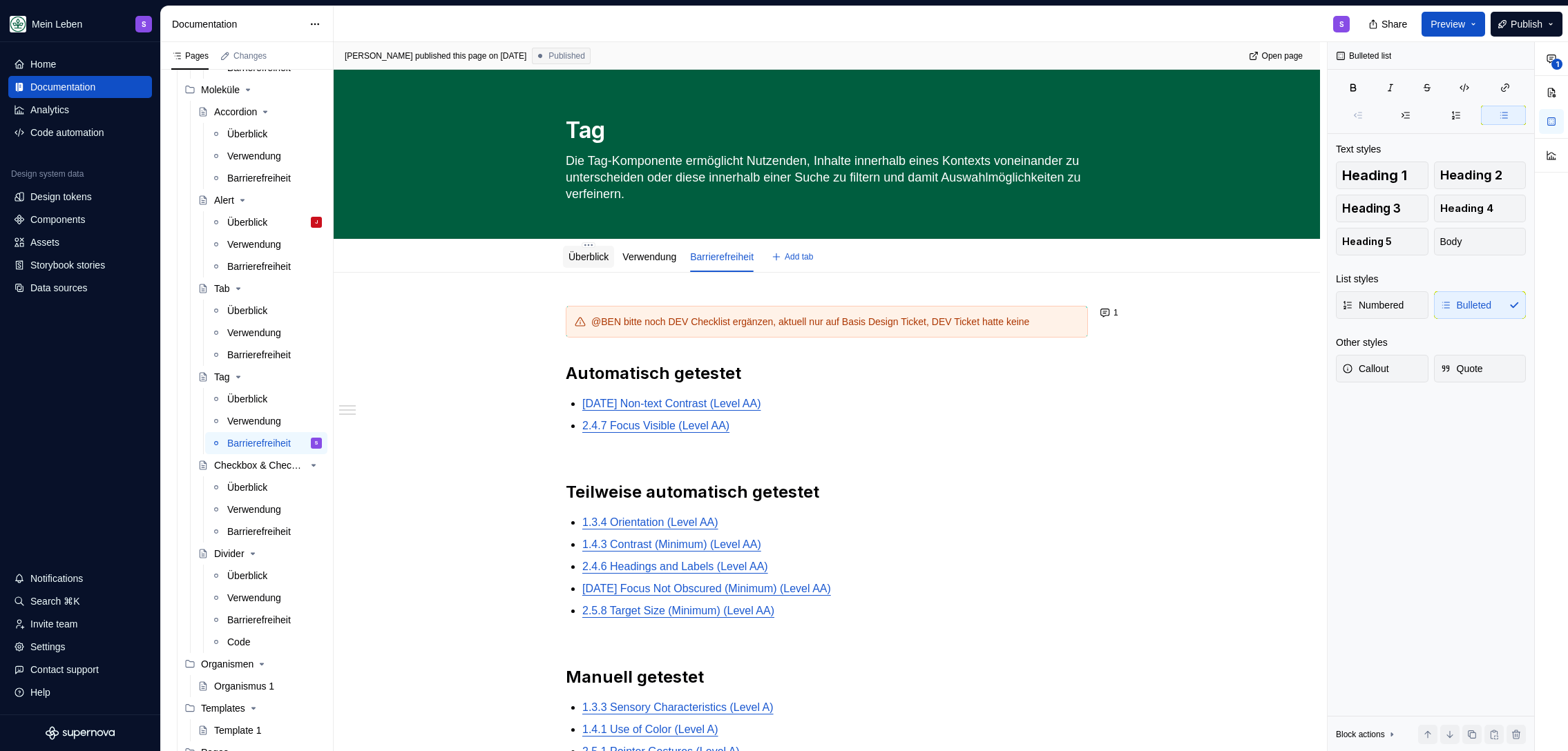
click at [603, 253] on link "Überblick" at bounding box center [588, 256] width 40 height 11
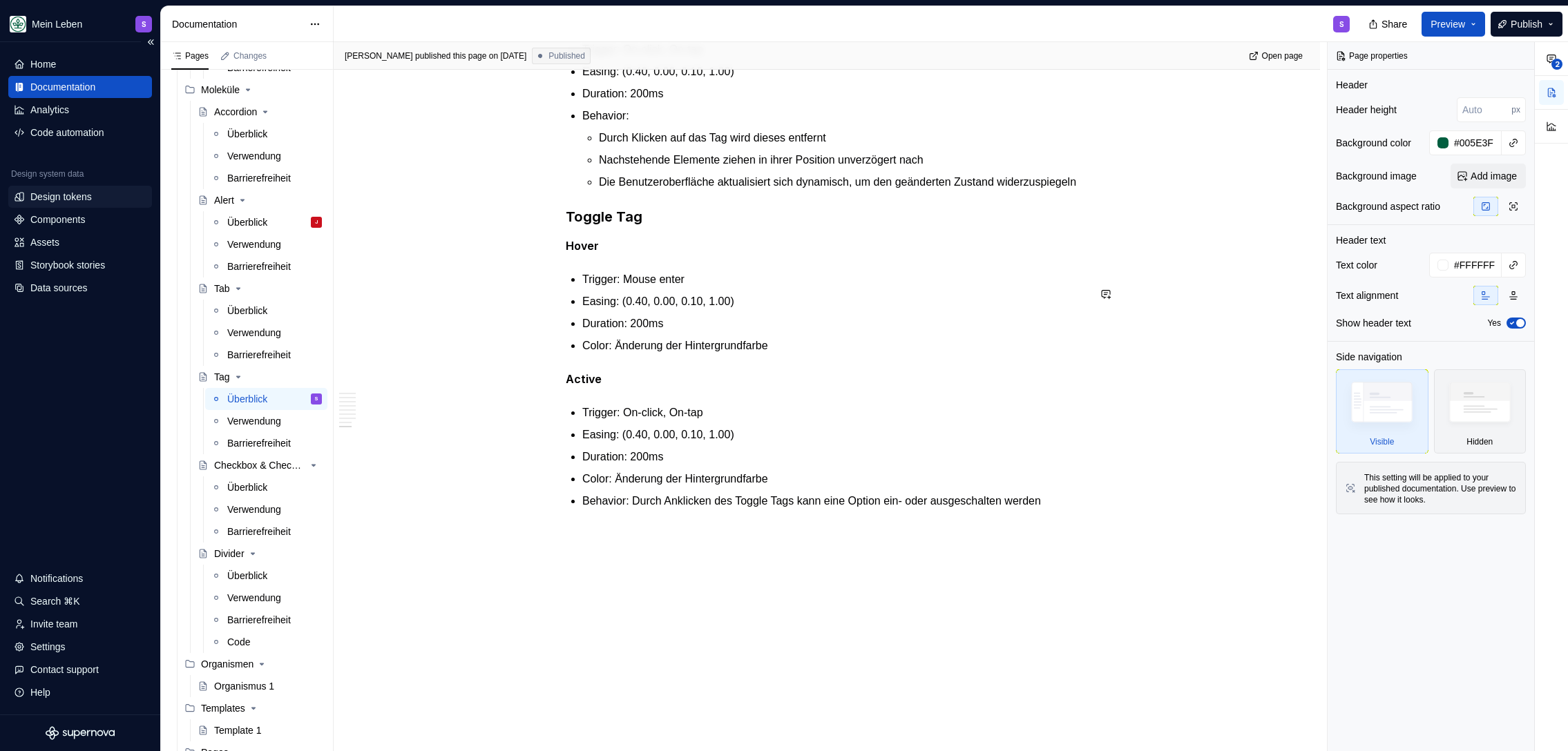
scroll to position [2340, 0]
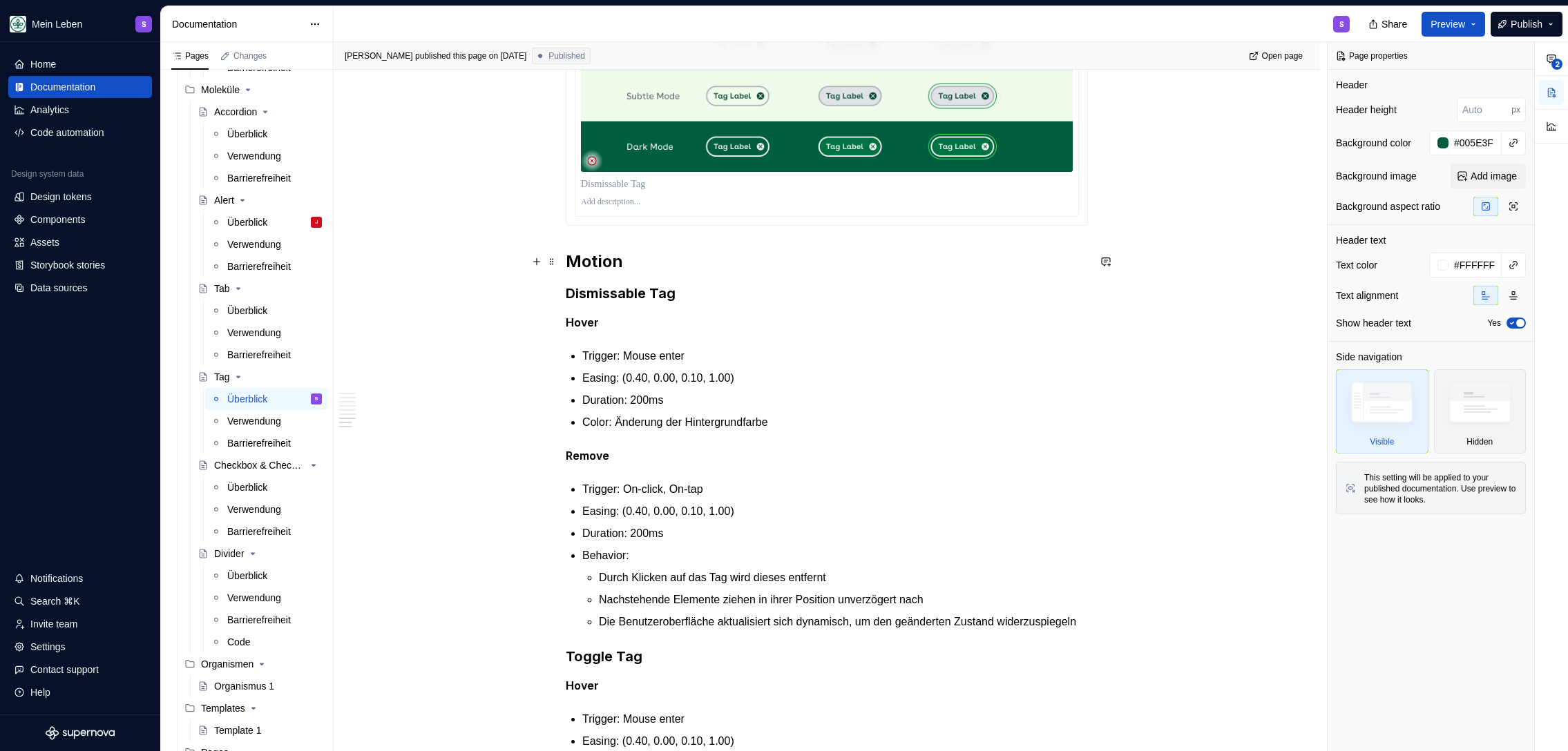
click at [625, 265] on h2 "Motion" at bounding box center [826, 262] width 522 height 22
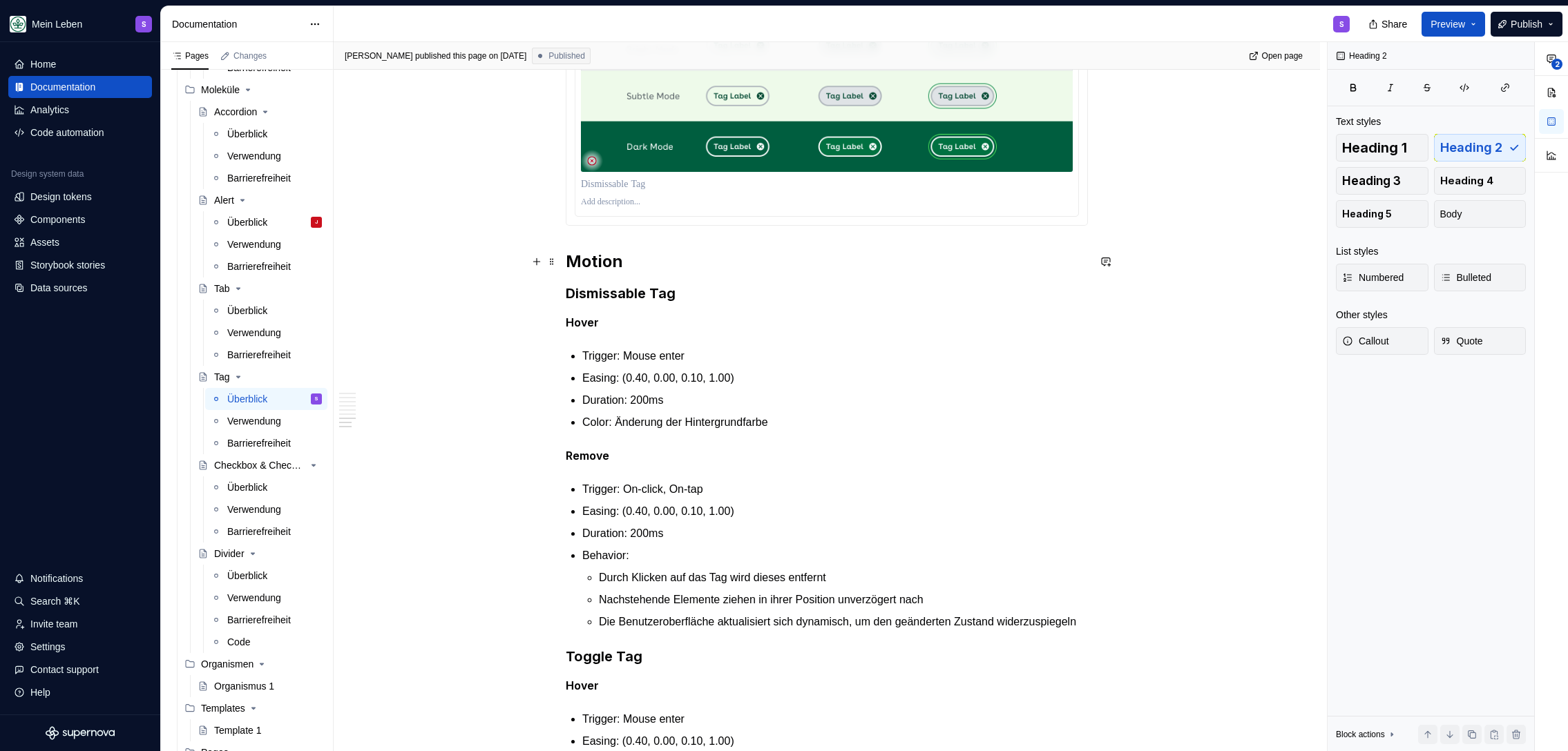
click at [599, 262] on h2 "Motion" at bounding box center [826, 262] width 522 height 22
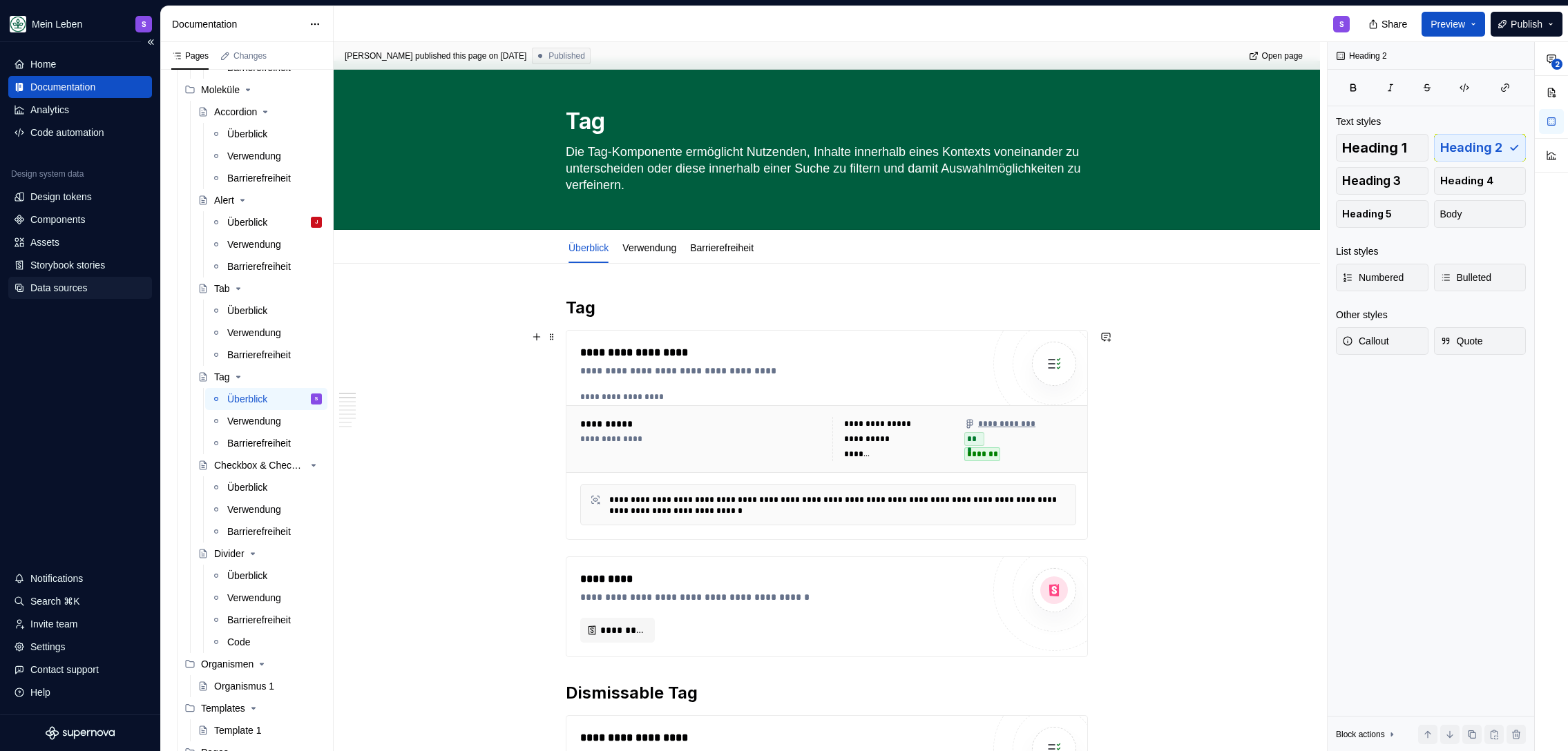
scroll to position [0, 0]
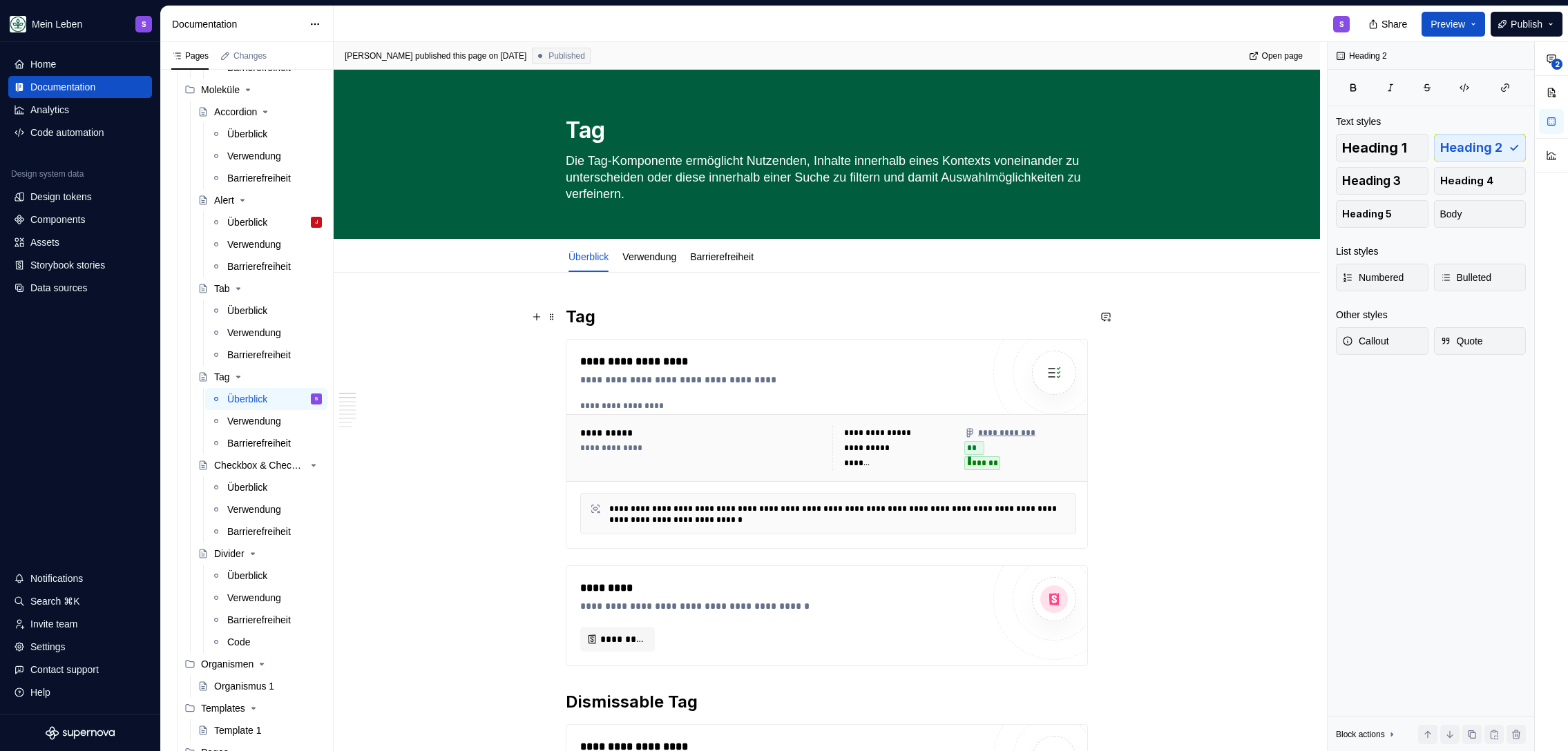
click at [745, 308] on h2 "Tag" at bounding box center [826, 317] width 522 height 22
type textarea "*"
